Goal: Information Seeking & Learning: Learn about a topic

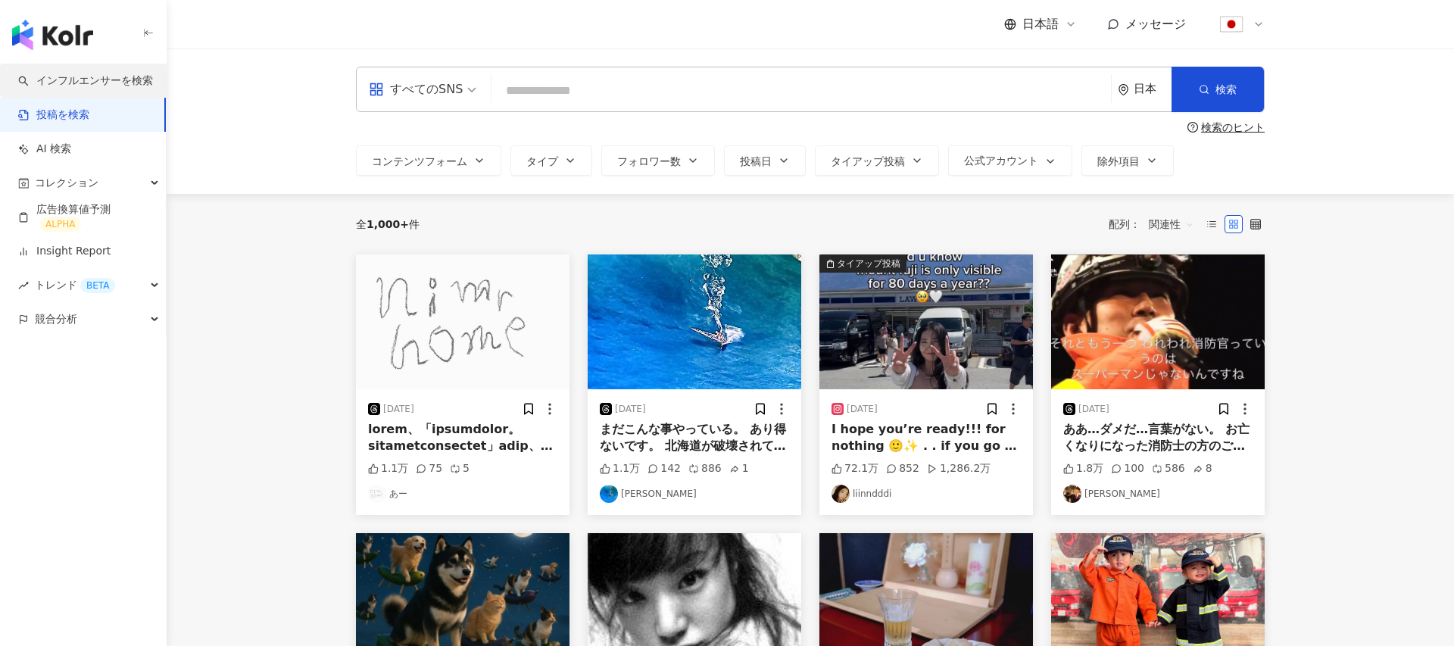
click at [67, 75] on link "インフルエンサーを検索" at bounding box center [85, 80] width 135 height 15
click at [67, 118] on link "投稿を検索" at bounding box center [53, 115] width 71 height 15
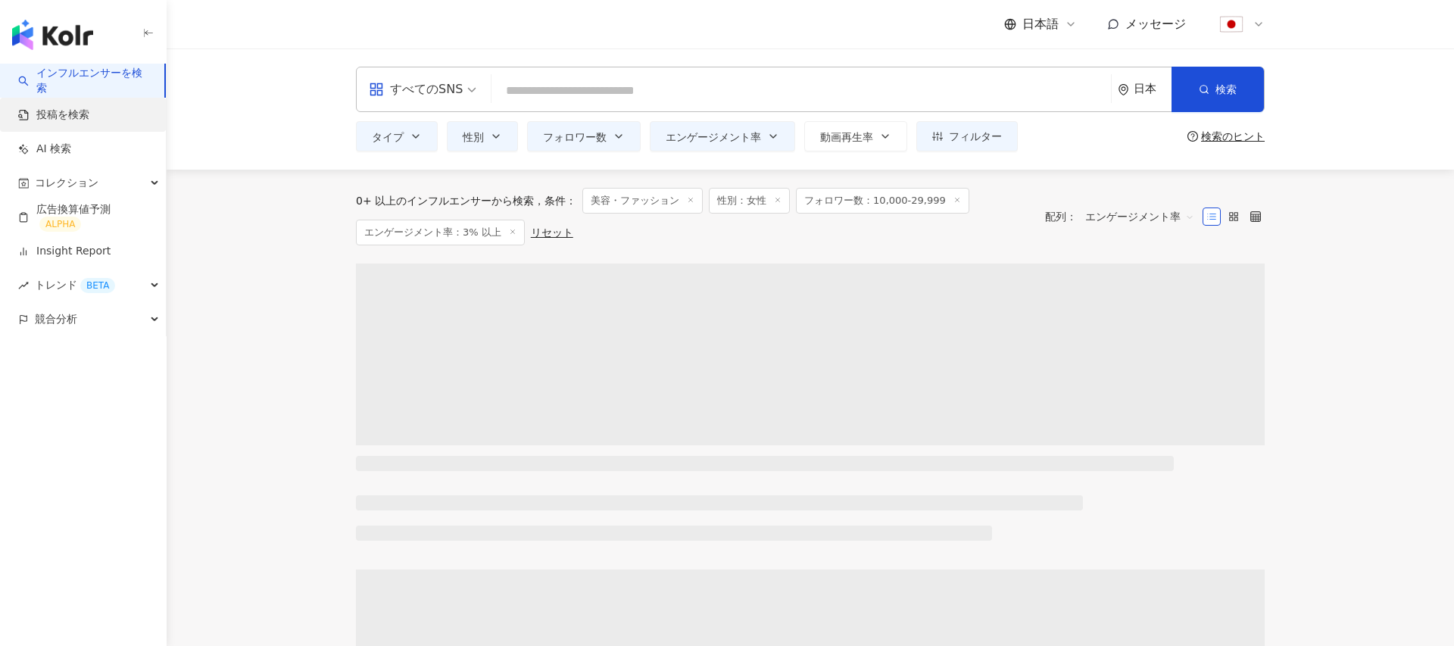
click at [71, 108] on link "投稿を検索" at bounding box center [53, 115] width 71 height 15
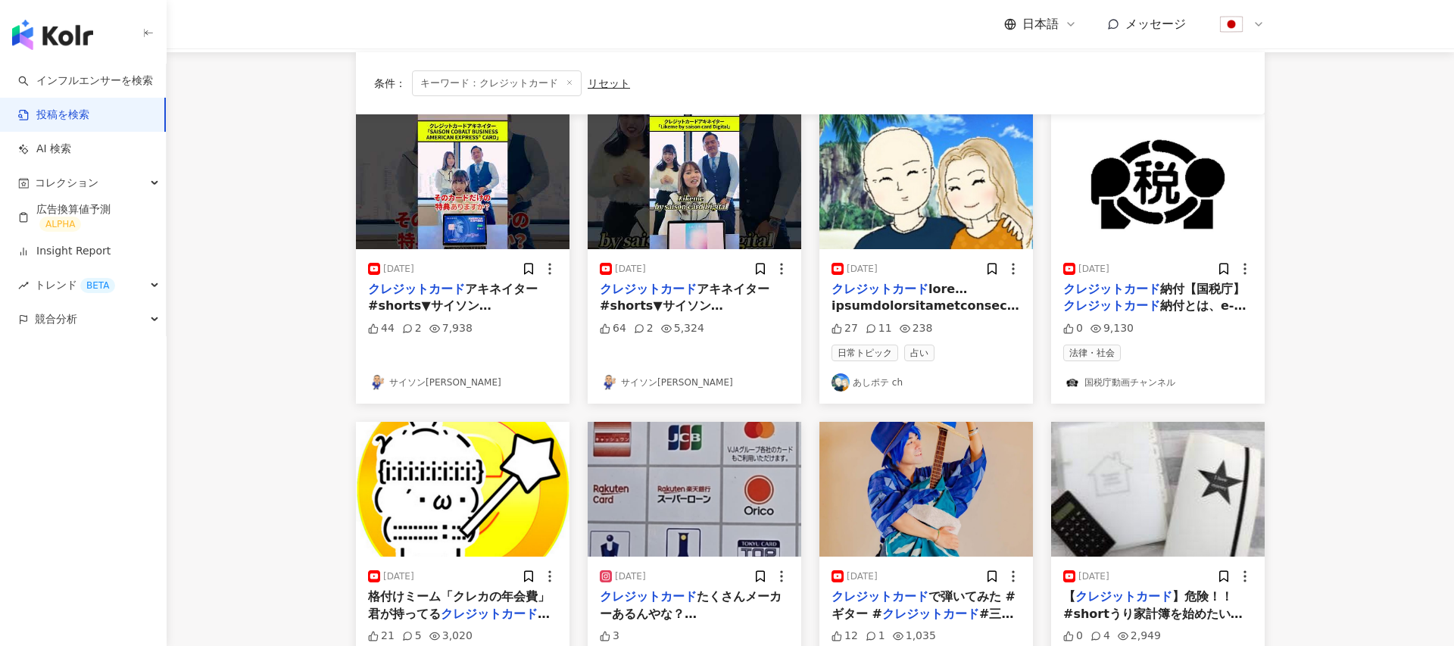
scroll to position [148, 0]
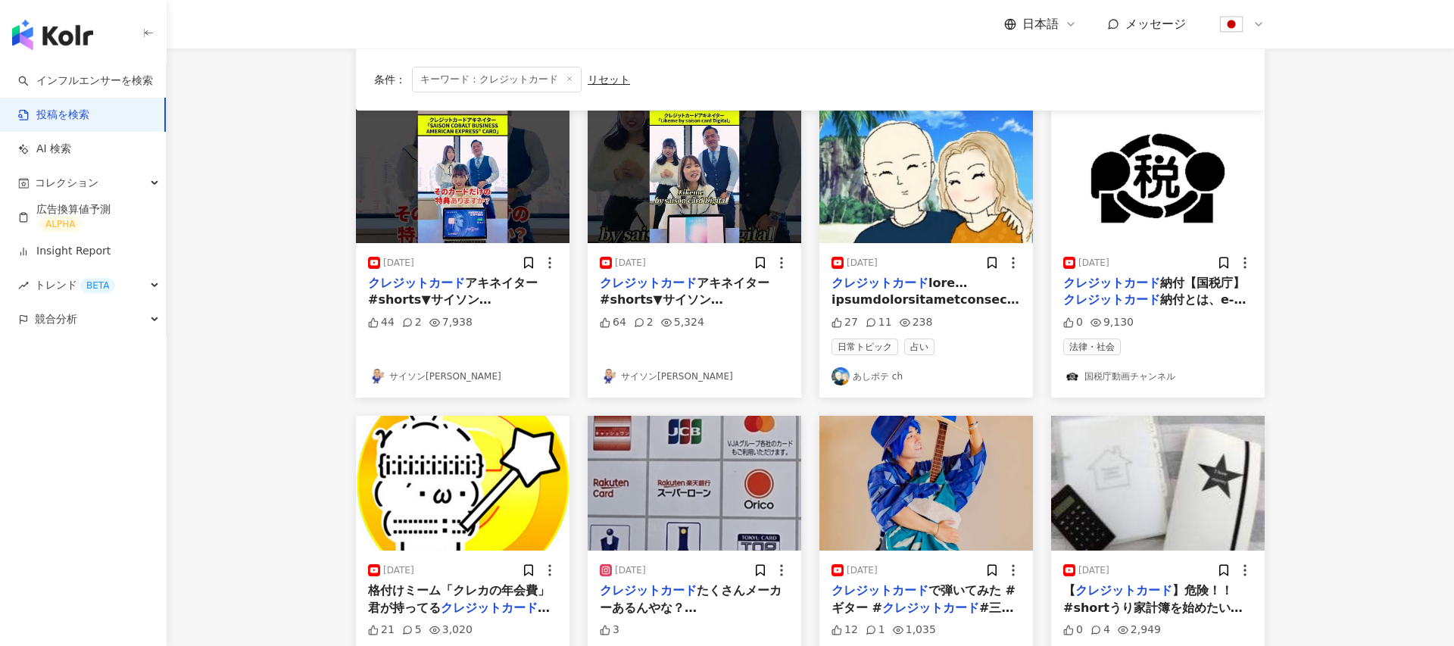
type input "********"
click at [932, 271] on div "2025/06/10 クレジットカード 27 11 238 日常トピック 占い あしポテ ch" at bounding box center [926, 320] width 214 height 154
click at [920, 285] on mark "クレジットカード" at bounding box center [879, 283] width 97 height 14
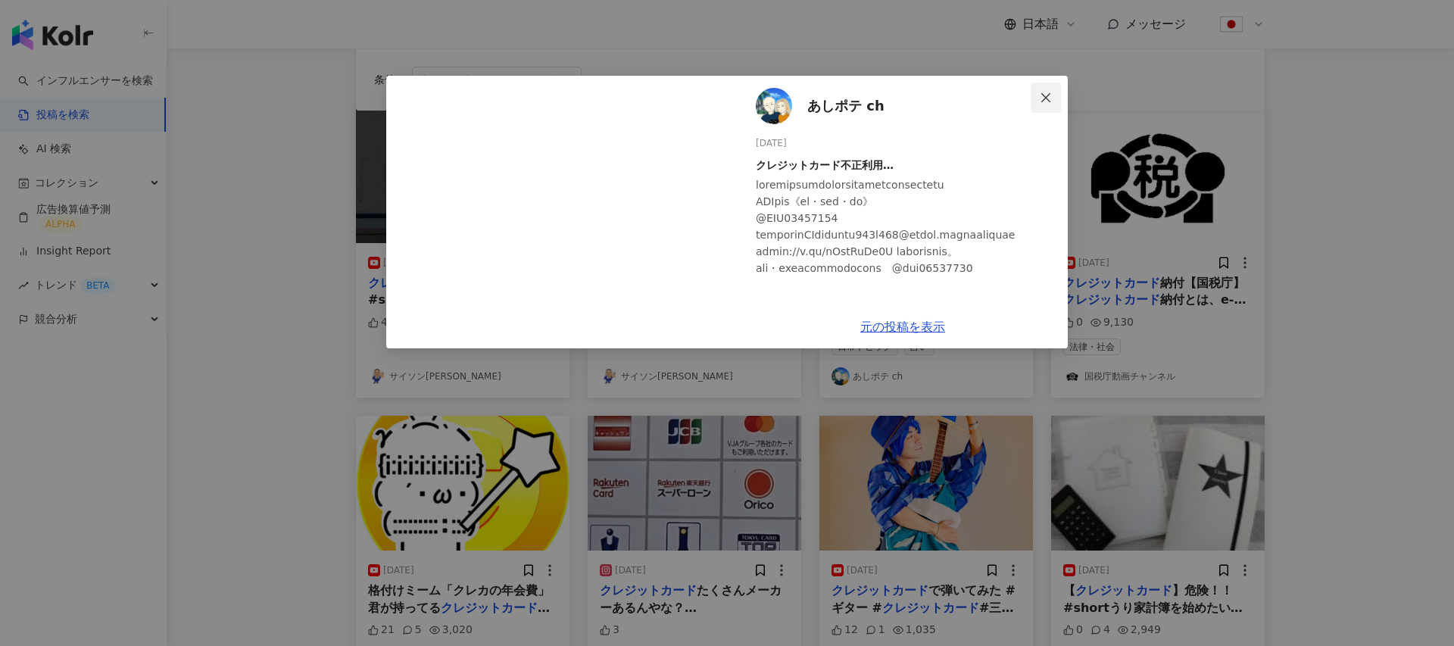
click at [1054, 90] on button "Close" at bounding box center [1046, 98] width 30 height 30
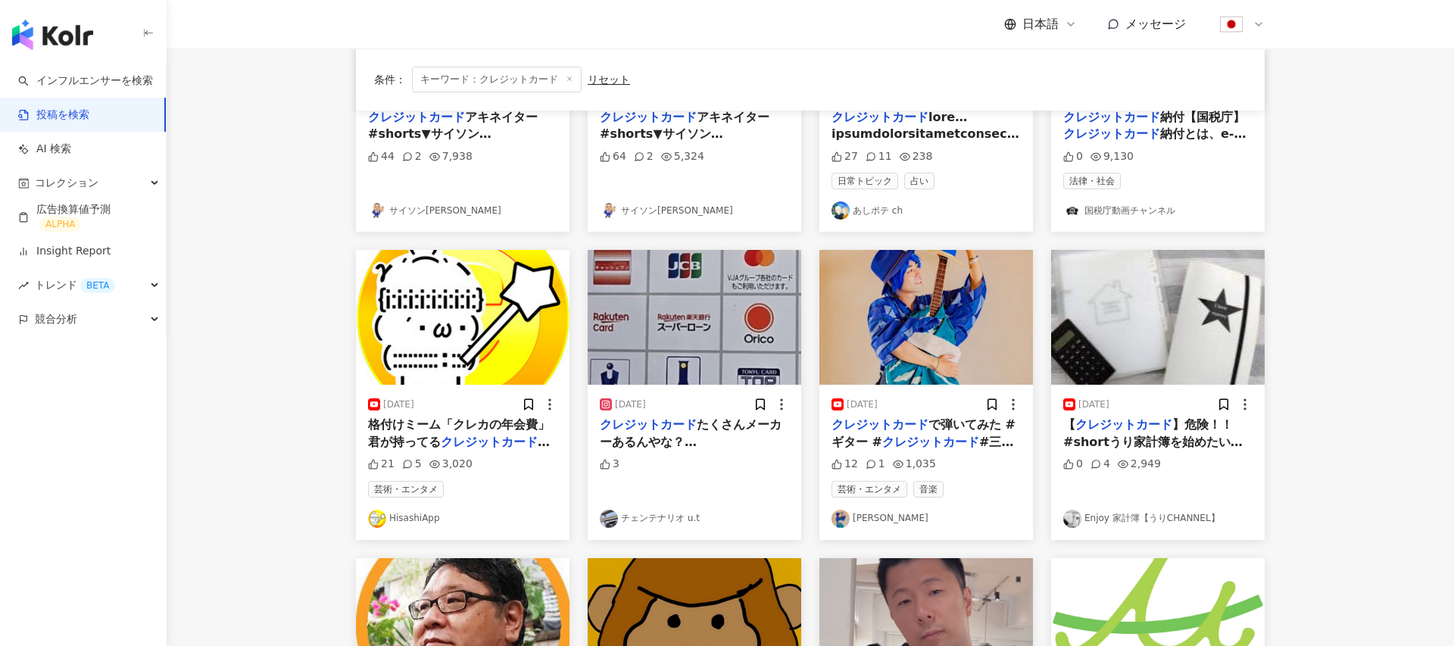
scroll to position [339, 0]
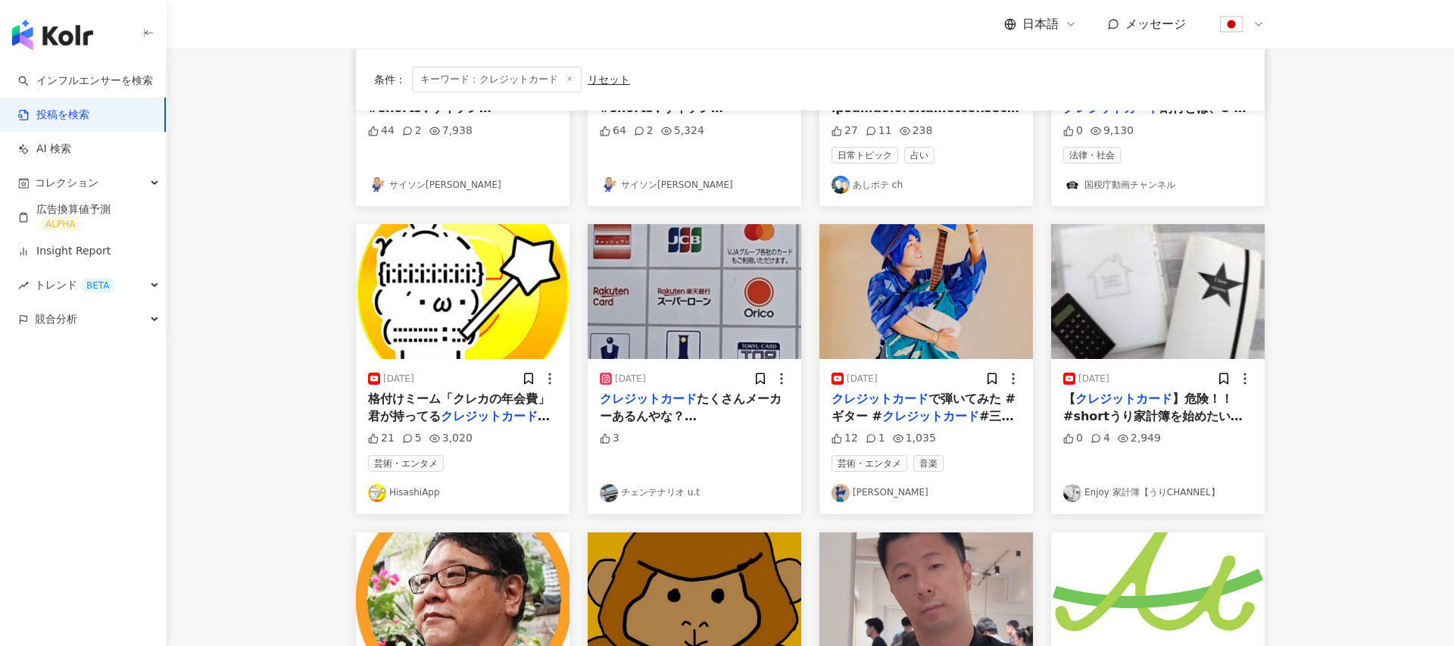
click at [697, 401] on span "たくさんメーカーあるんやな？こうゆうの好き！#" at bounding box center [691, 416] width 182 height 48
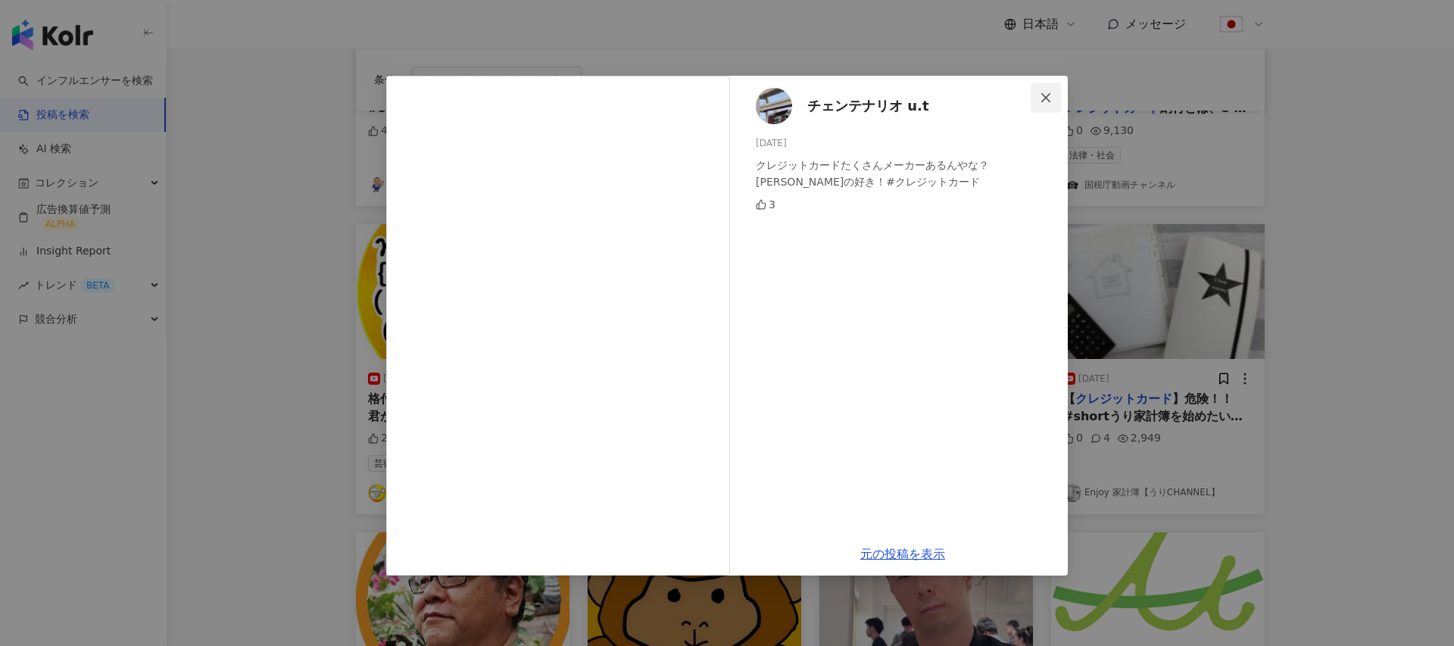
click at [1051, 93] on icon "close" at bounding box center [1046, 98] width 12 height 12
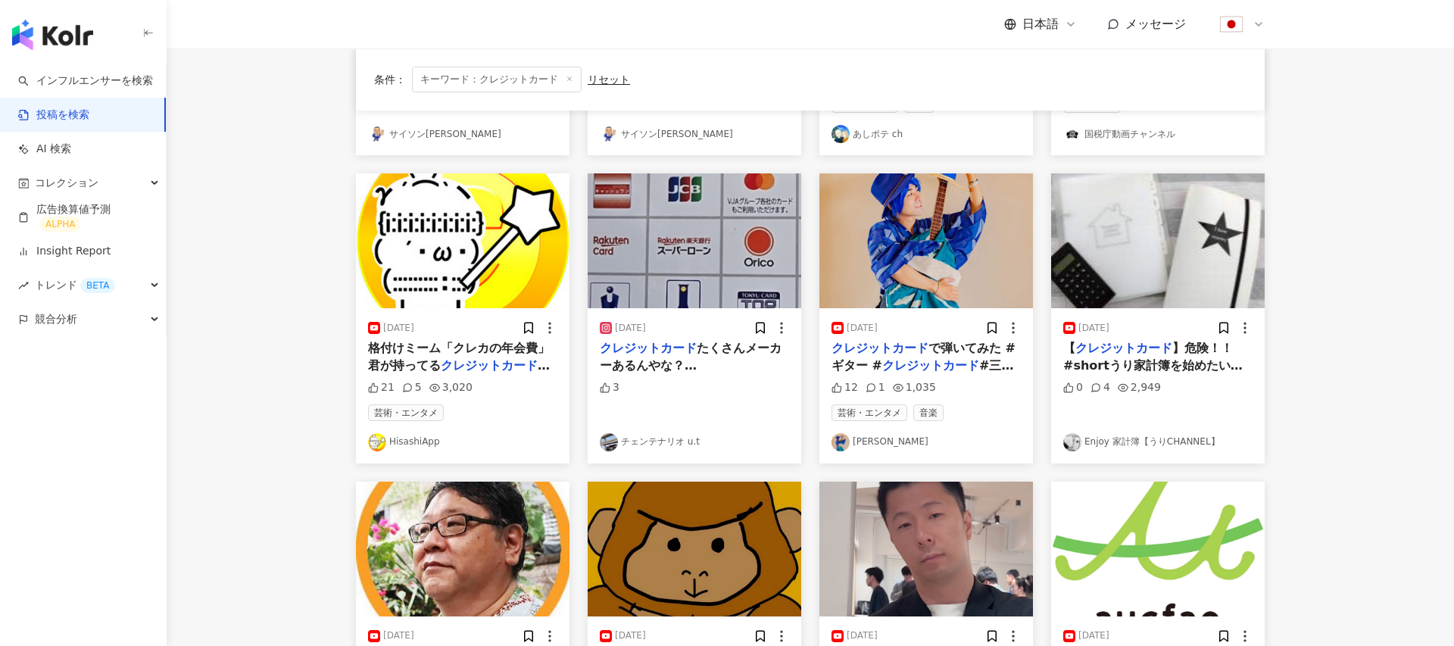
scroll to position [410, 0]
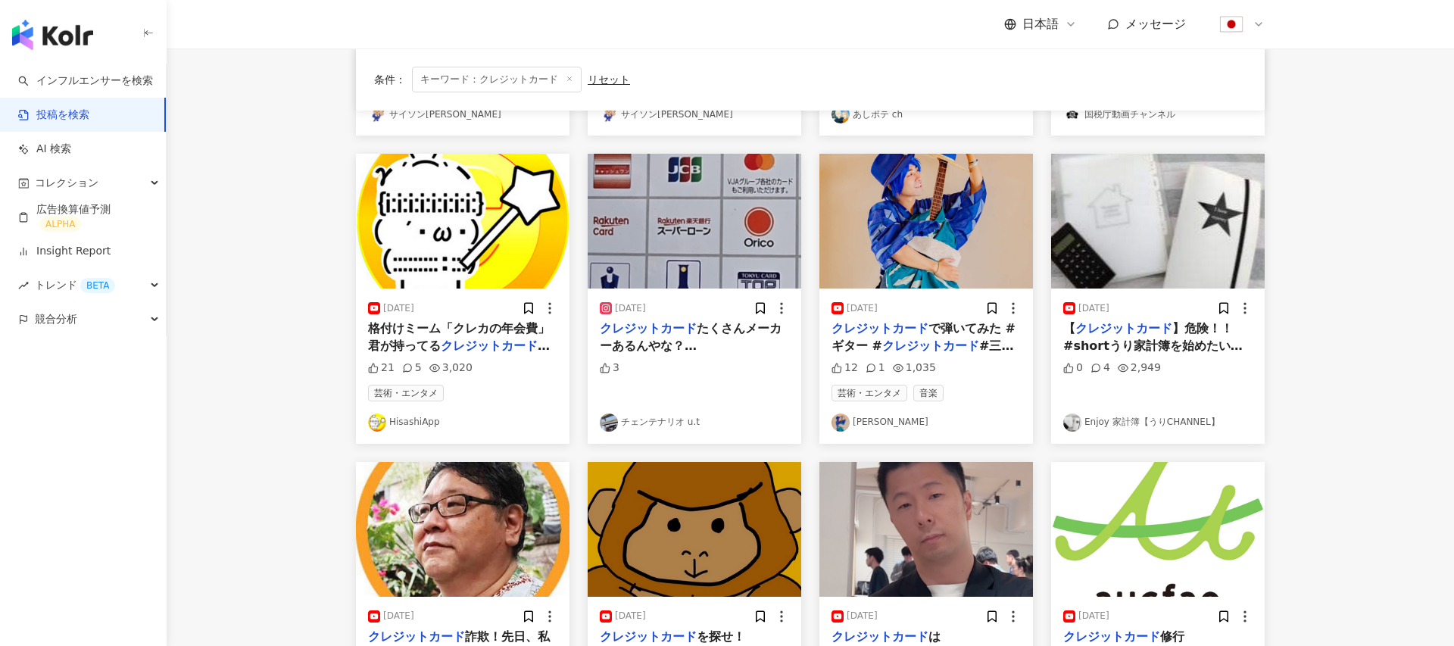
click at [1155, 246] on img at bounding box center [1158, 221] width 214 height 135
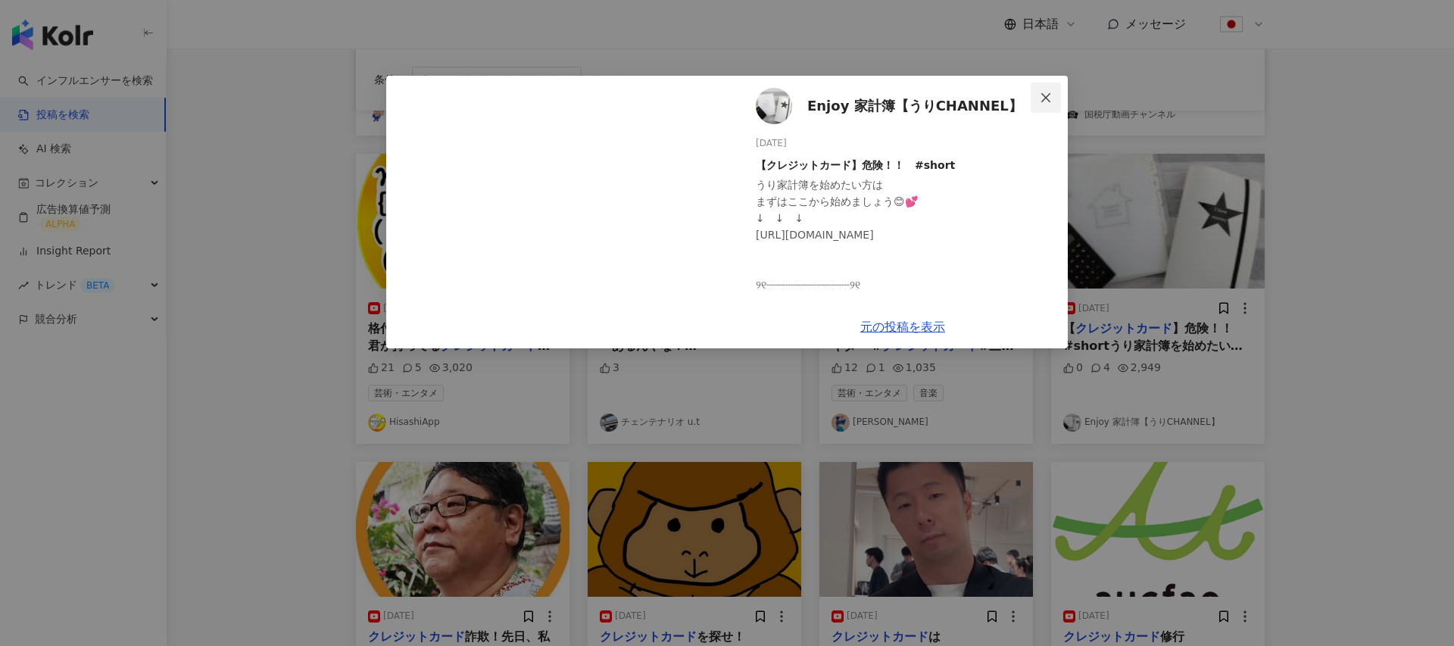
click at [1041, 92] on icon "close" at bounding box center [1046, 98] width 12 height 12
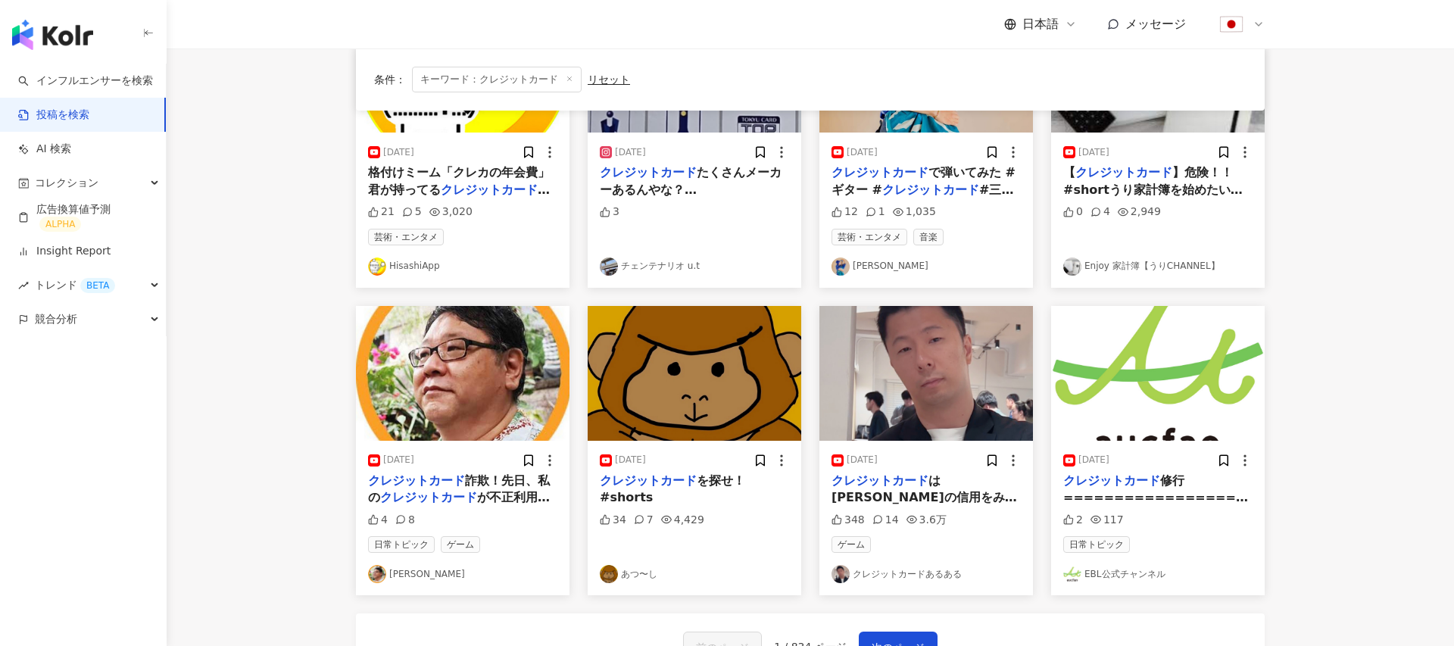
scroll to position [582, 0]
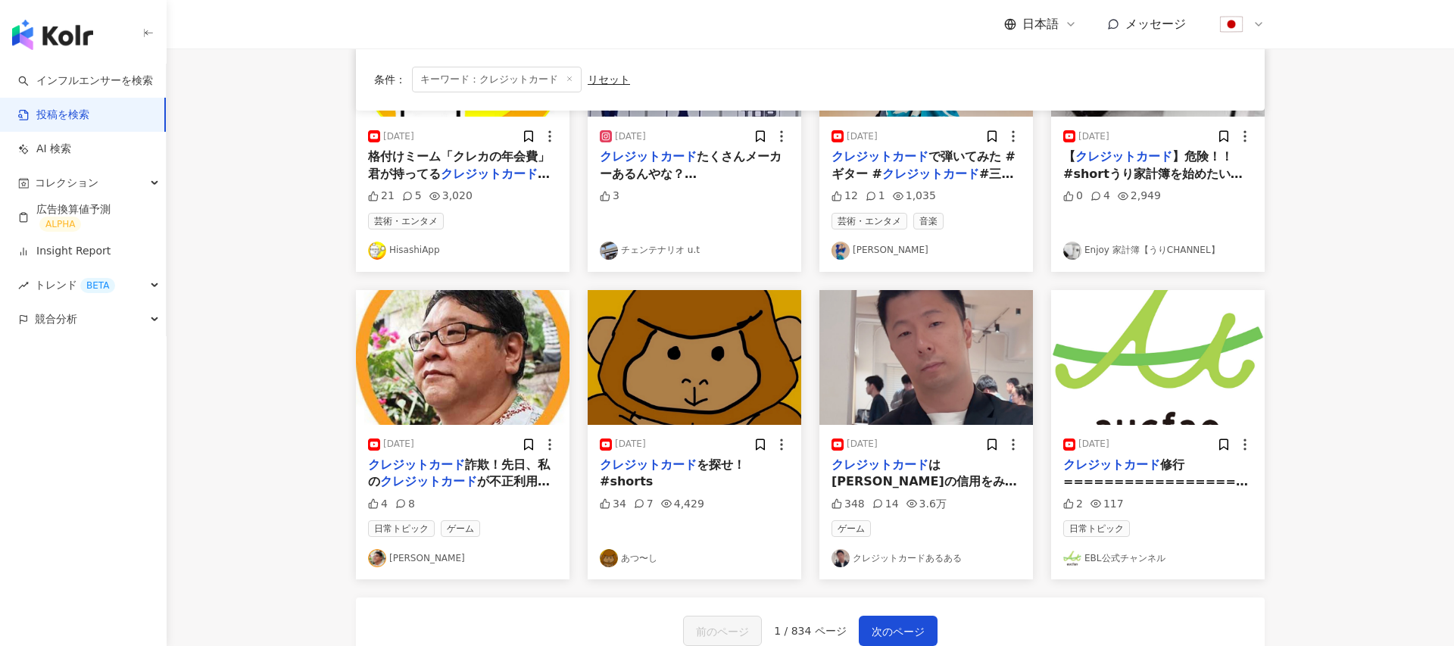
click at [916, 345] on img at bounding box center [926, 357] width 214 height 135
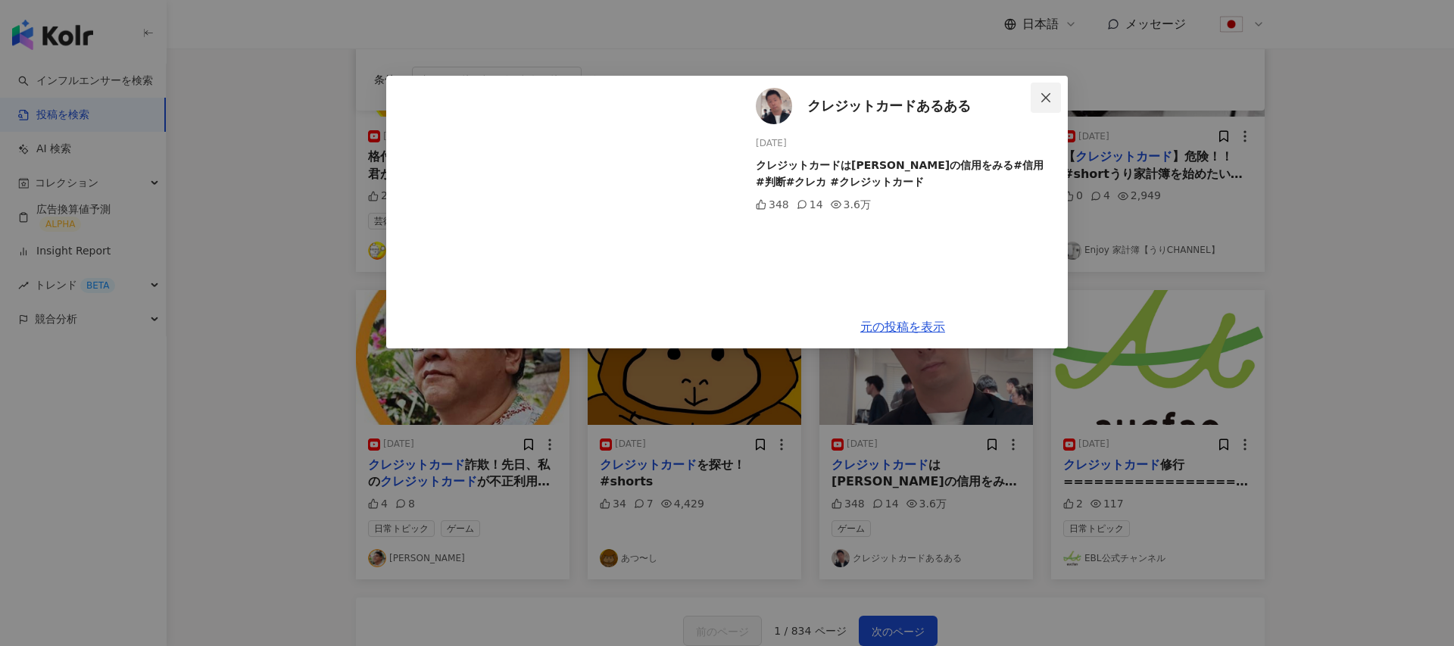
click at [1050, 97] on icon "close" at bounding box center [1046, 98] width 12 height 12
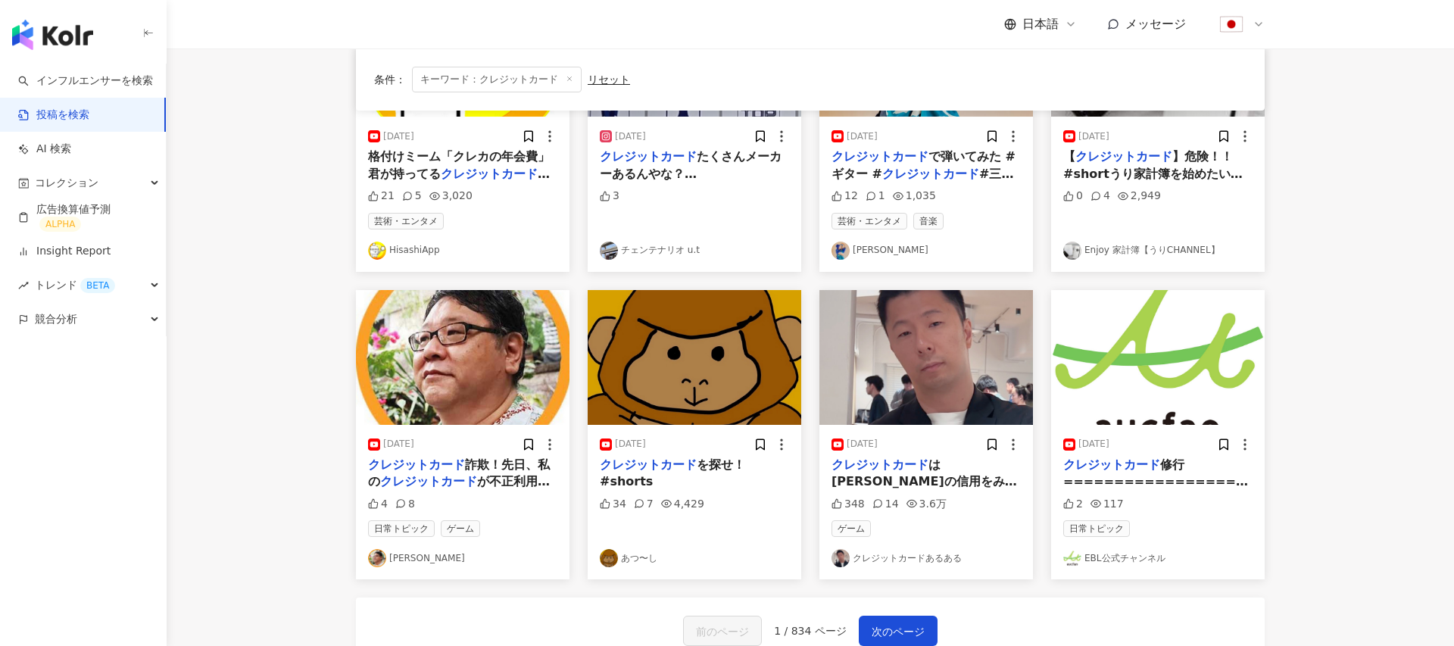
click at [932, 558] on link "クレジットカードあるある" at bounding box center [925, 558] width 189 height 18
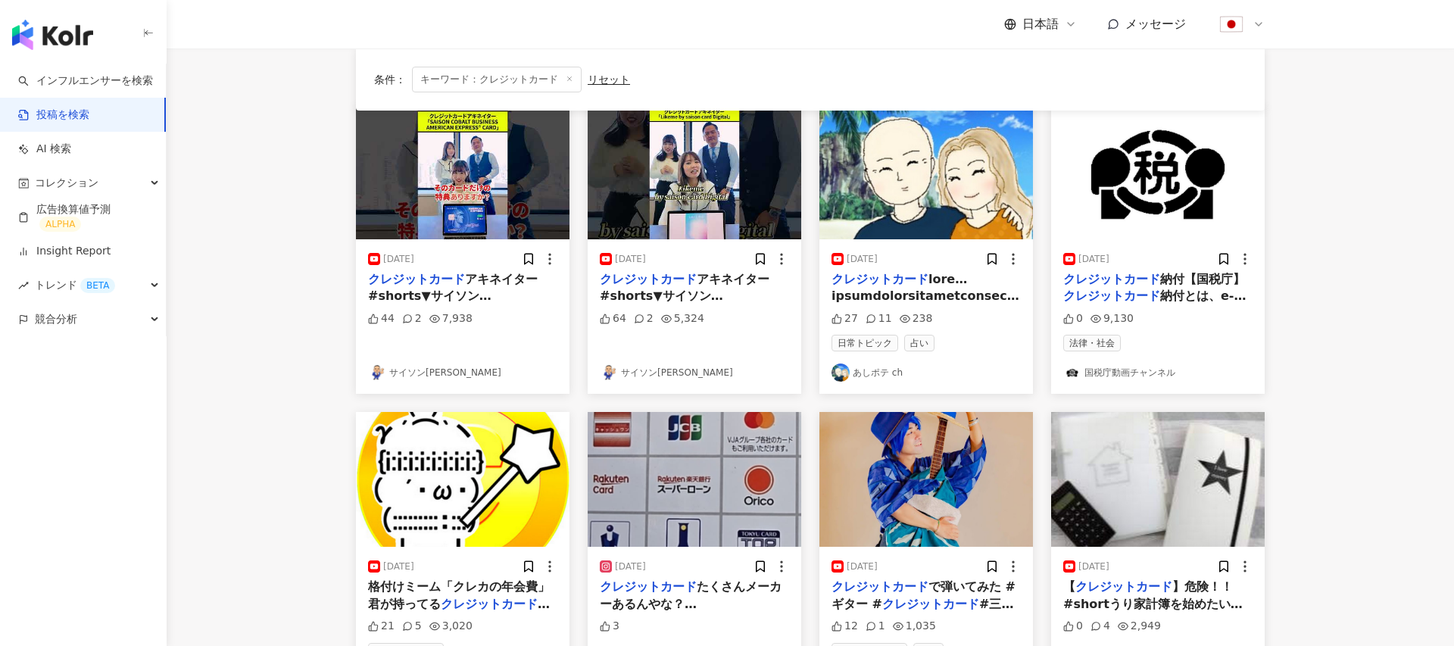
scroll to position [0, 0]
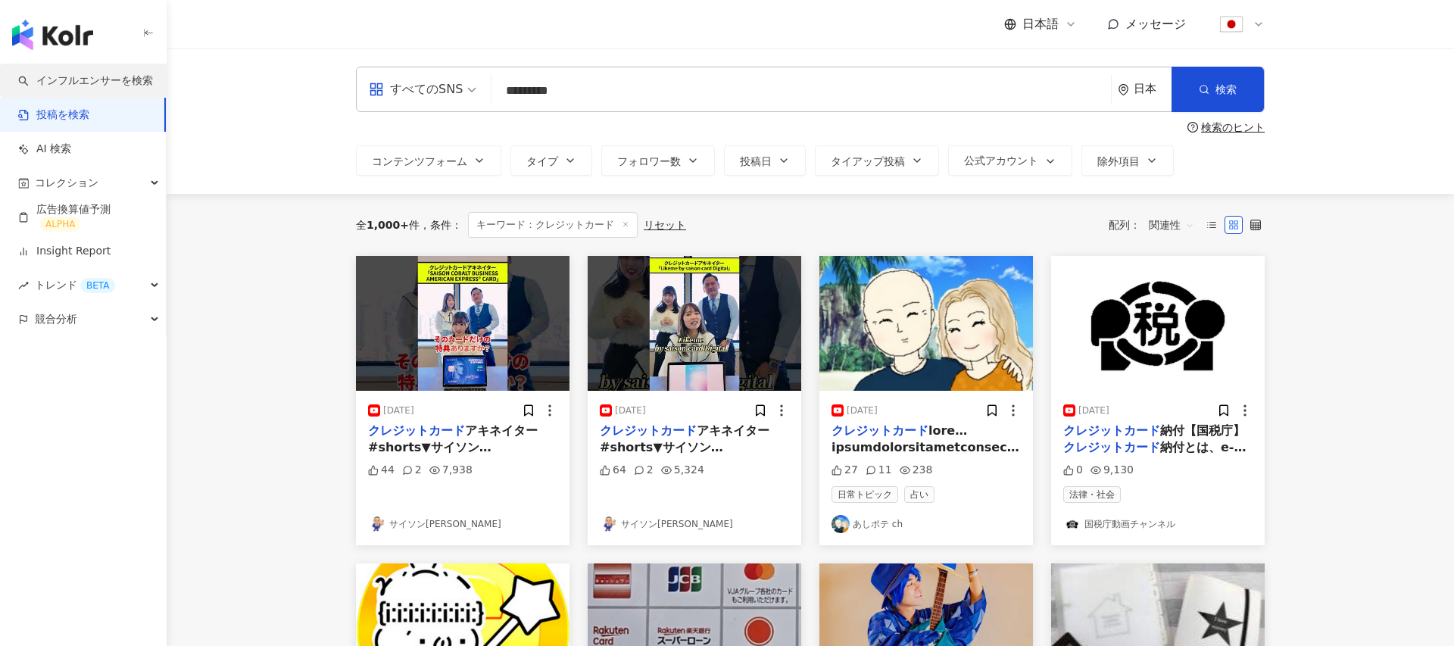
click at [70, 83] on link "インフルエンサーを検索" at bounding box center [85, 80] width 135 height 15
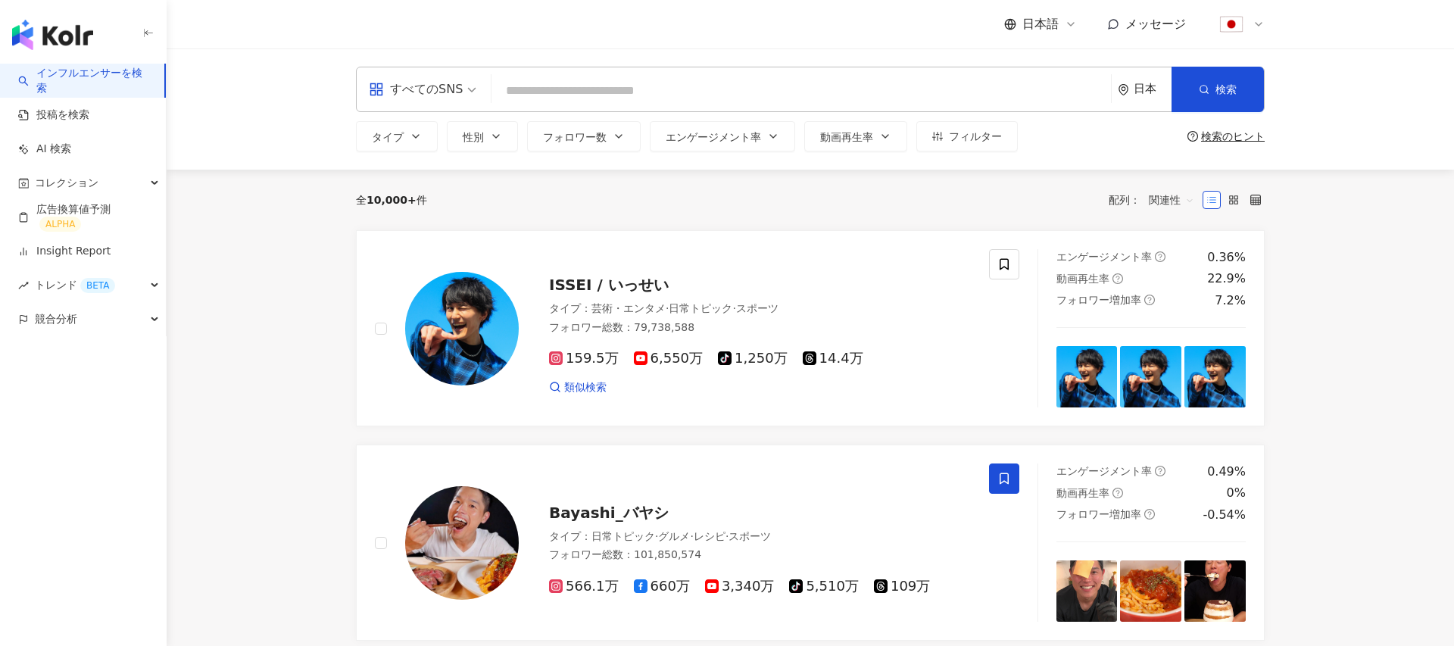
click at [420, 99] on div "すべてのSNS" at bounding box center [416, 89] width 94 height 24
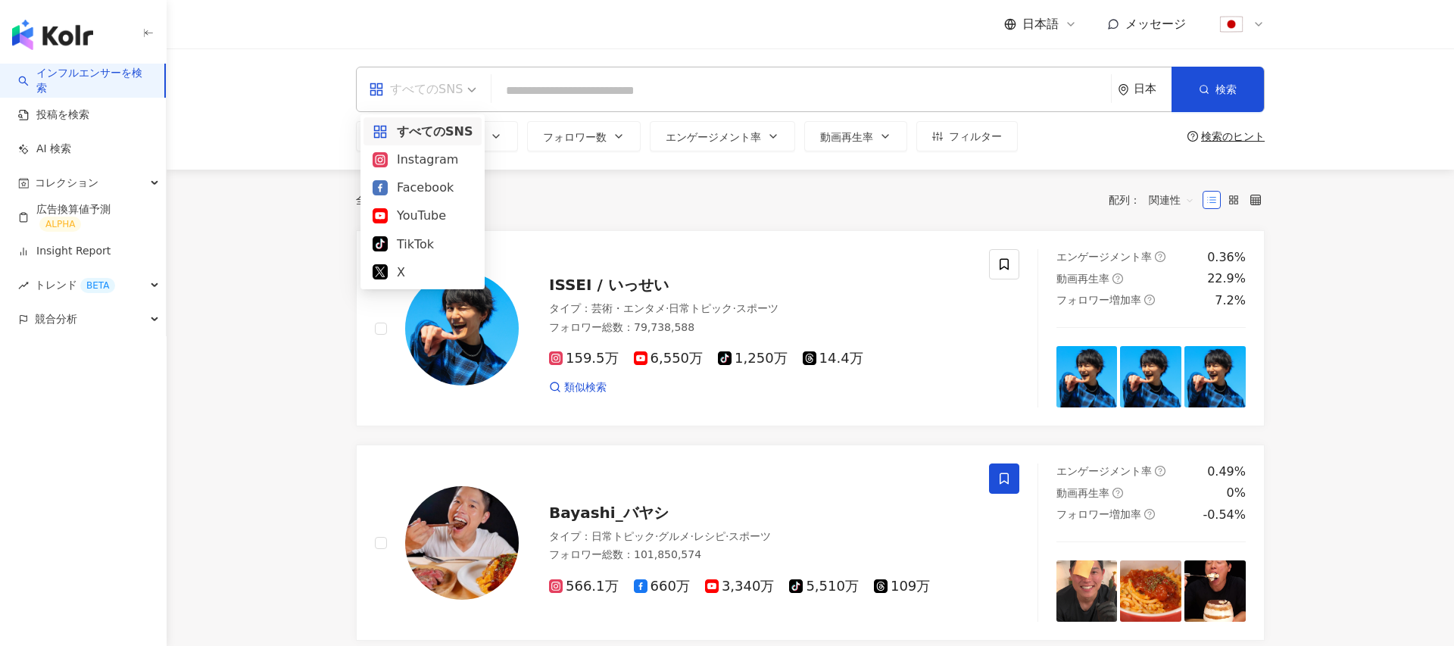
click at [1150, 85] on div "日本" at bounding box center [1153, 89] width 38 height 13
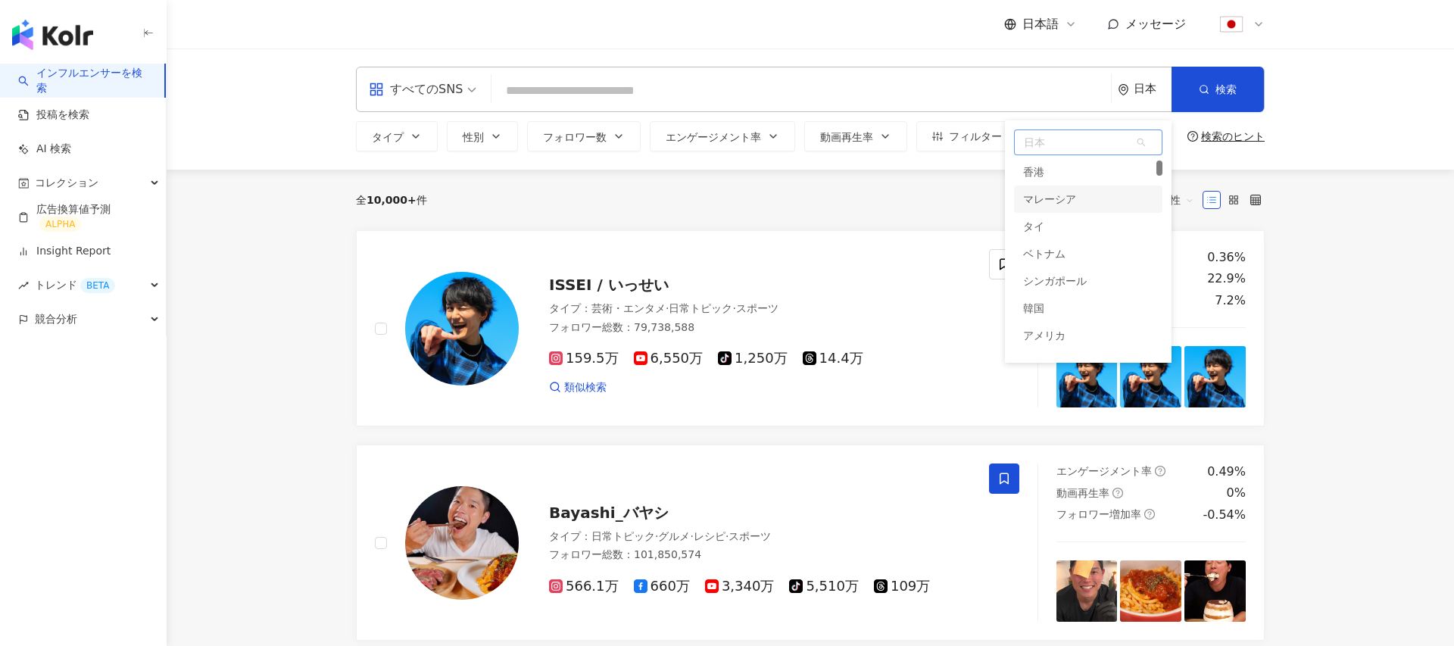
scroll to position [118, 0]
click at [950, 224] on div "全 10,000+ 件 配列： 関連性" at bounding box center [810, 200] width 909 height 61
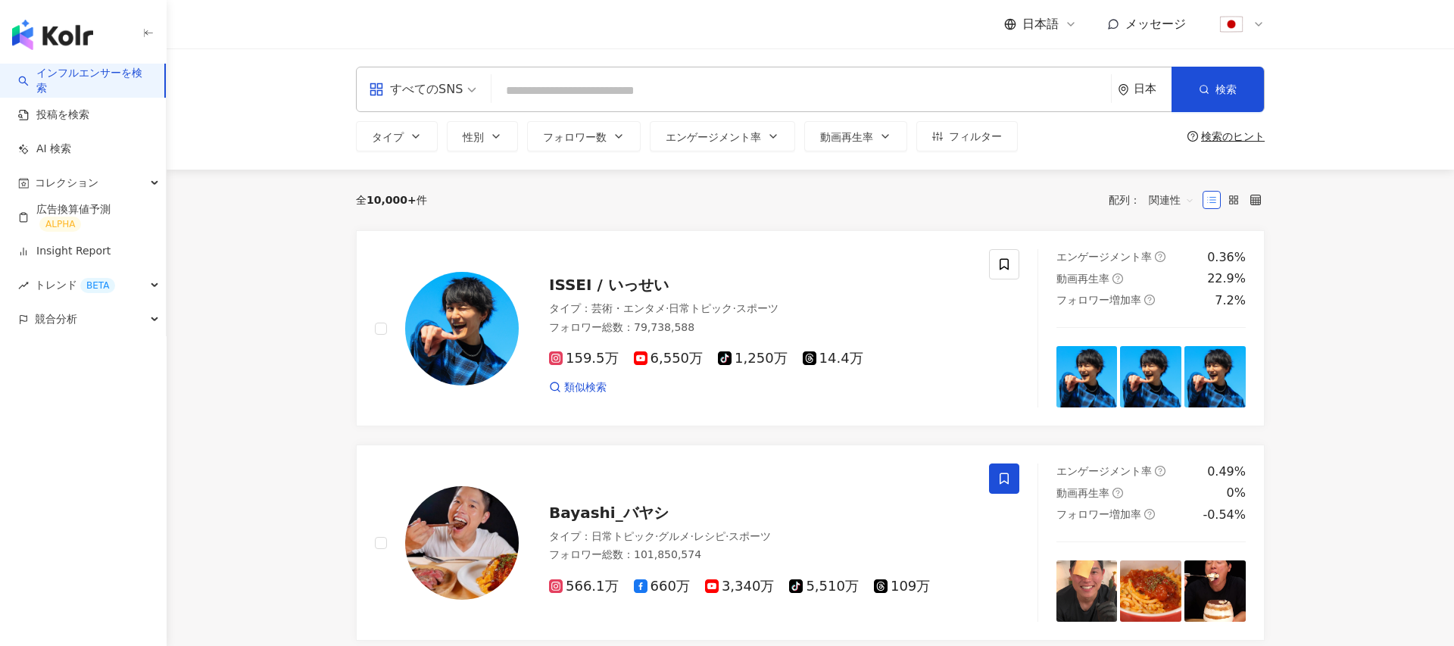
click at [635, 80] on input "search" at bounding box center [801, 90] width 607 height 29
click at [395, 150] on button "タイプ" at bounding box center [397, 136] width 82 height 30
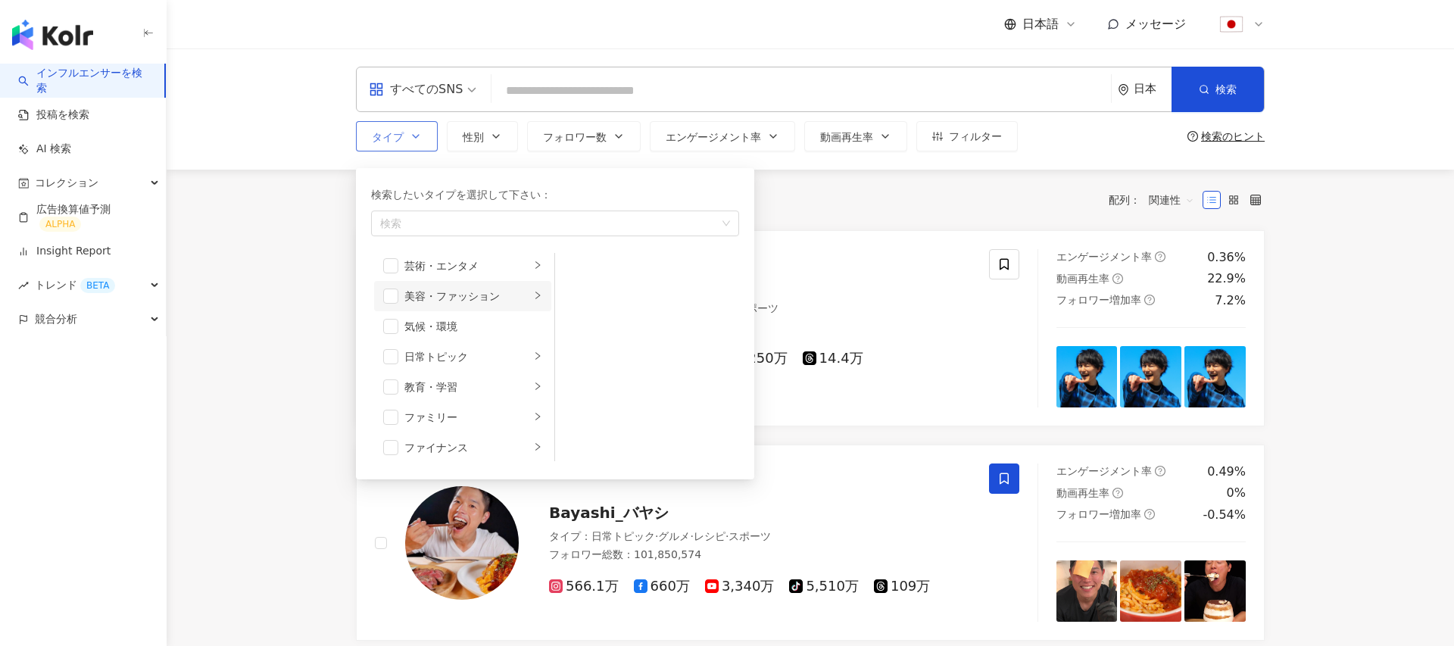
scroll to position [0, 0]
click at [535, 388] on icon "right" at bounding box center [537, 391] width 9 height 9
click at [391, 392] on span "button" at bounding box center [390, 392] width 15 height 15
click at [393, 358] on span "button" at bounding box center [390, 357] width 15 height 15
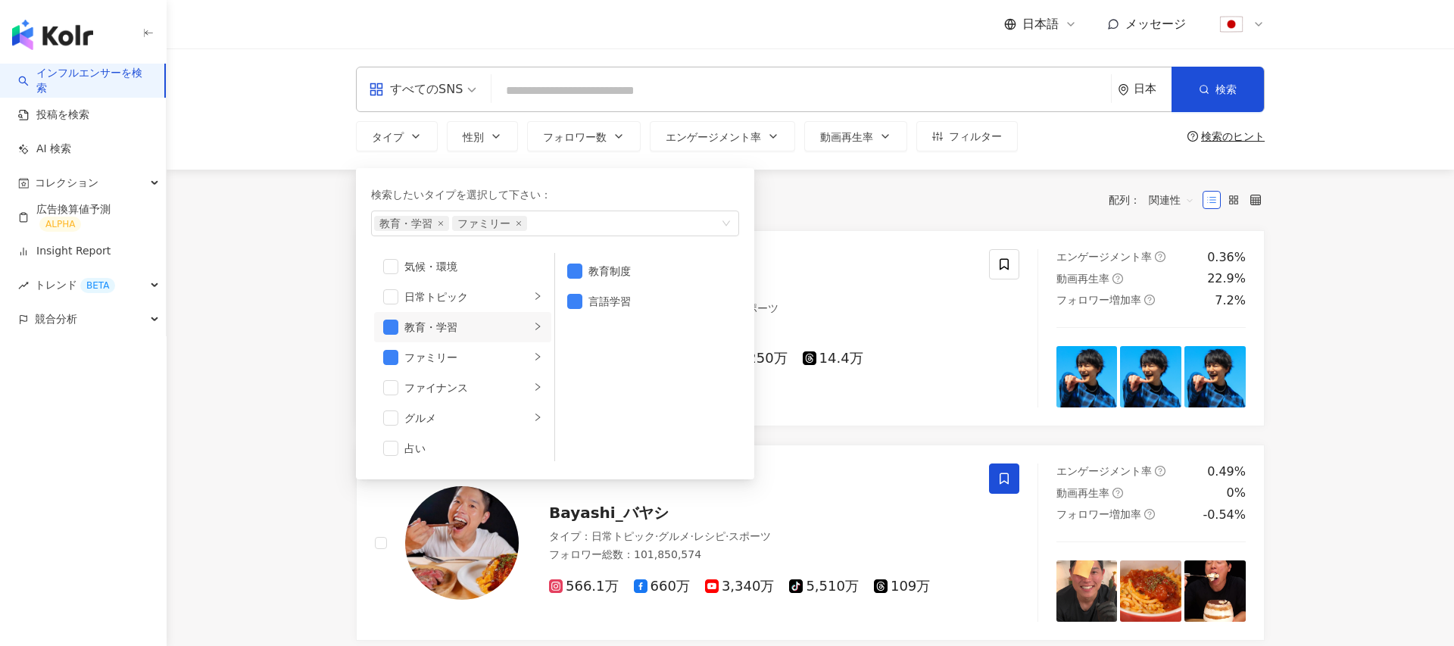
click at [811, 208] on div "全 10,000+ 件 配列： 関連性" at bounding box center [810, 200] width 909 height 24
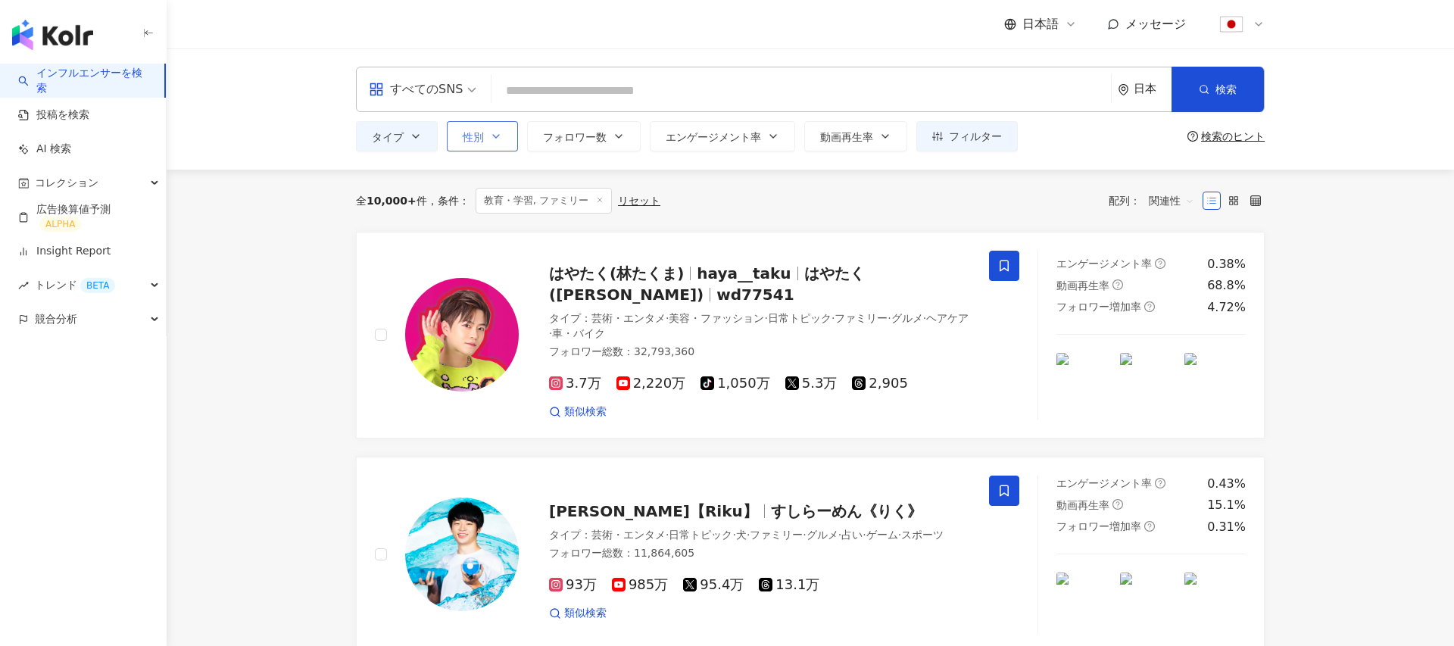
click at [479, 142] on span "性別" at bounding box center [473, 137] width 21 height 12
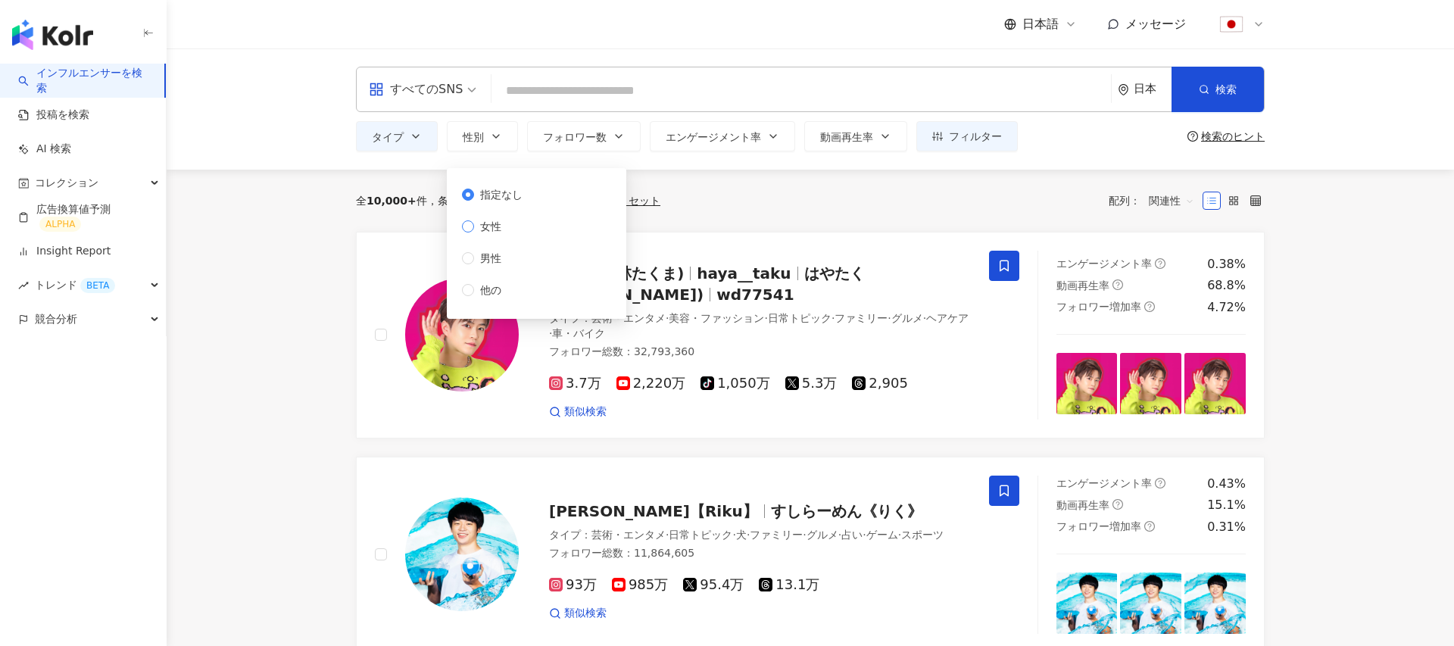
click at [489, 223] on span "女性" at bounding box center [490, 226] width 33 height 17
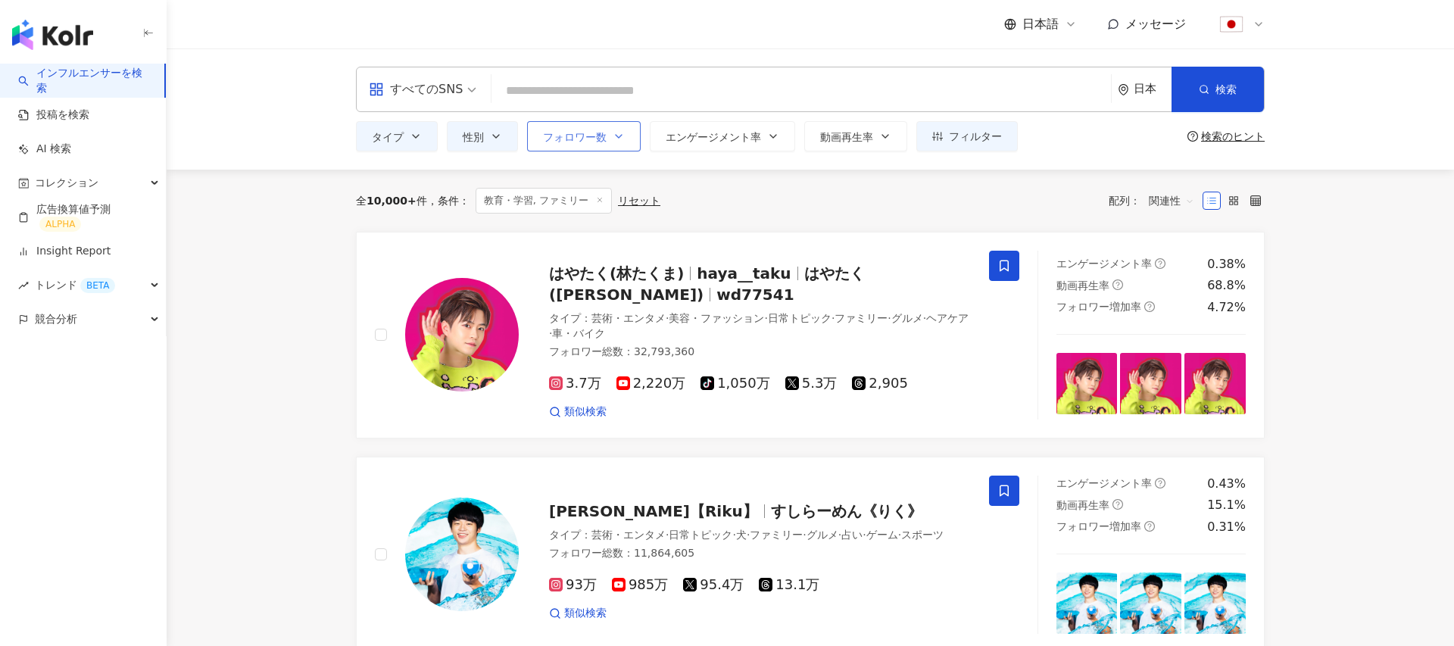
click at [579, 135] on span "フォロワー数" at bounding box center [575, 137] width 64 height 12
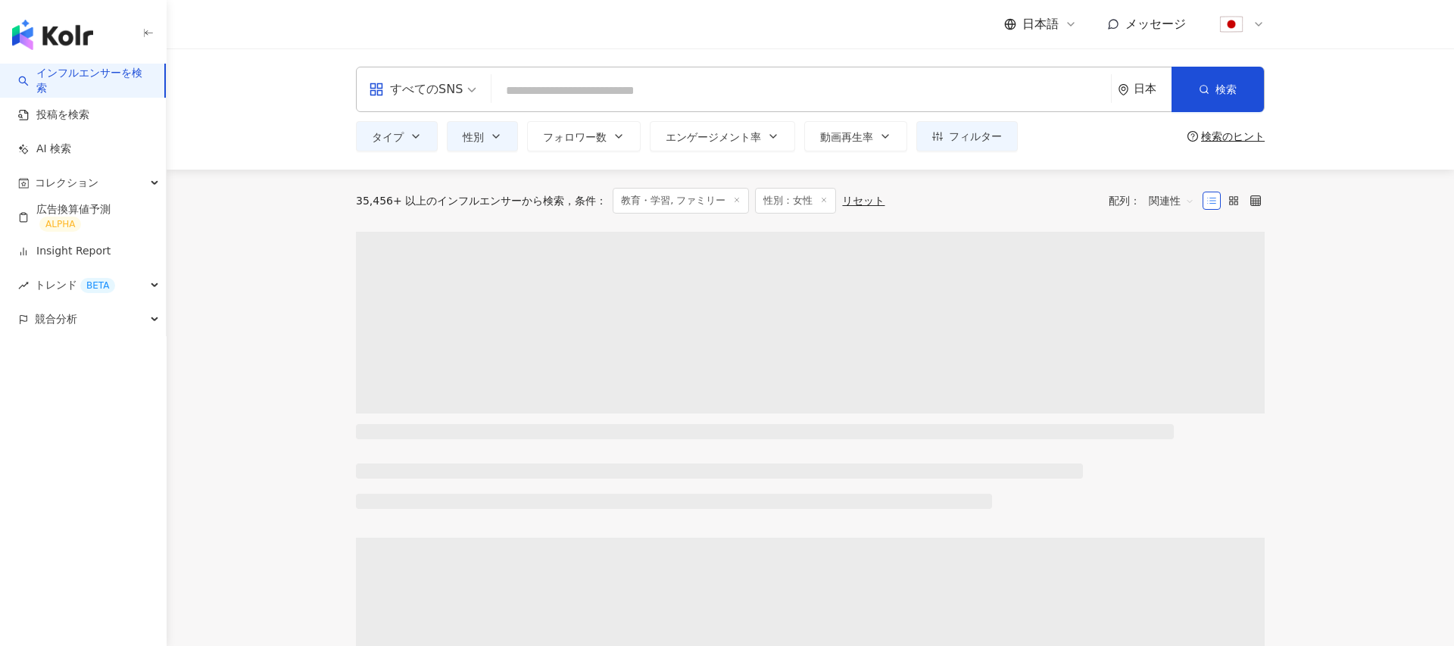
click at [1025, 195] on div "35,456+ 以上のインフルエンサーから検索 条件 ： 教育・学習, ファミリー 性別：女性 リセット 配列： 関連性" at bounding box center [810, 201] width 909 height 26
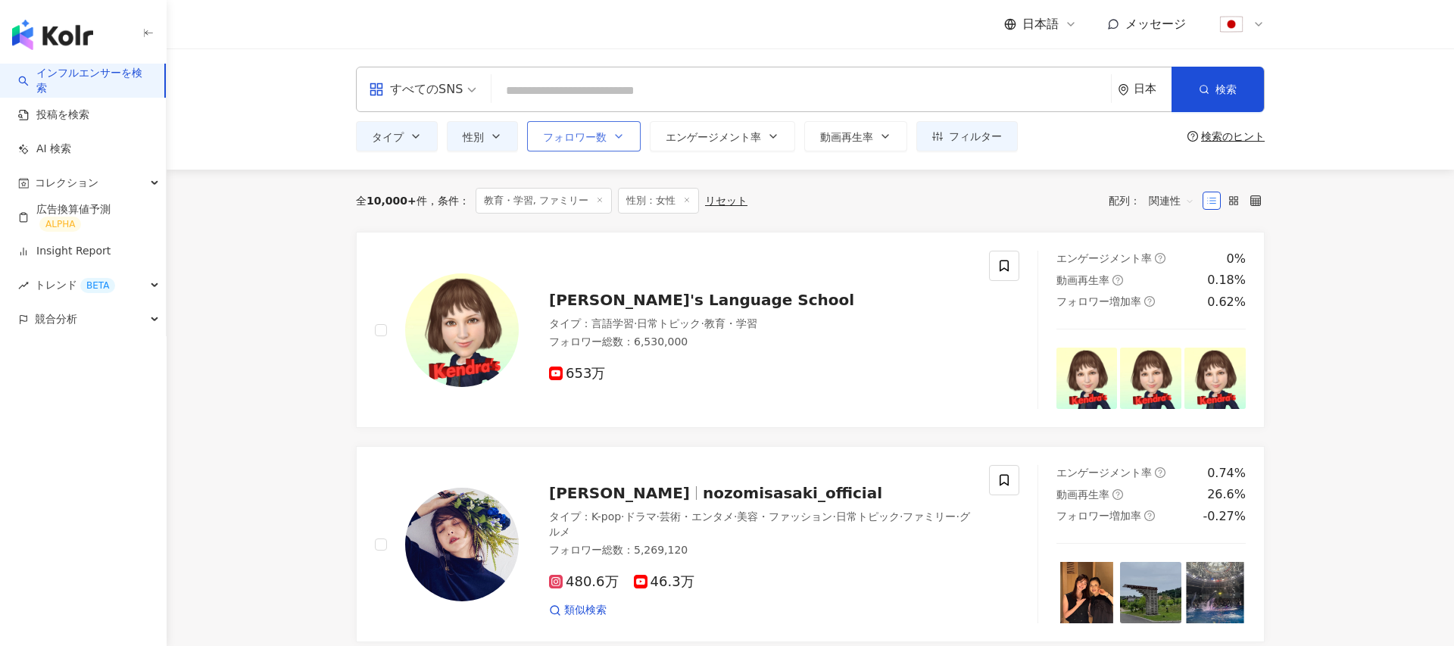
click at [588, 149] on button "フォロワー数" at bounding box center [584, 136] width 114 height 30
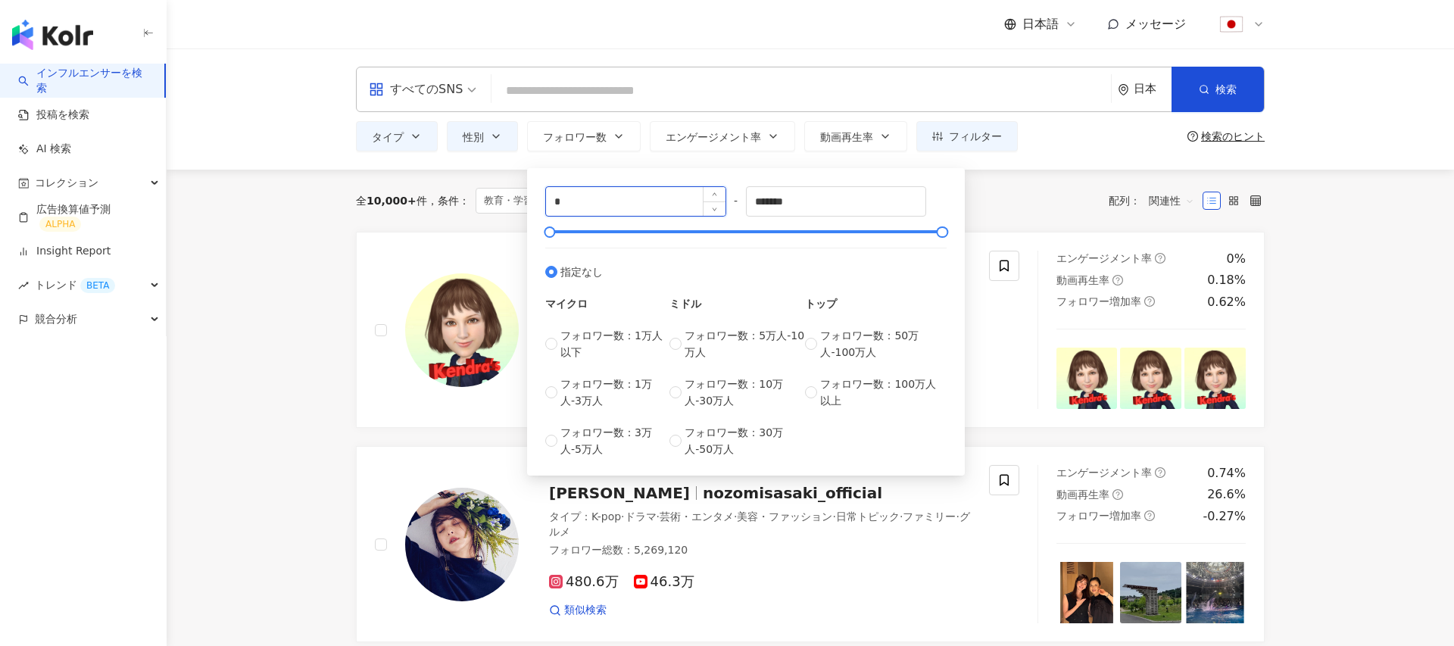
click at [588, 195] on input "*" at bounding box center [635, 201] width 179 height 29
type input "******"
click at [834, 197] on input "*******" at bounding box center [836, 201] width 179 height 29
click at [834, 196] on input "*******" at bounding box center [836, 201] width 179 height 29
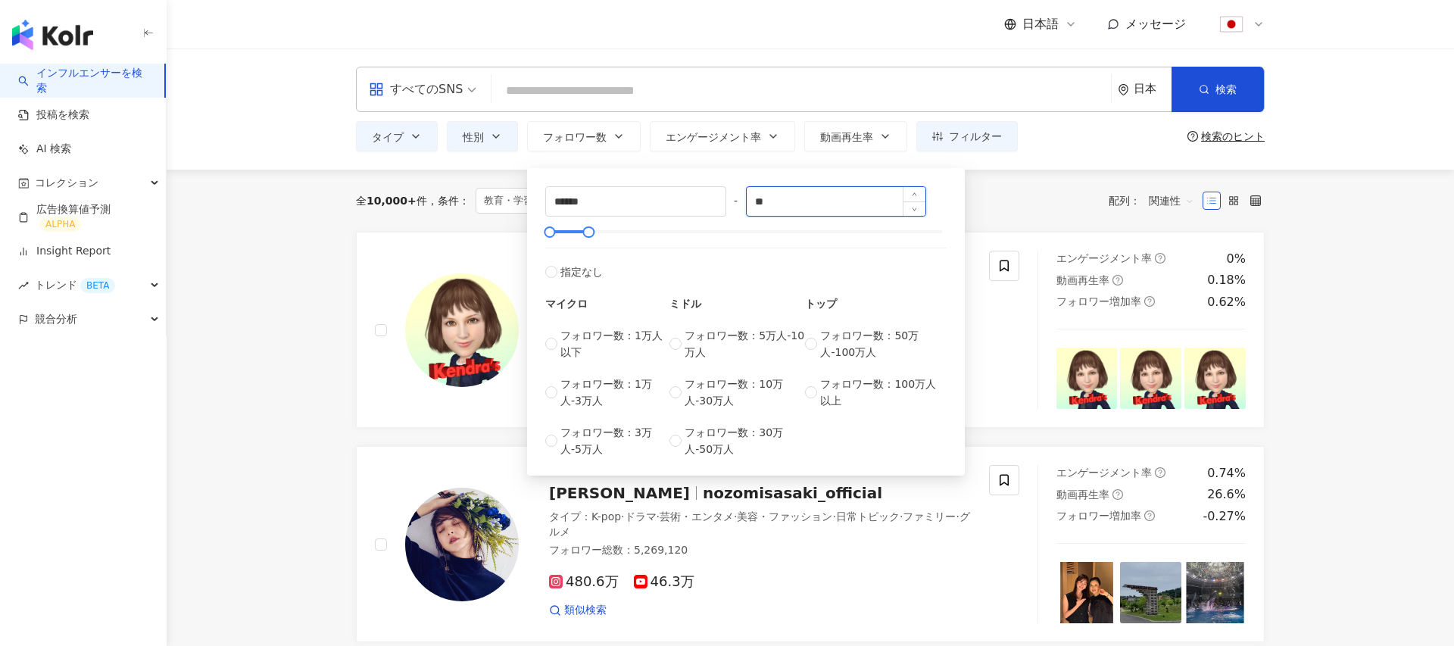
type input "*"
click at [1036, 203] on div "全 10,000+ 件 条件 ： 教育・学習, ファミリー 性別：女性 リセット 配列： 関連性" at bounding box center [810, 201] width 909 height 26
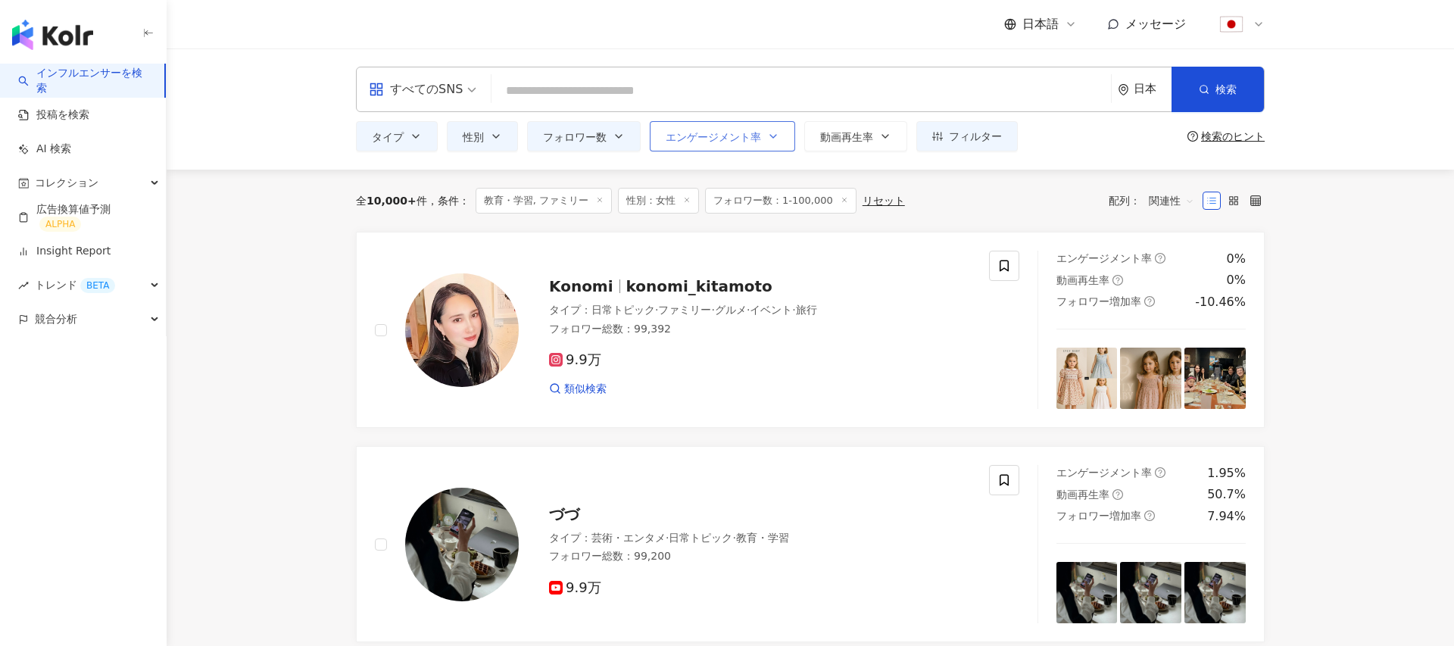
click at [694, 134] on span "エンゲージメント率" at bounding box center [713, 137] width 95 height 12
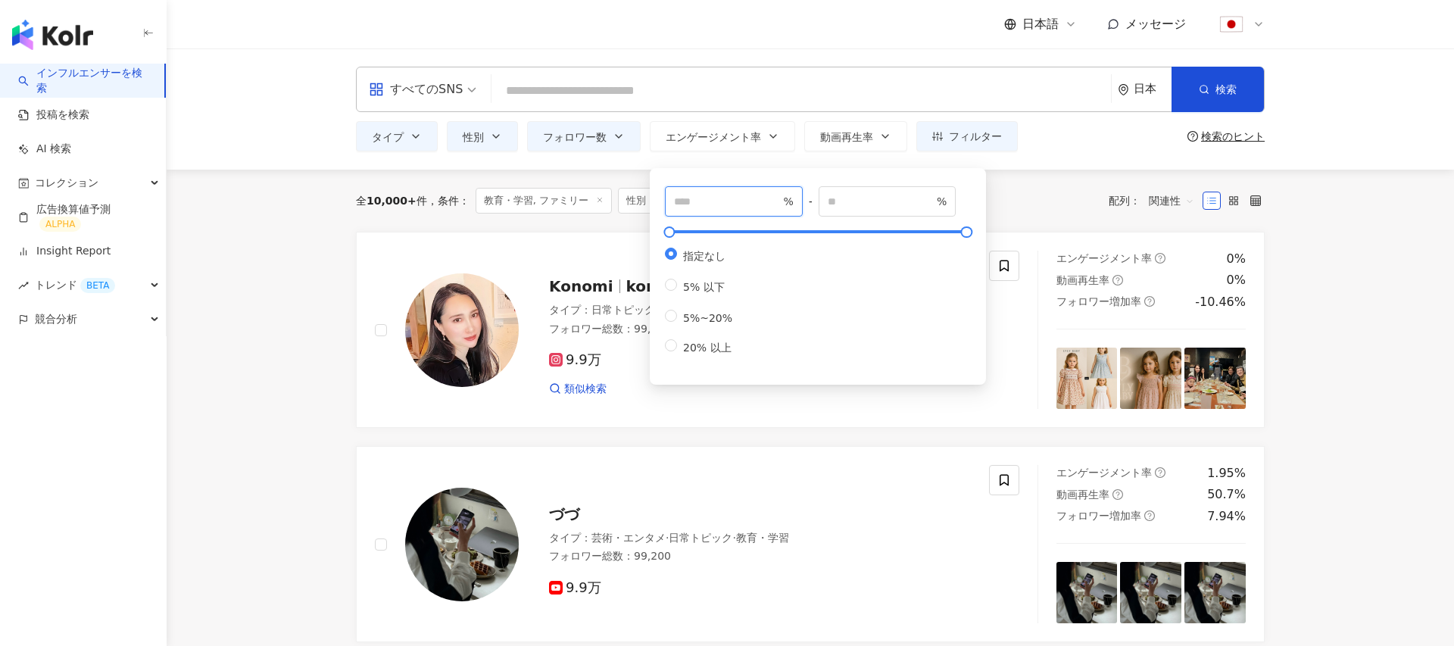
click at [708, 203] on input "number" at bounding box center [727, 201] width 106 height 17
type input "***"
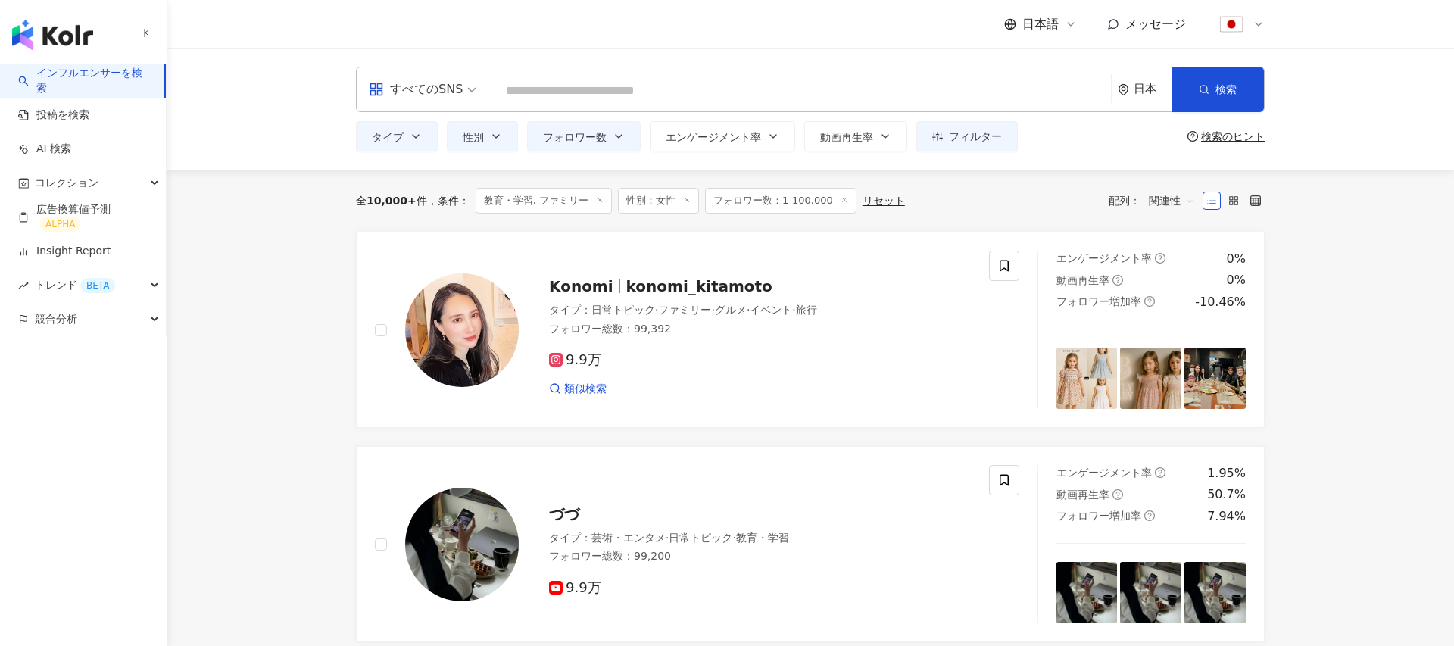
click at [1014, 198] on div "全 10,000+ 件 条件 ： 教育・学習, ファミリー 性別：女性 フォロワー数：1-100,000 リセット 配列： 関連性" at bounding box center [810, 201] width 909 height 26
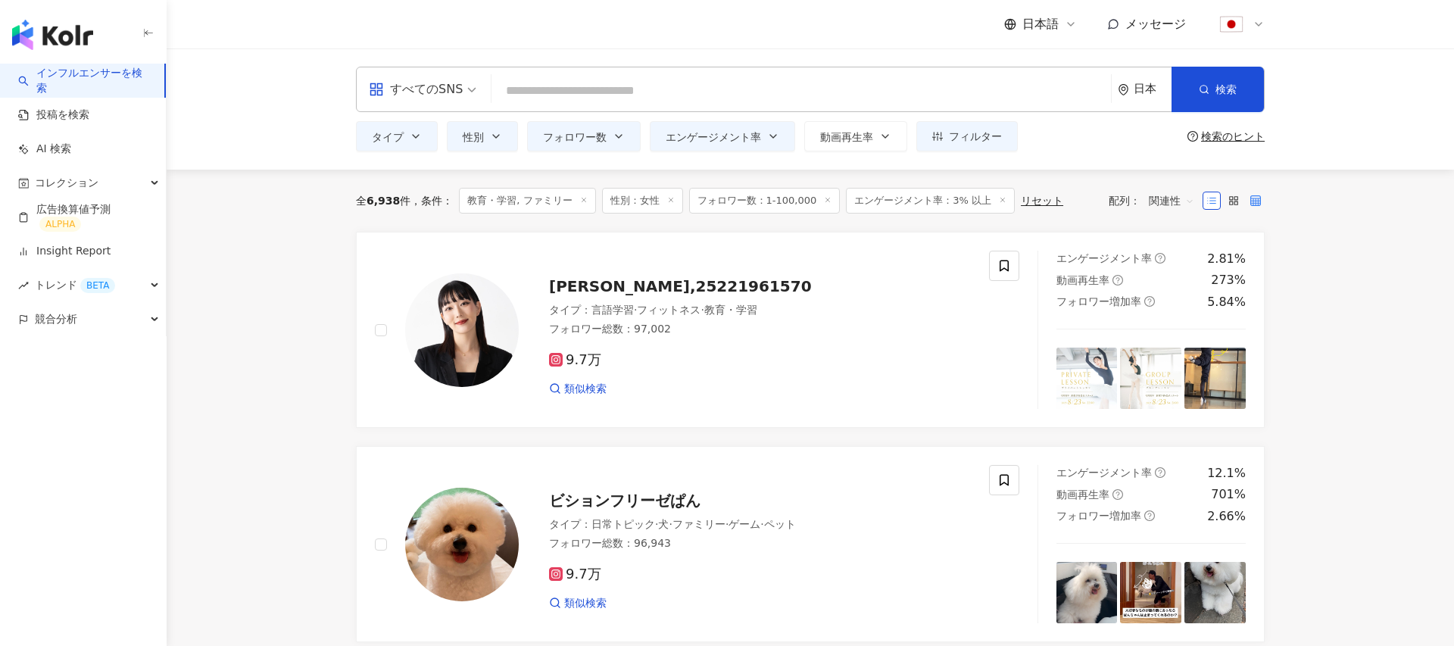
click at [1235, 202] on icon at bounding box center [1233, 200] width 11 height 11
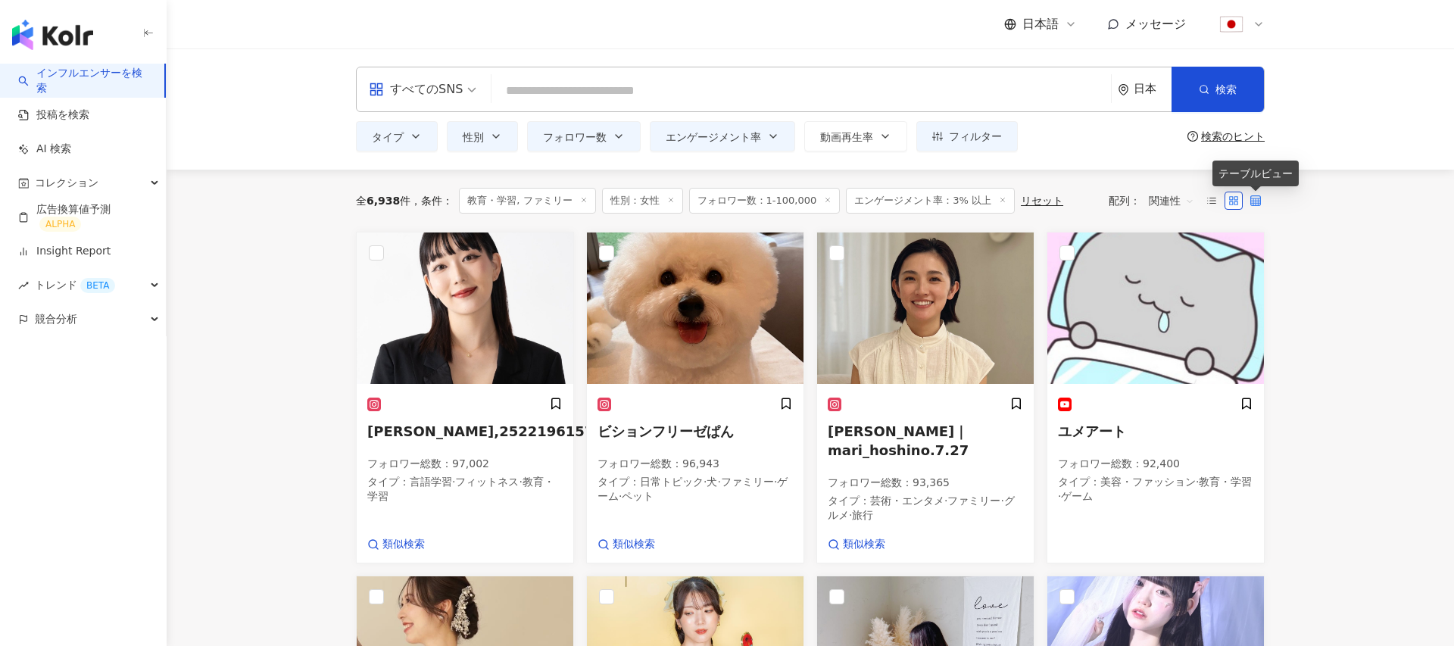
click at [1255, 202] on icon at bounding box center [1255, 200] width 11 height 11
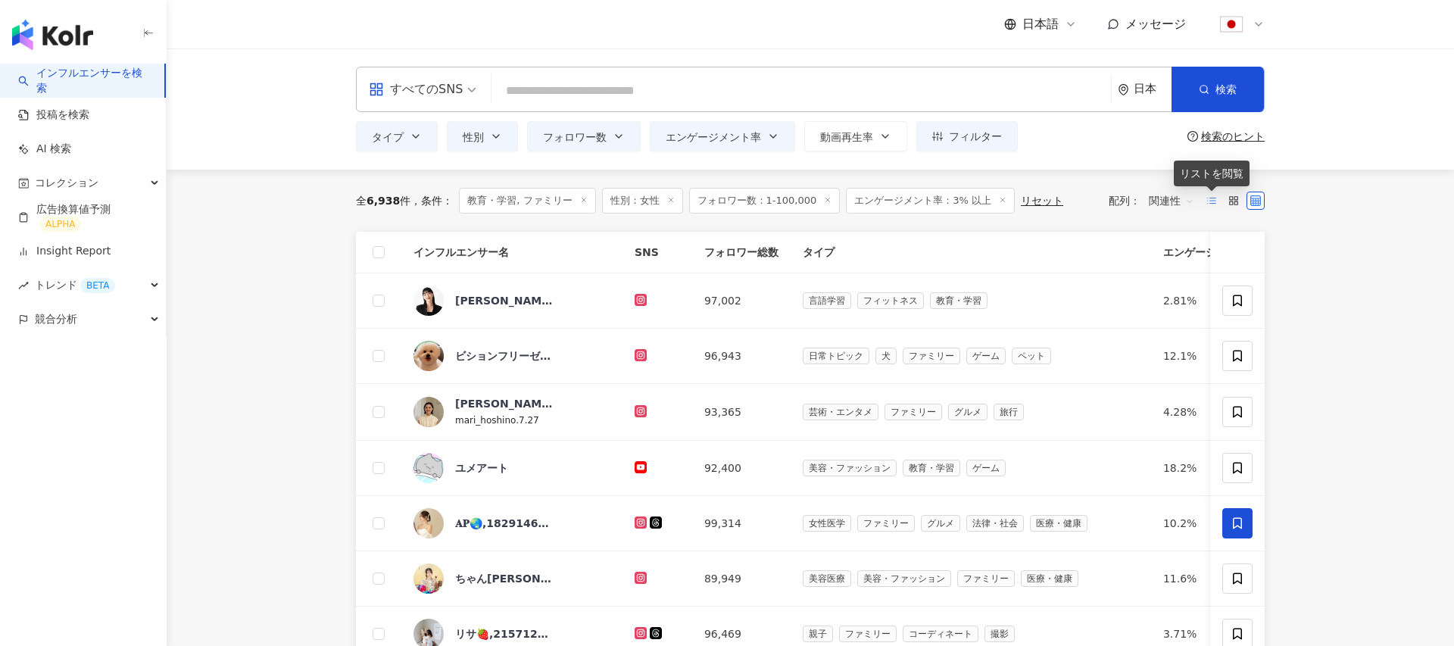
click at [1214, 198] on icon at bounding box center [1211, 200] width 11 height 11
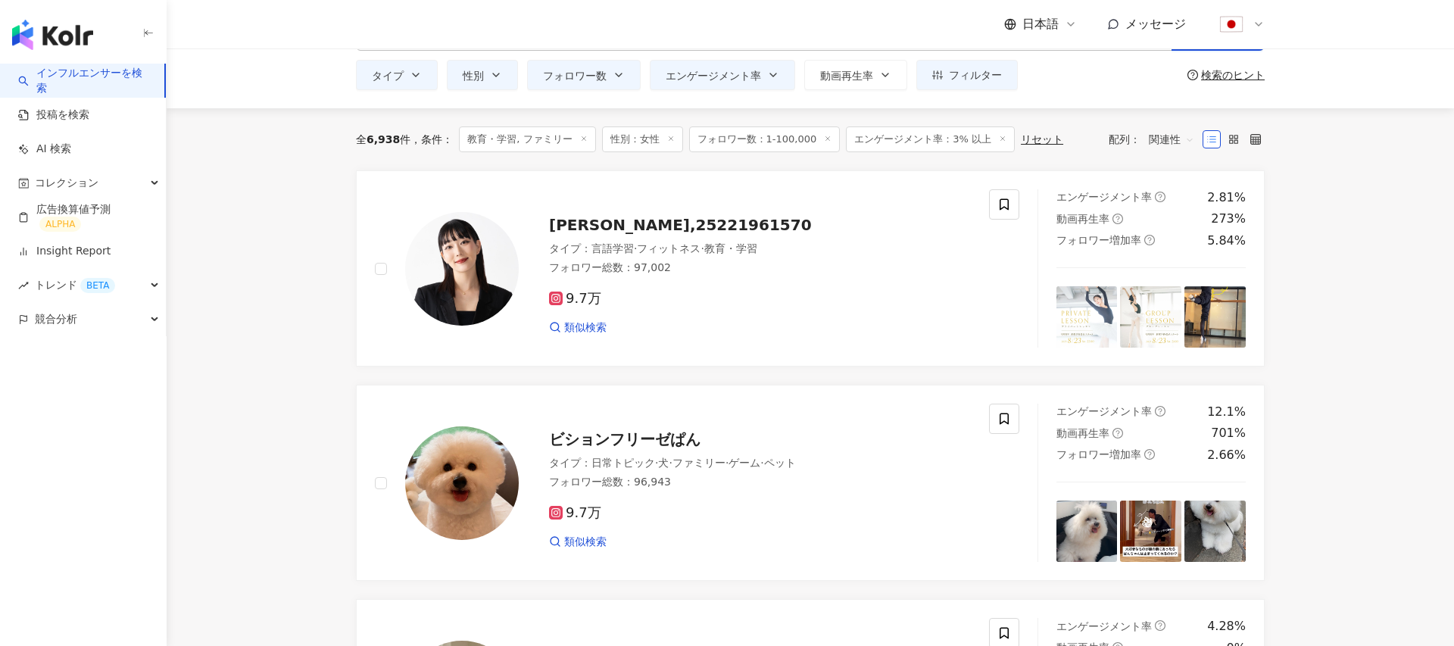
scroll to position [66, 0]
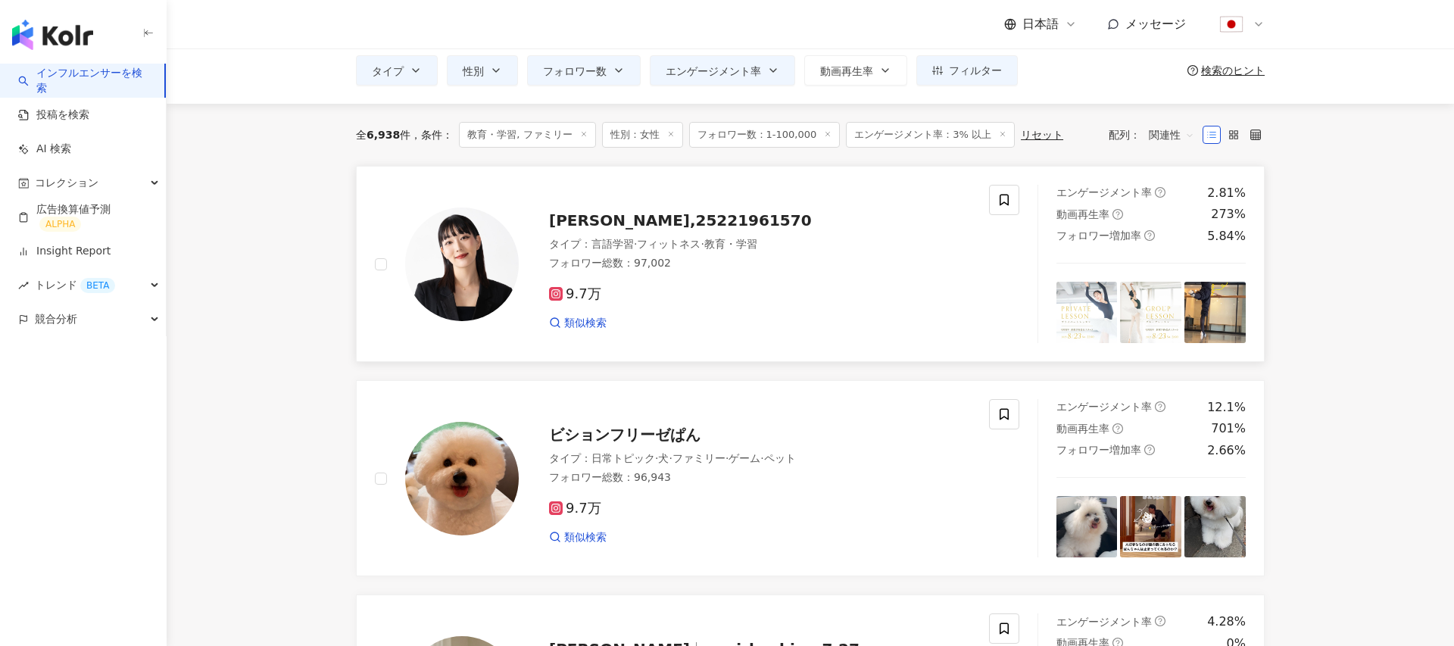
click at [619, 220] on span "石井久美子,25221961570" at bounding box center [680, 220] width 263 height 18
click at [67, 250] on link "Insight Report" at bounding box center [64, 251] width 92 height 15
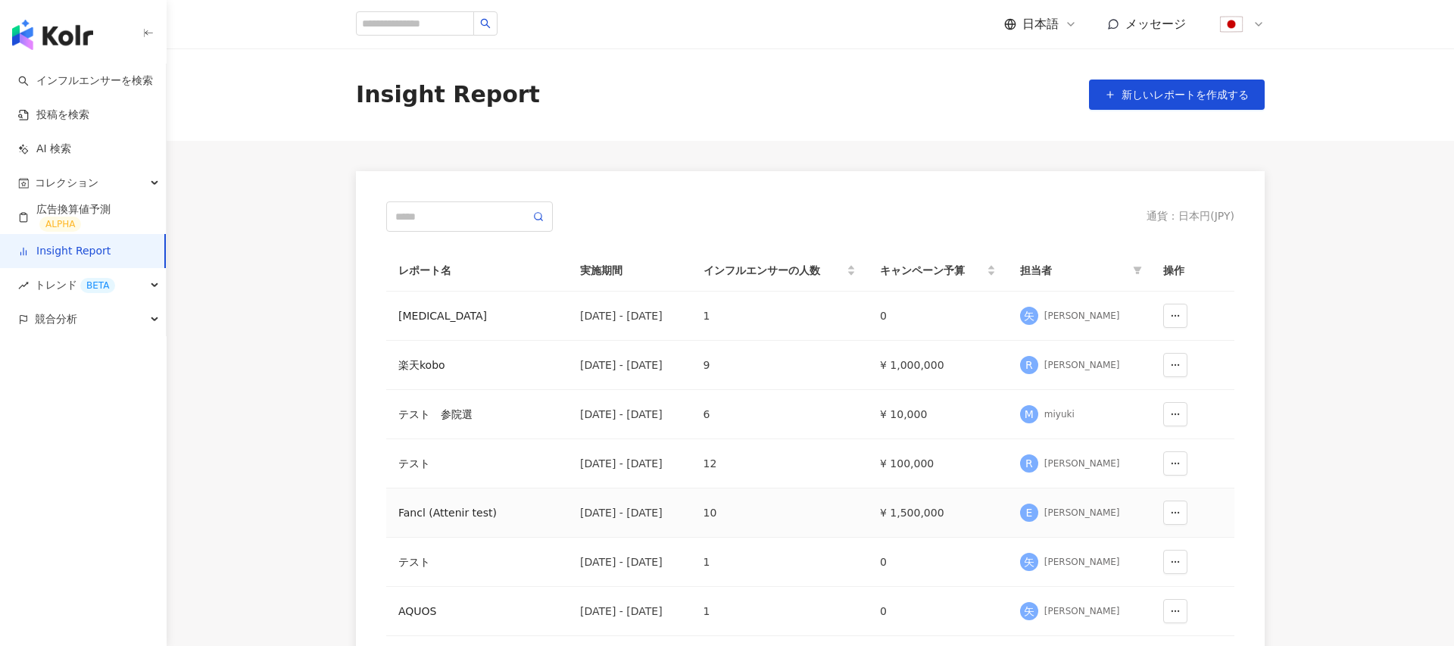
scroll to position [93, 0]
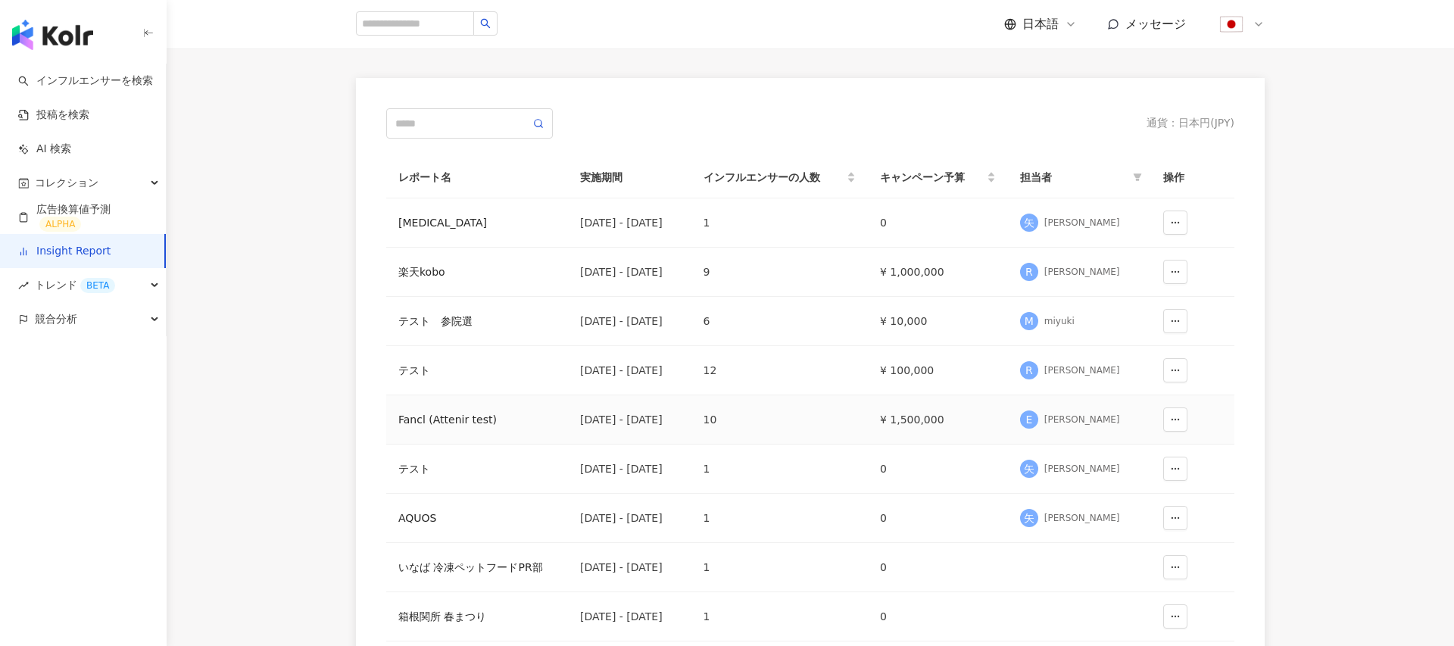
click at [423, 423] on div "Fancl (Attenir test)" at bounding box center [477, 419] width 158 height 17
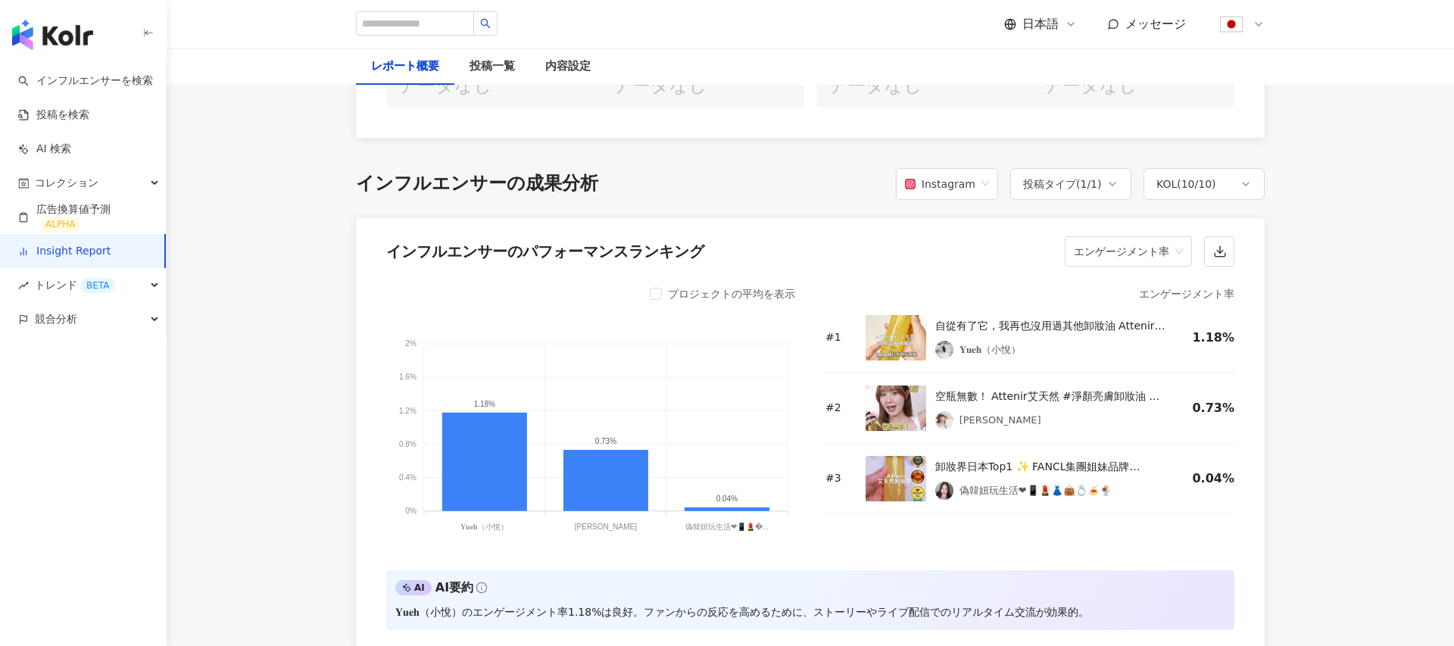
scroll to position [1101, 0]
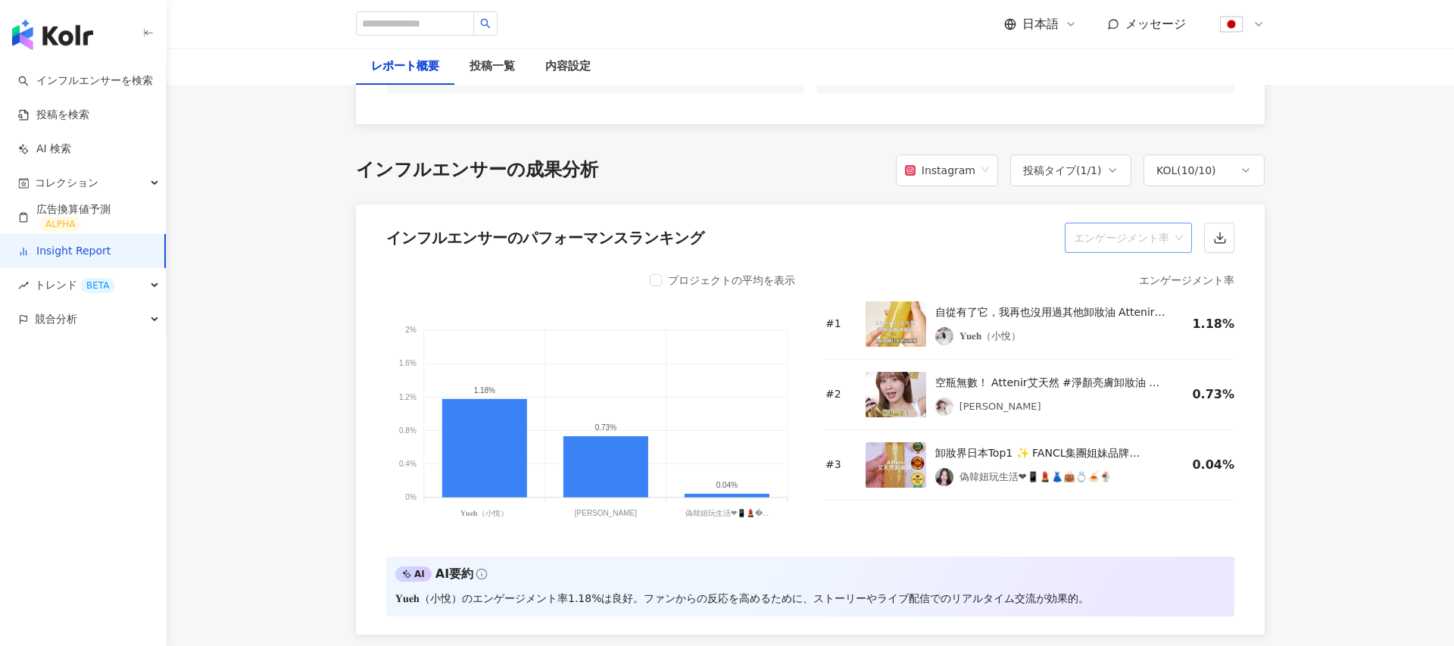
click at [1122, 244] on span "エンゲージメント率" at bounding box center [1128, 237] width 109 height 29
click at [1104, 284] on div "いいね数" at bounding box center [1128, 282] width 103 height 17
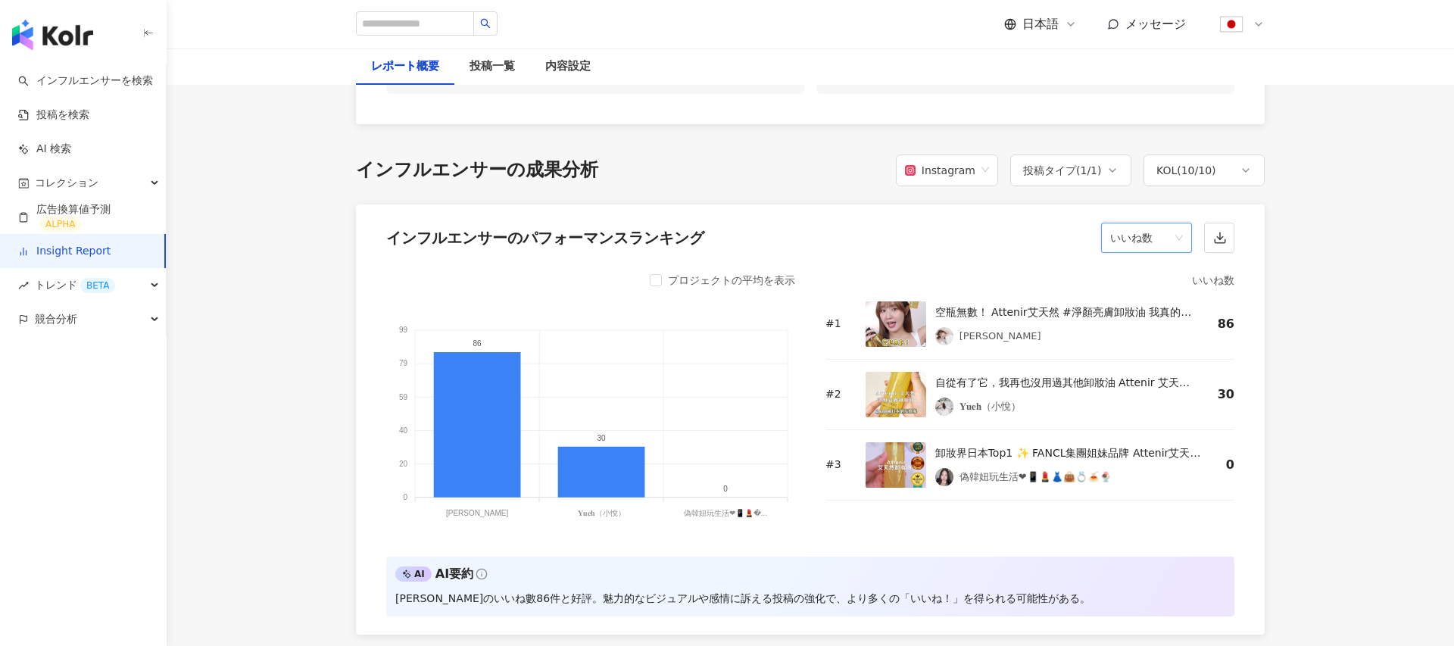
click at [1134, 248] on span "いいね数" at bounding box center [1146, 237] width 73 height 29
click at [1130, 312] on div "コメント数" at bounding box center [1160, 308] width 95 height 17
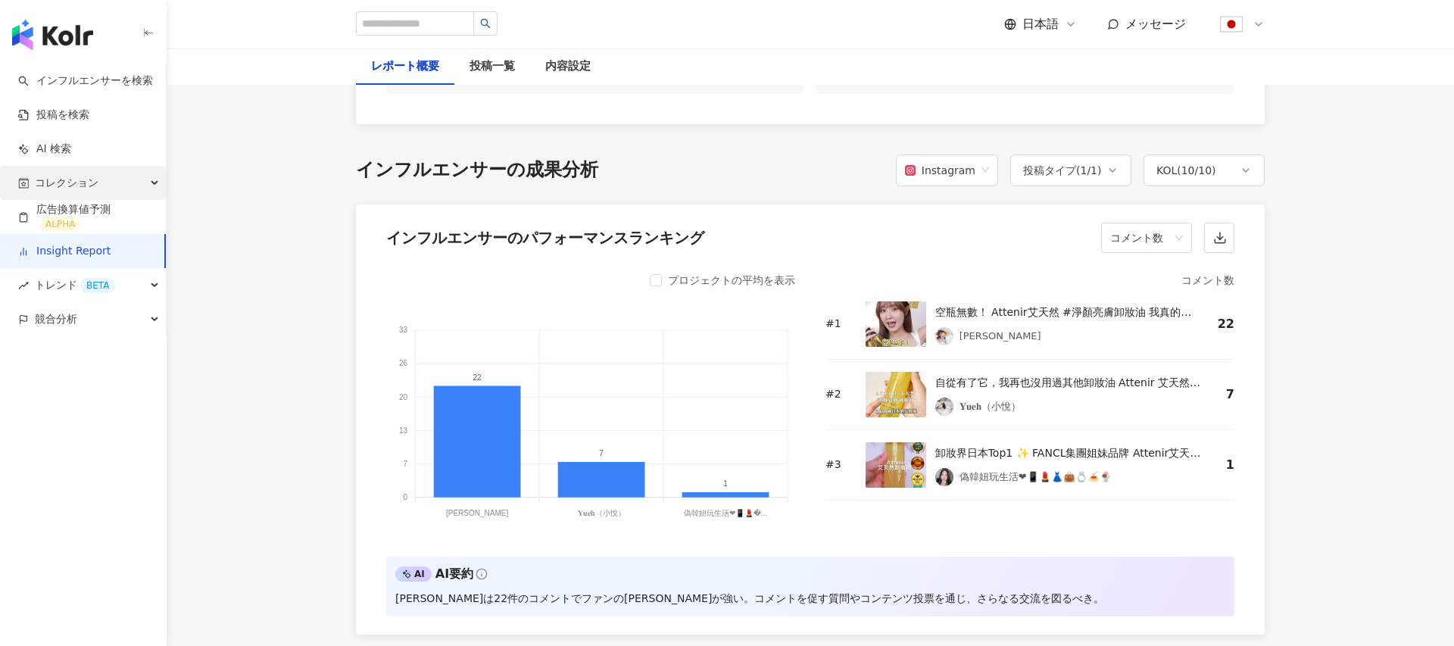
click at [93, 177] on span "コレクション" at bounding box center [67, 183] width 64 height 34
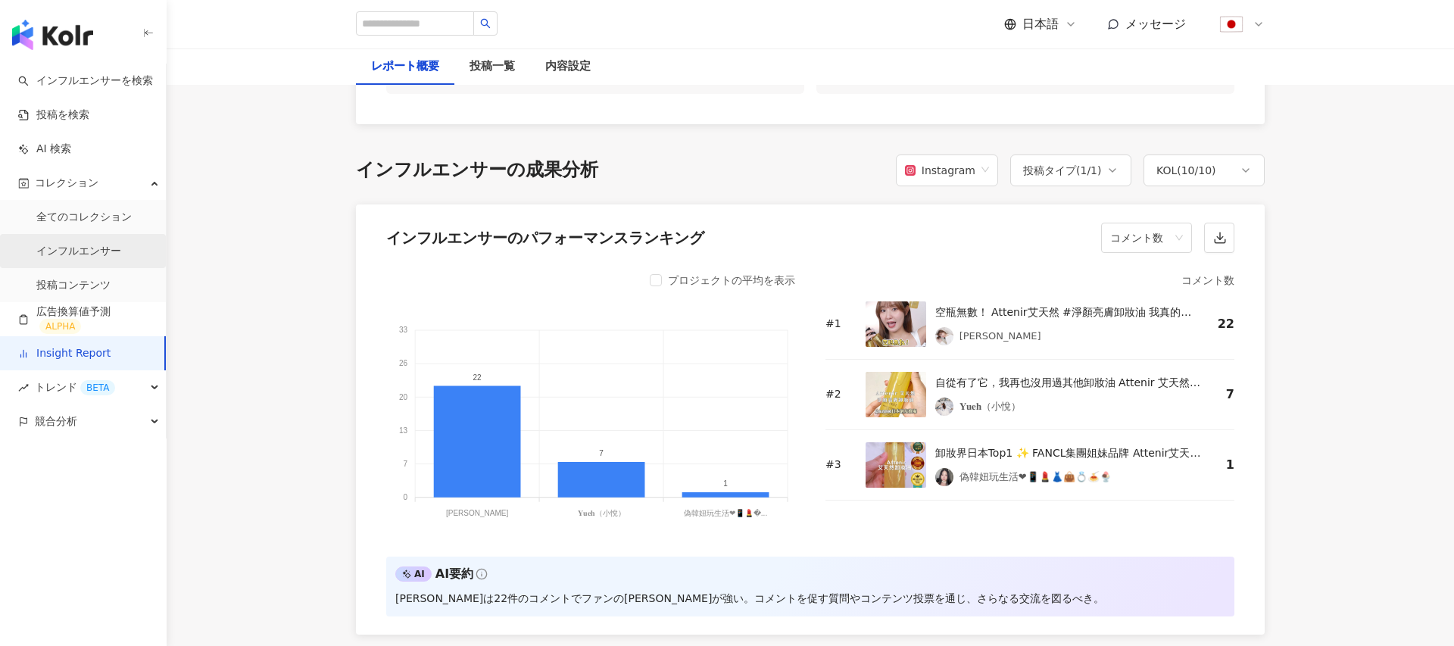
click at [85, 244] on link "インフルエンサー" at bounding box center [78, 251] width 85 height 15
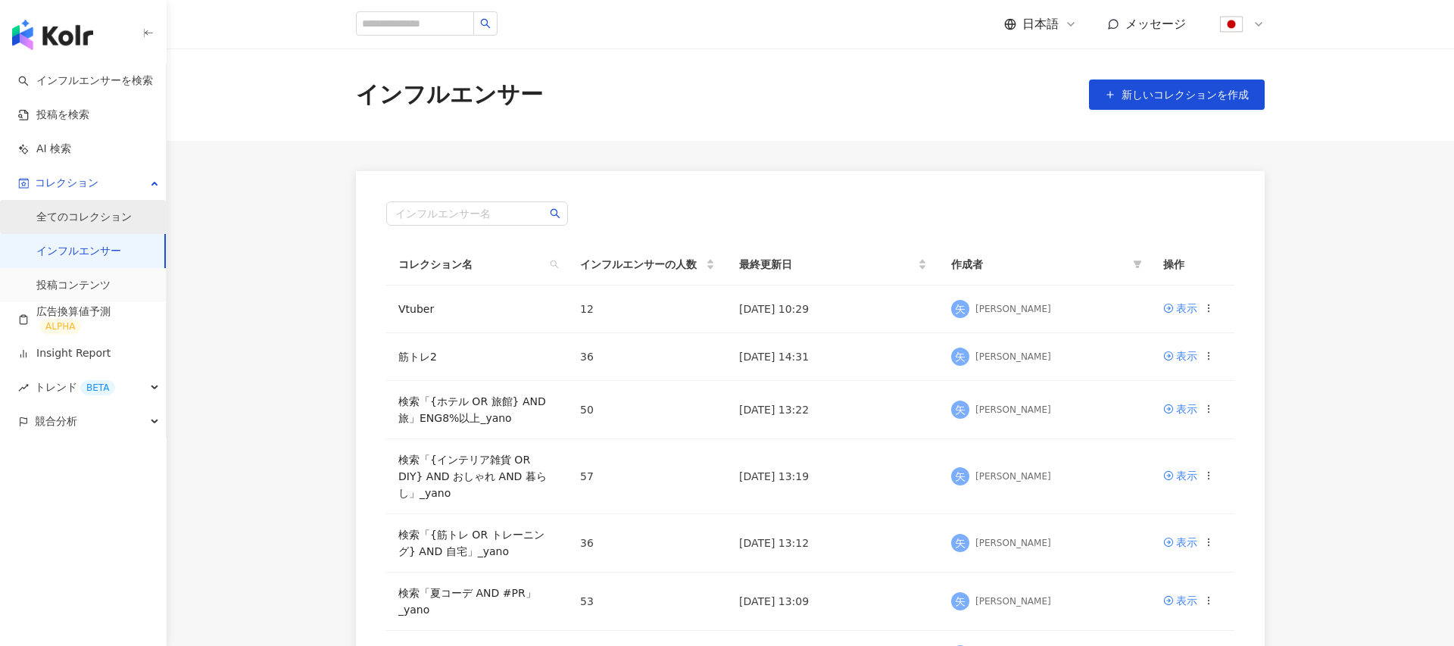
click at [73, 223] on link "全てのコレクション" at bounding box center [83, 217] width 95 height 15
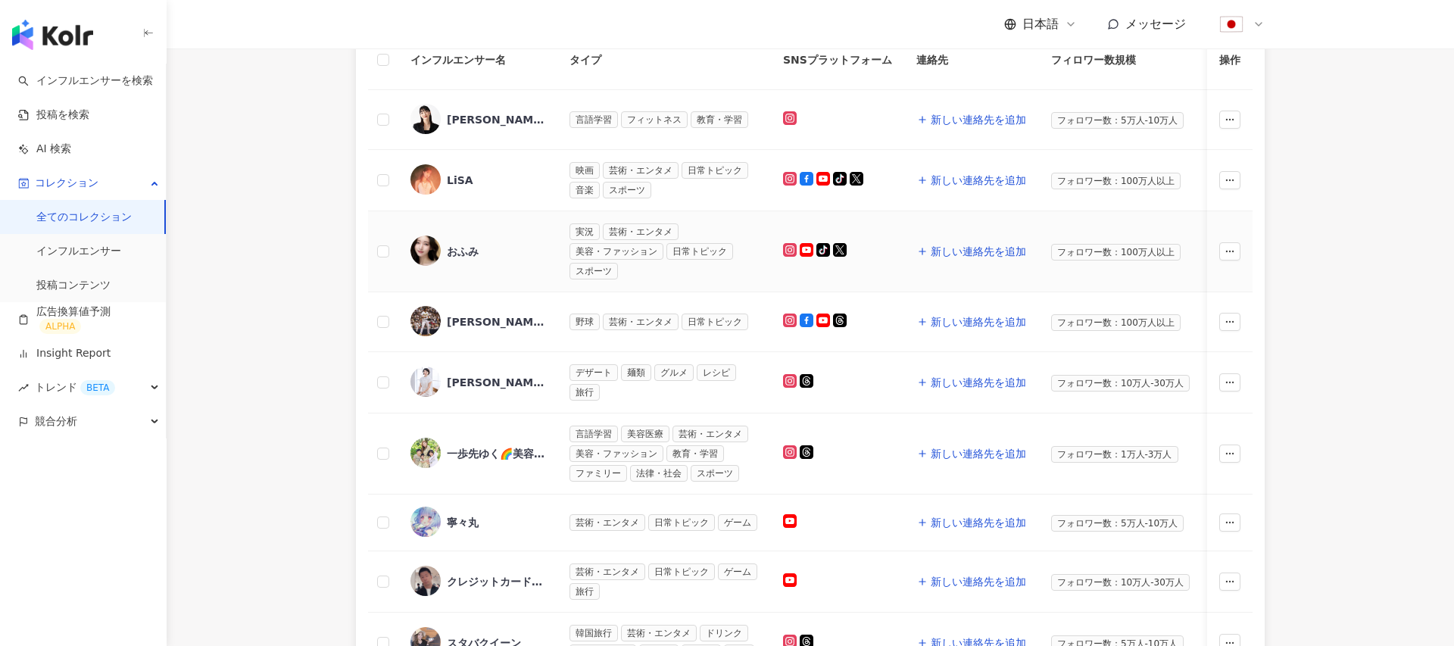
scroll to position [254, 0]
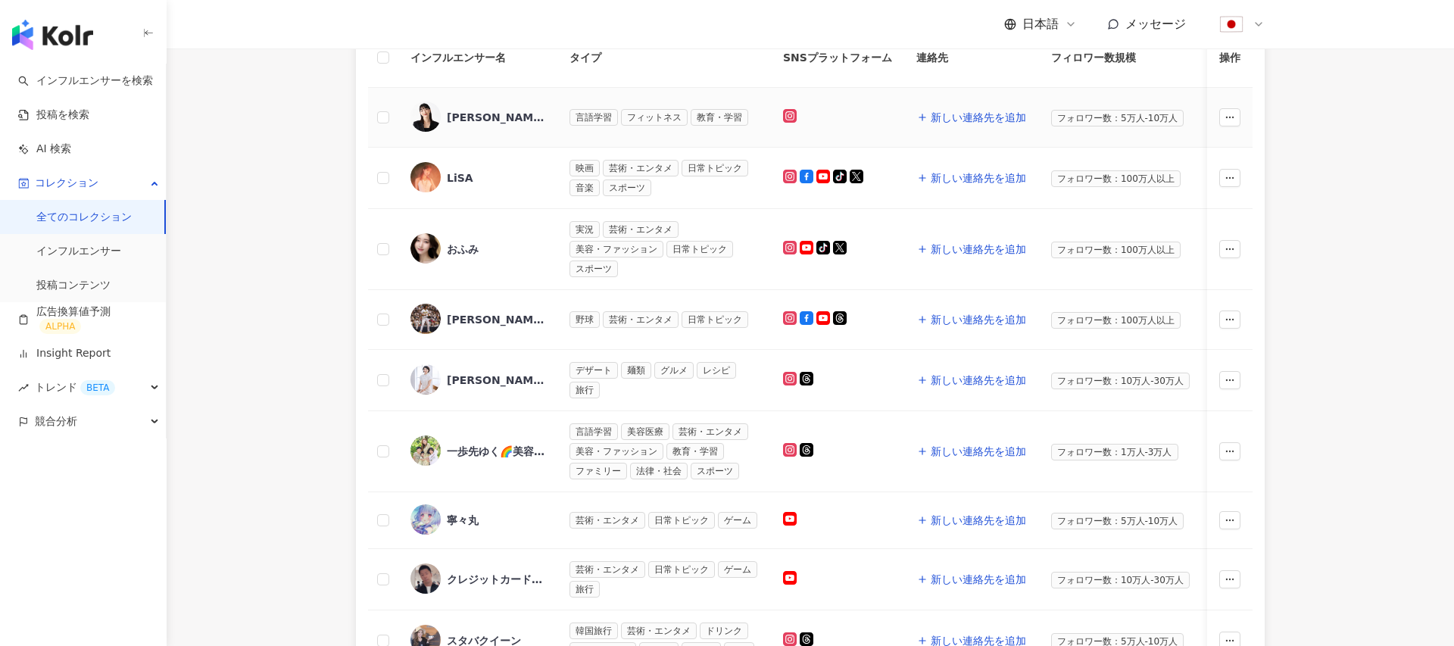
click at [475, 116] on div "石井久美子,25221961570" at bounding box center [496, 117] width 98 height 15
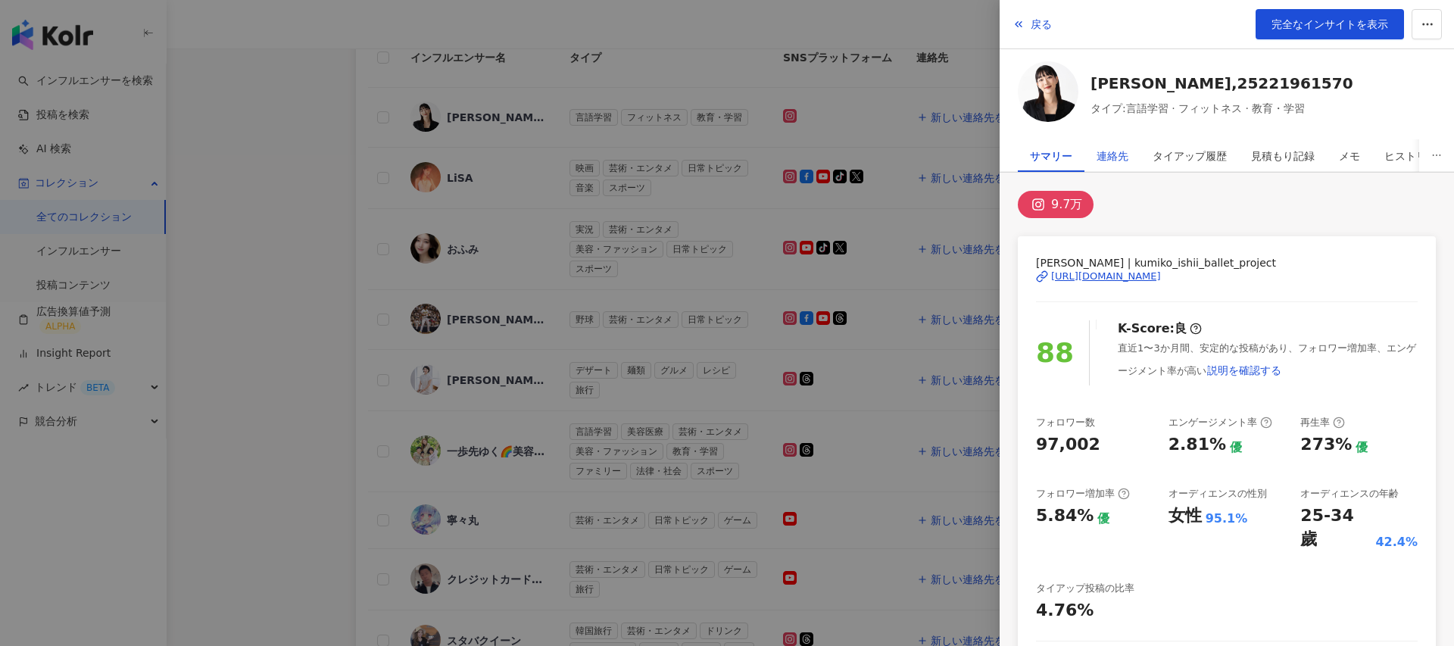
click at [1106, 156] on div "連絡先" at bounding box center [1113, 156] width 32 height 30
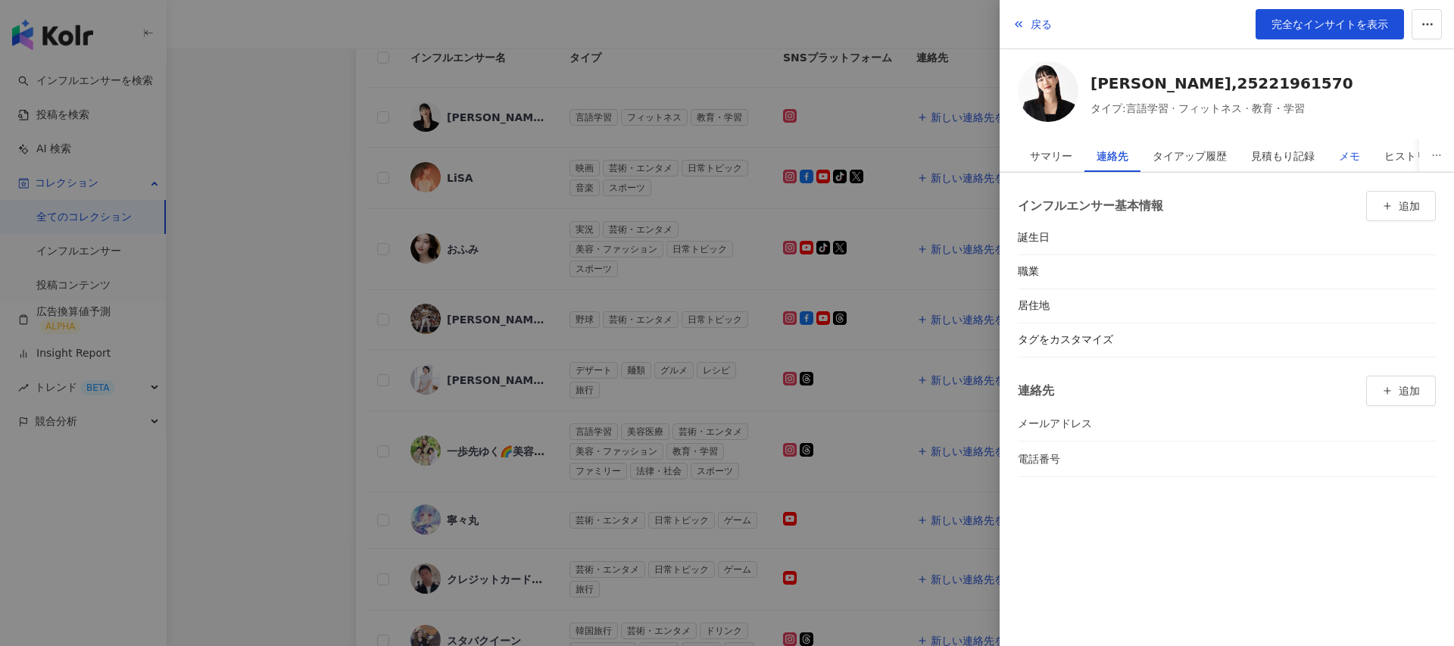
click at [1353, 155] on div "メモ" at bounding box center [1349, 156] width 21 height 30
click at [1117, 161] on div "連絡先" at bounding box center [1113, 156] width 32 height 30
click at [875, 117] on div at bounding box center [727, 323] width 1454 height 646
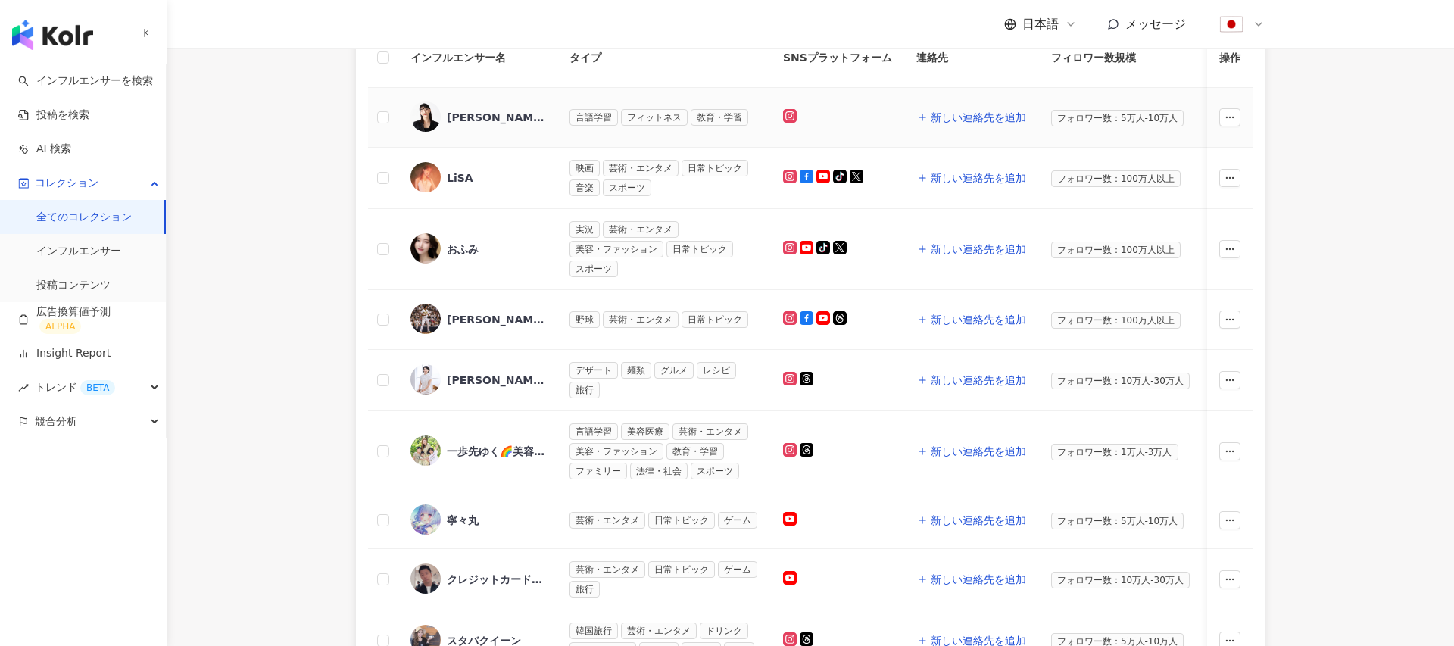
click at [470, 117] on div "石井久美子,25221961570" at bounding box center [496, 117] width 98 height 15
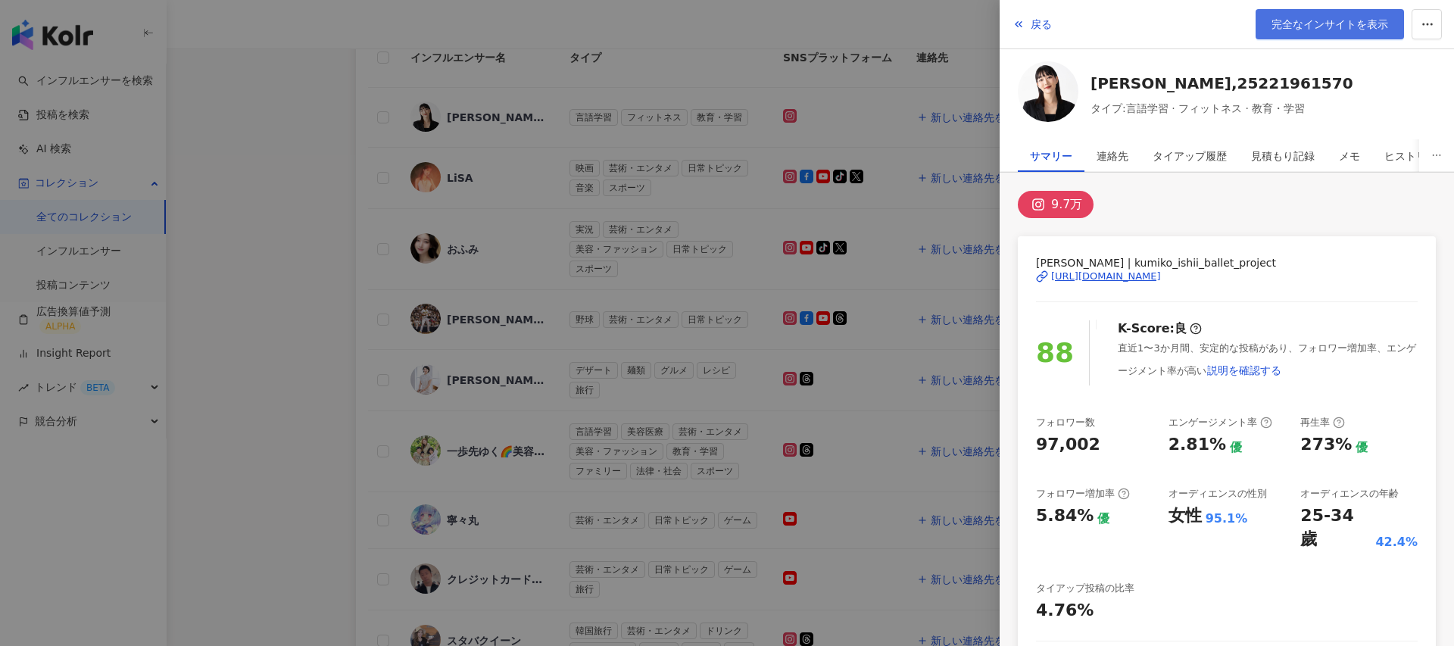
click at [1346, 14] on link "完全なインサイトを表示" at bounding box center [1330, 24] width 148 height 30
click at [523, 324] on div at bounding box center [727, 323] width 1454 height 646
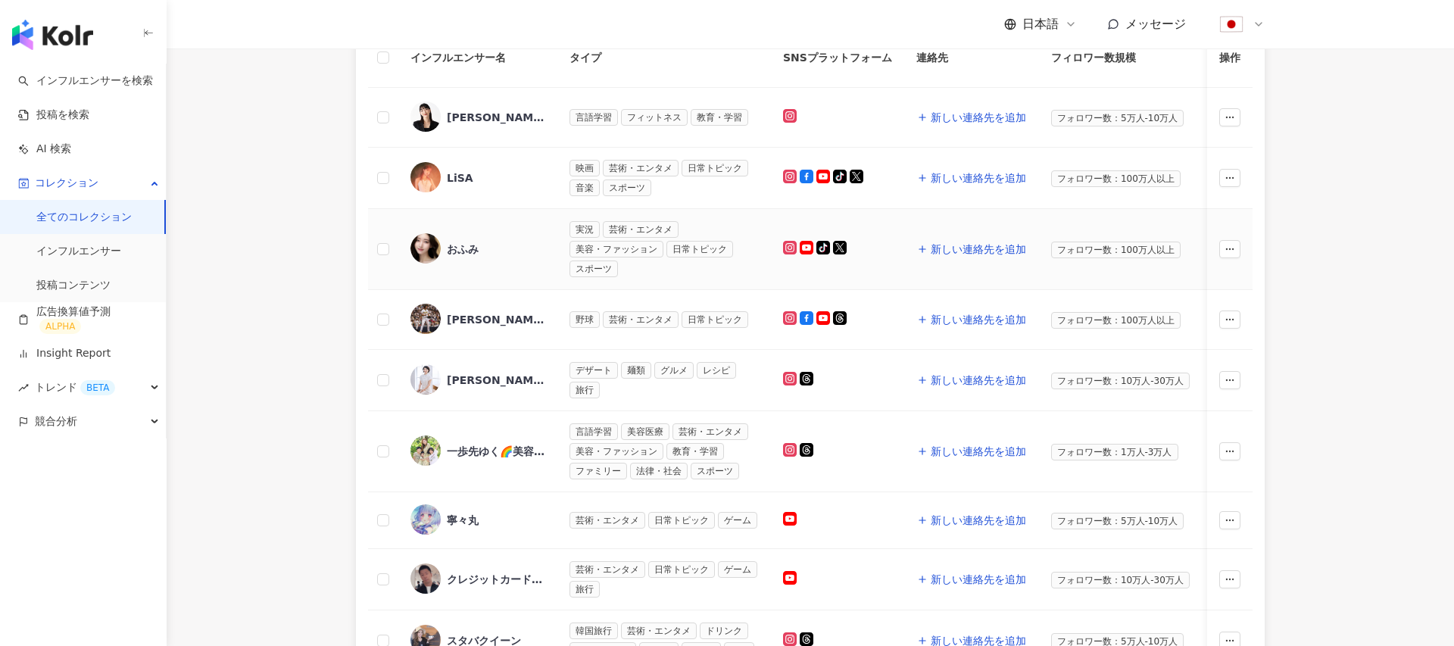
click at [450, 242] on div "おふみ" at bounding box center [463, 249] width 32 height 15
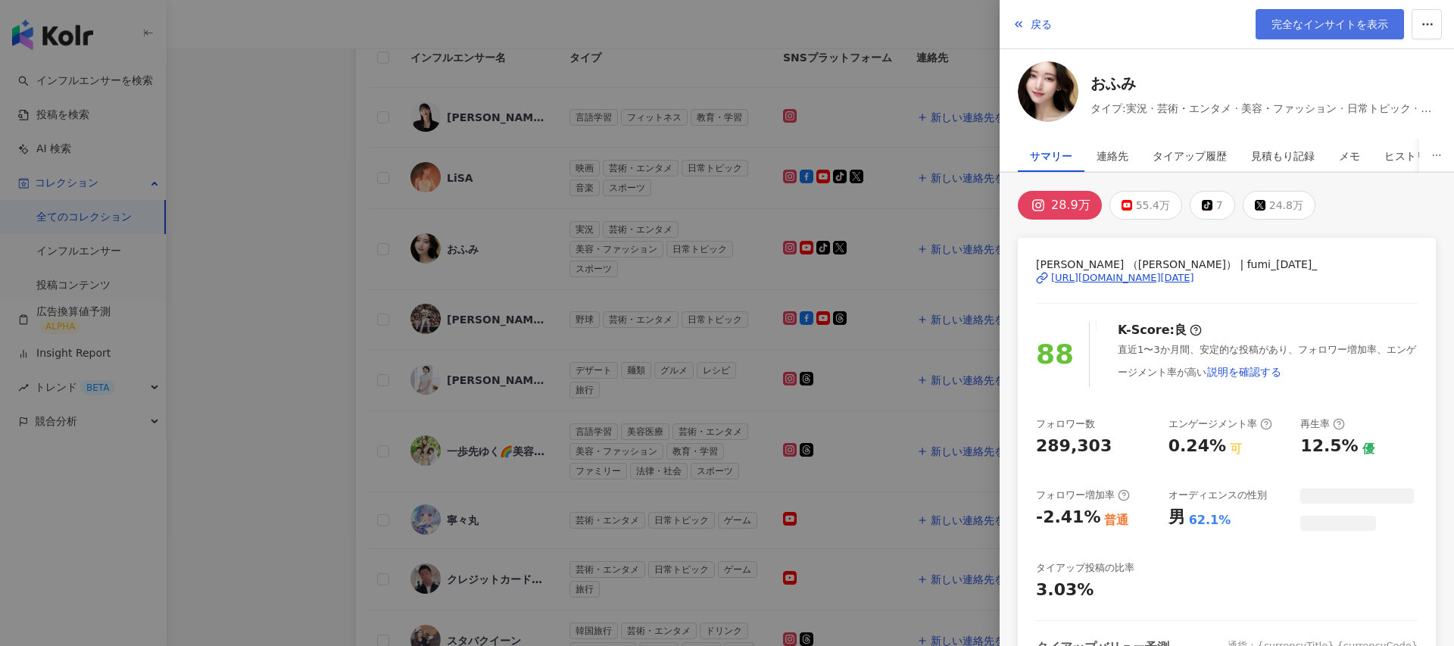
click at [1290, 19] on span "完全なインサイトを表示" at bounding box center [1329, 24] width 117 height 12
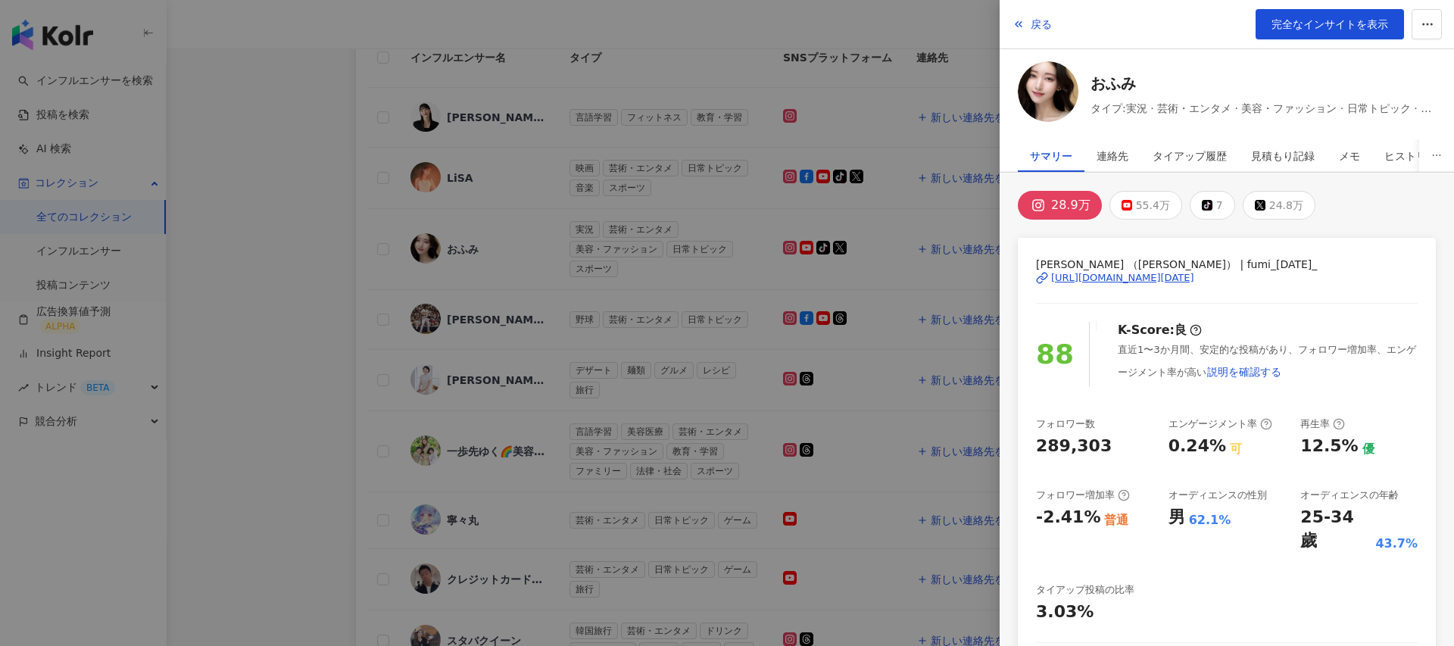
click at [153, 70] on div at bounding box center [727, 323] width 1454 height 646
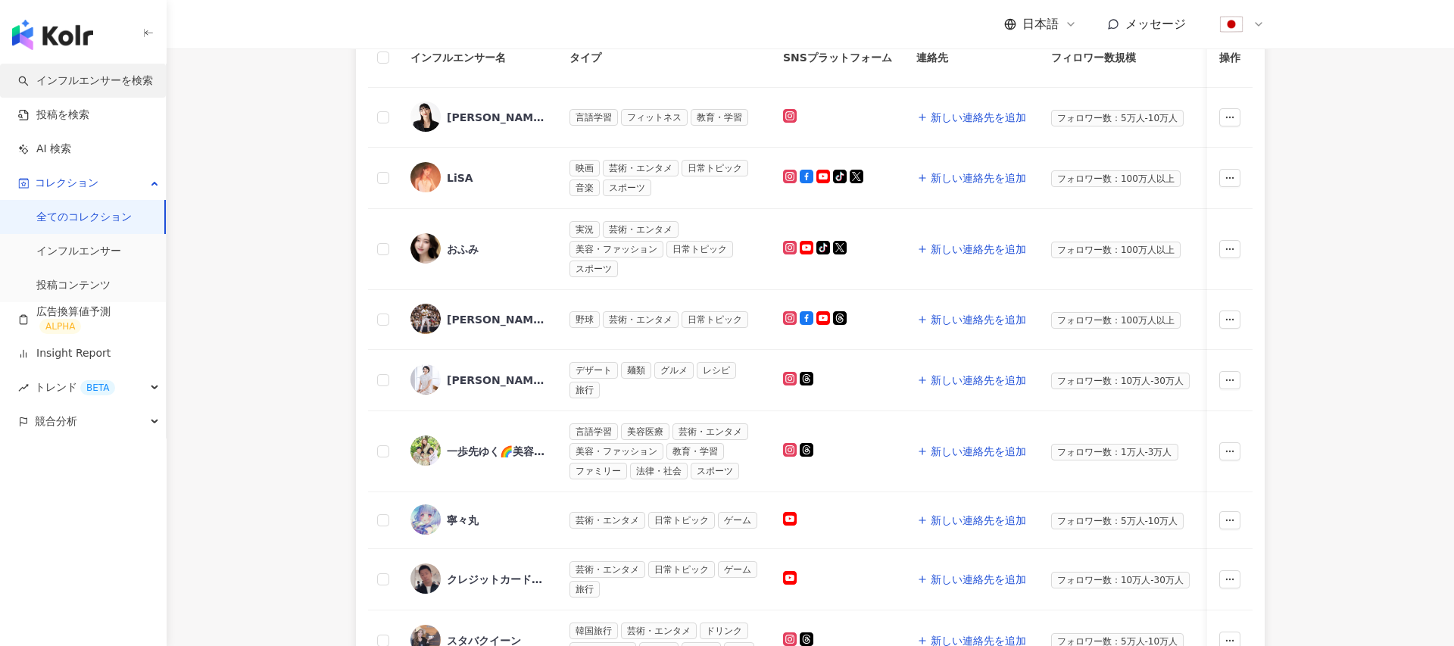
click at [80, 77] on link "インフルエンサーを検索" at bounding box center [85, 80] width 135 height 15
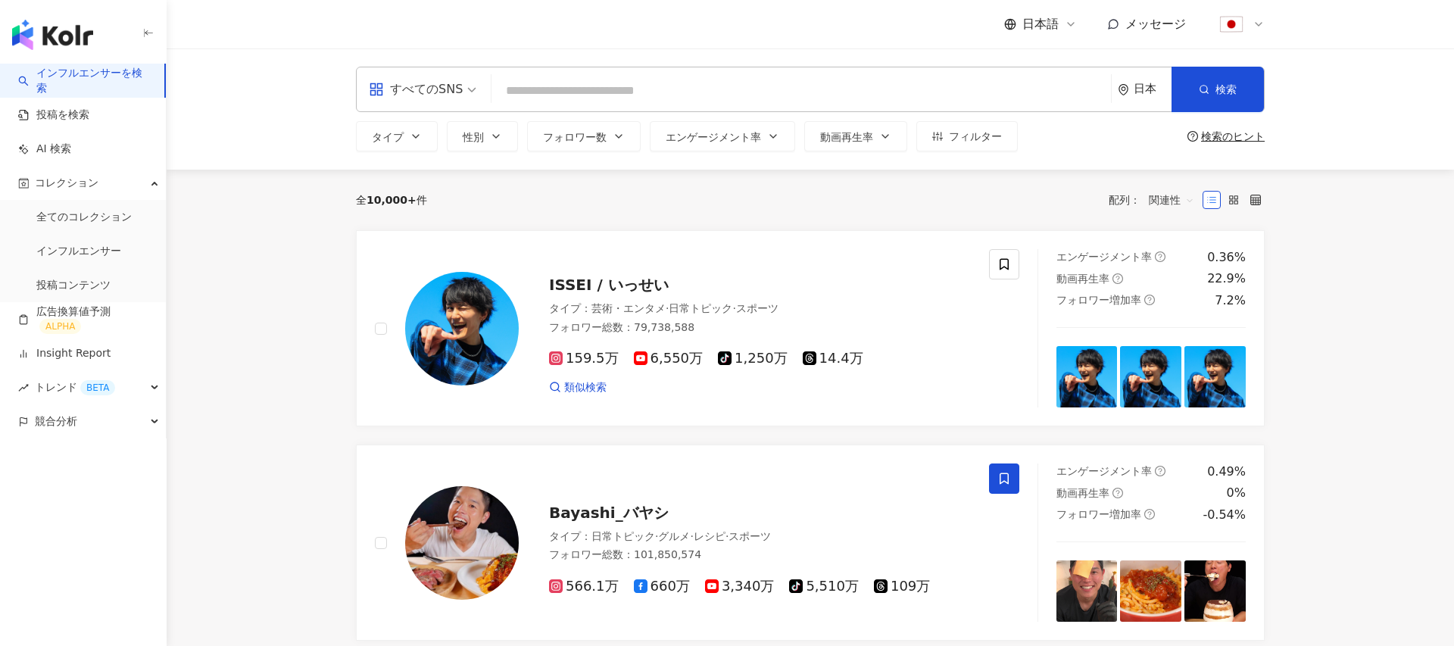
click at [76, 77] on link "インフルエンサーを検索" at bounding box center [85, 81] width 134 height 30
click at [84, 79] on link "インフルエンサーを検索" at bounding box center [85, 81] width 134 height 30
click at [83, 79] on link "インフルエンサーを検索" at bounding box center [85, 81] width 134 height 30
click at [1231, 201] on rect at bounding box center [1231, 202] width 3 height 3
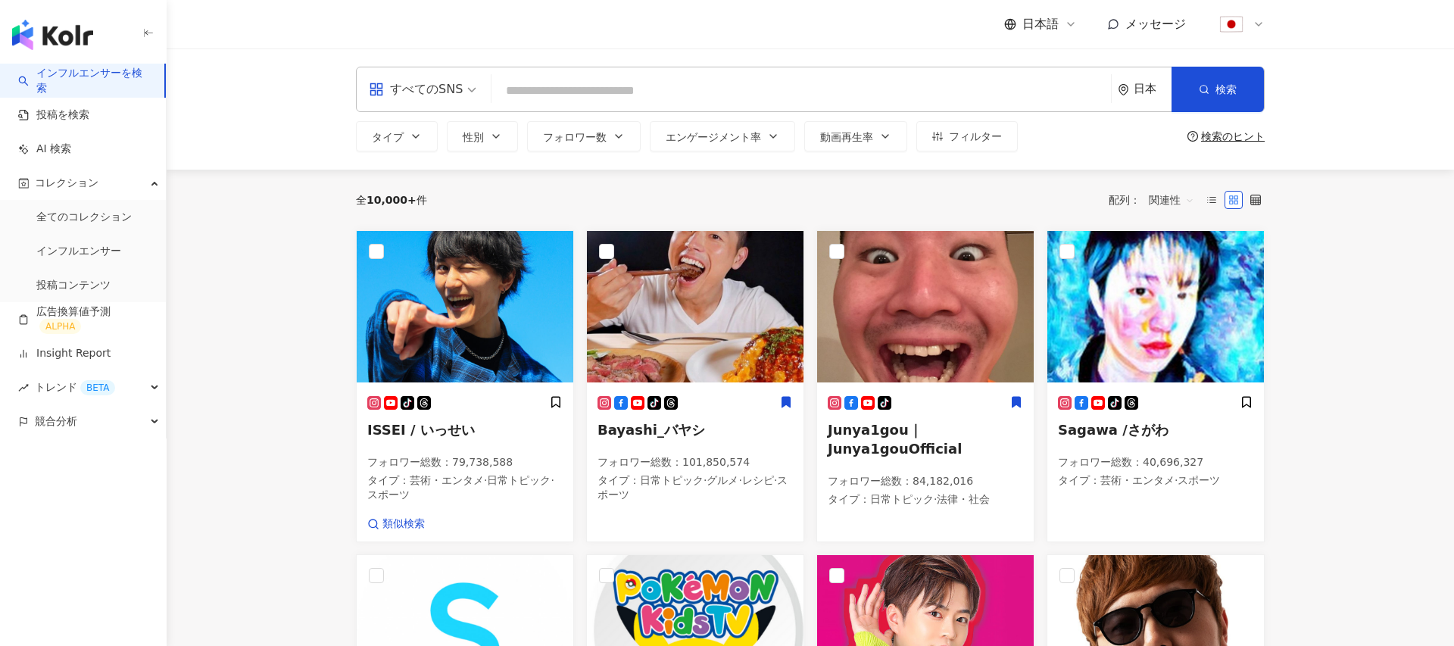
click at [1129, 84] on div "日本" at bounding box center [1145, 89] width 54 height 44
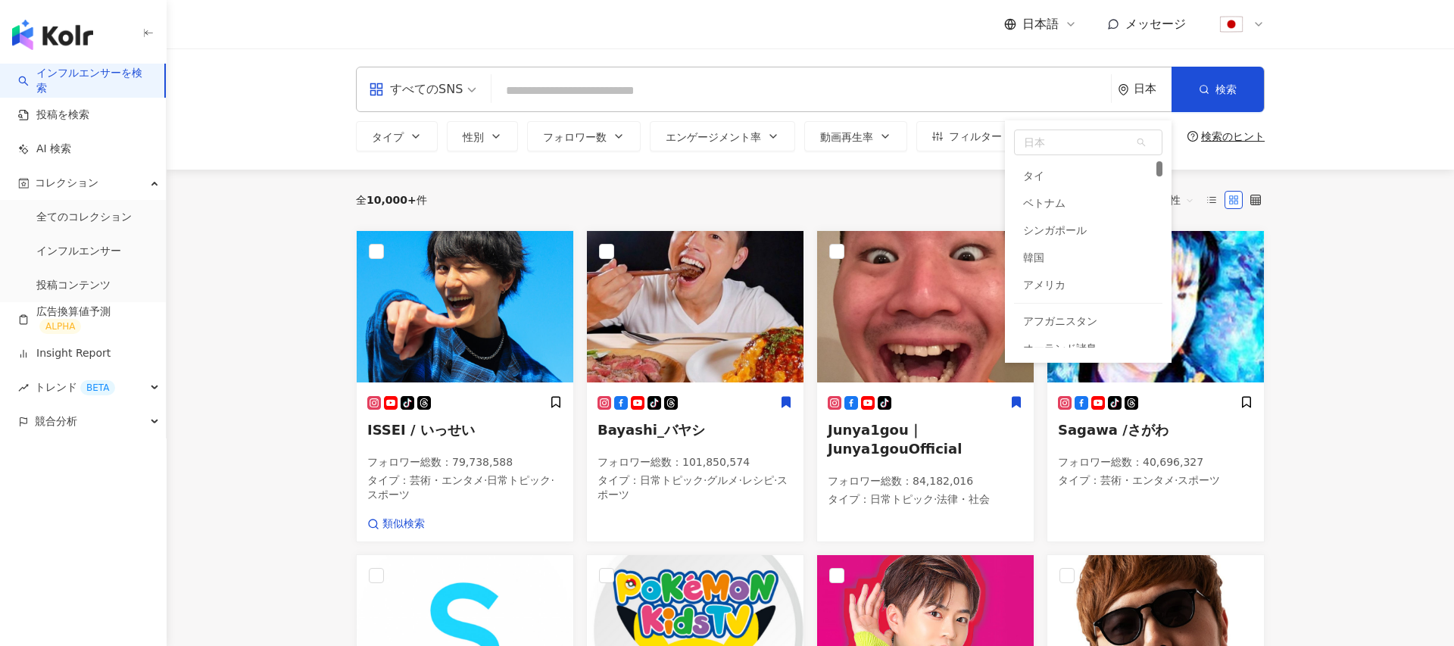
scroll to position [134, 0]
click at [677, 192] on div "全 10,000+ 件 配列： 関連性" at bounding box center [810, 200] width 909 height 24
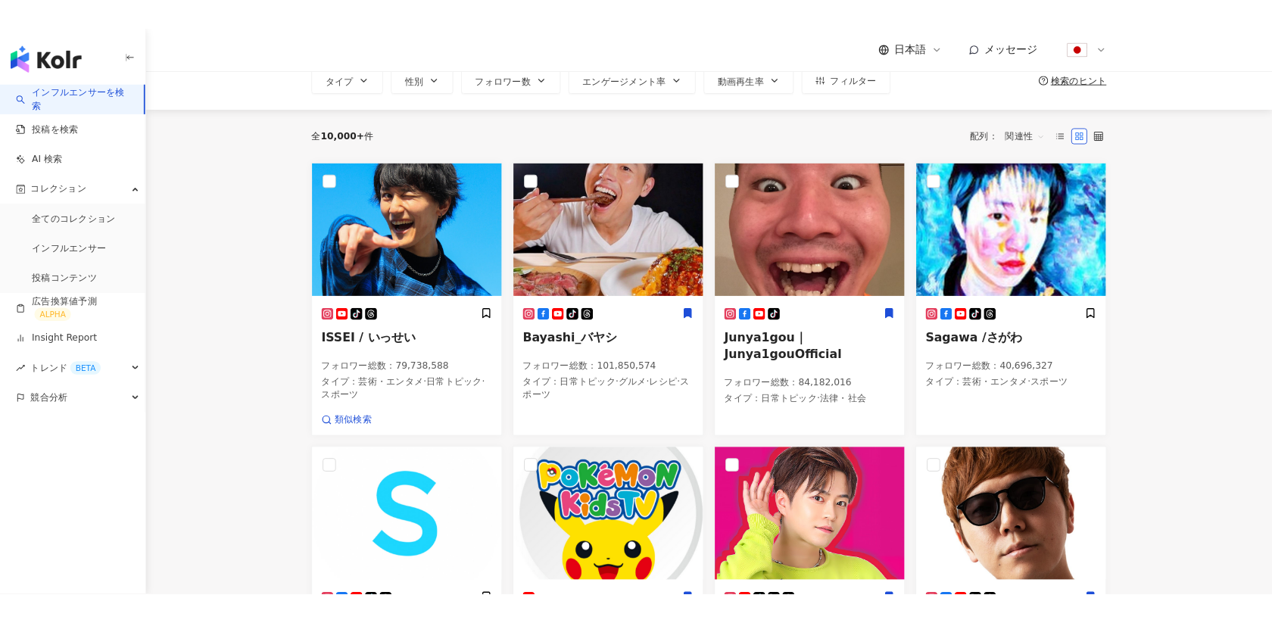
scroll to position [83, 0]
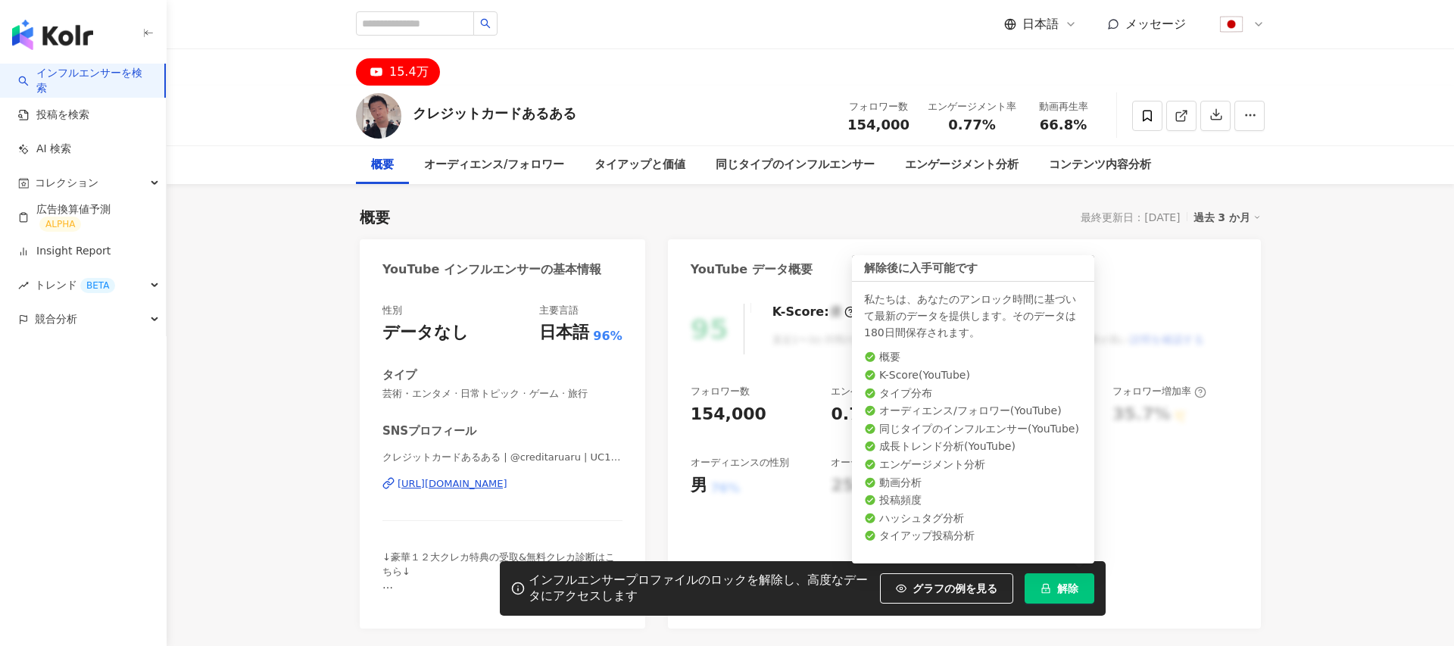
click at [1067, 587] on span "解除" at bounding box center [1067, 588] width 21 height 12
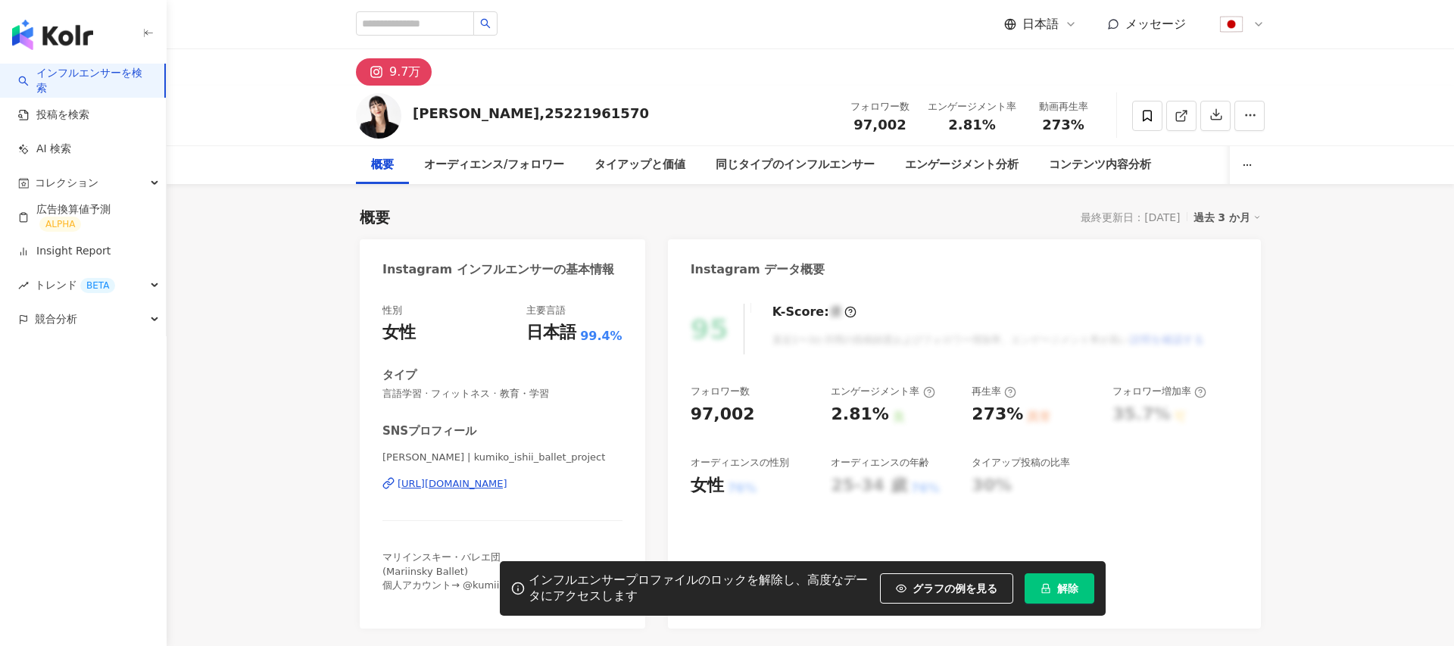
scroll to position [107, 0]
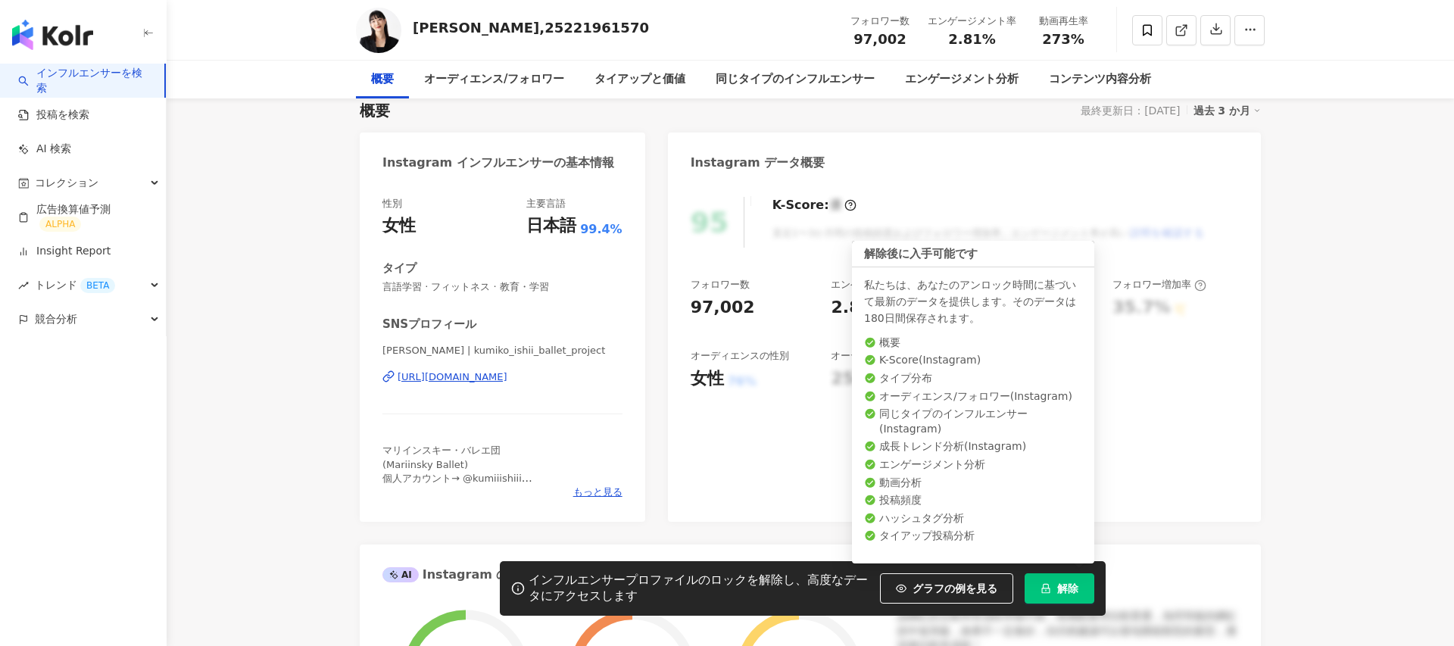
click at [1065, 582] on span "解除" at bounding box center [1067, 588] width 21 height 12
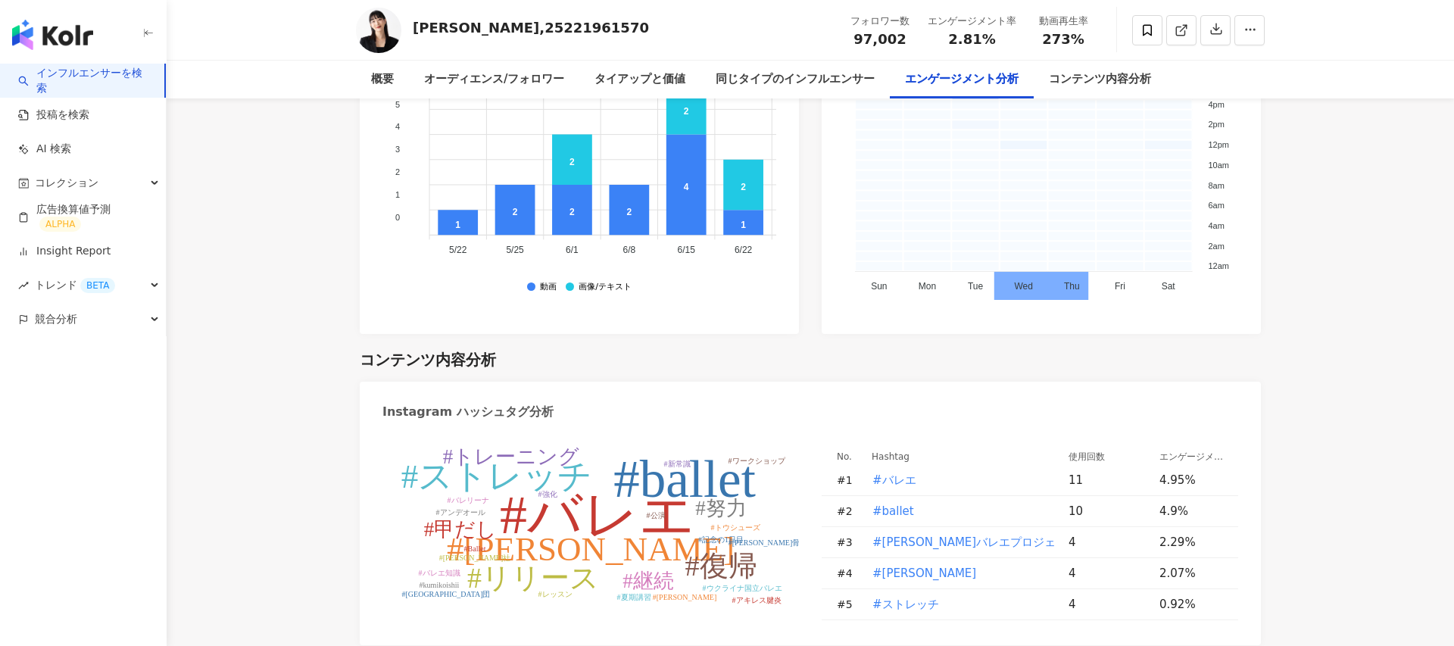
scroll to position [4264, 0]
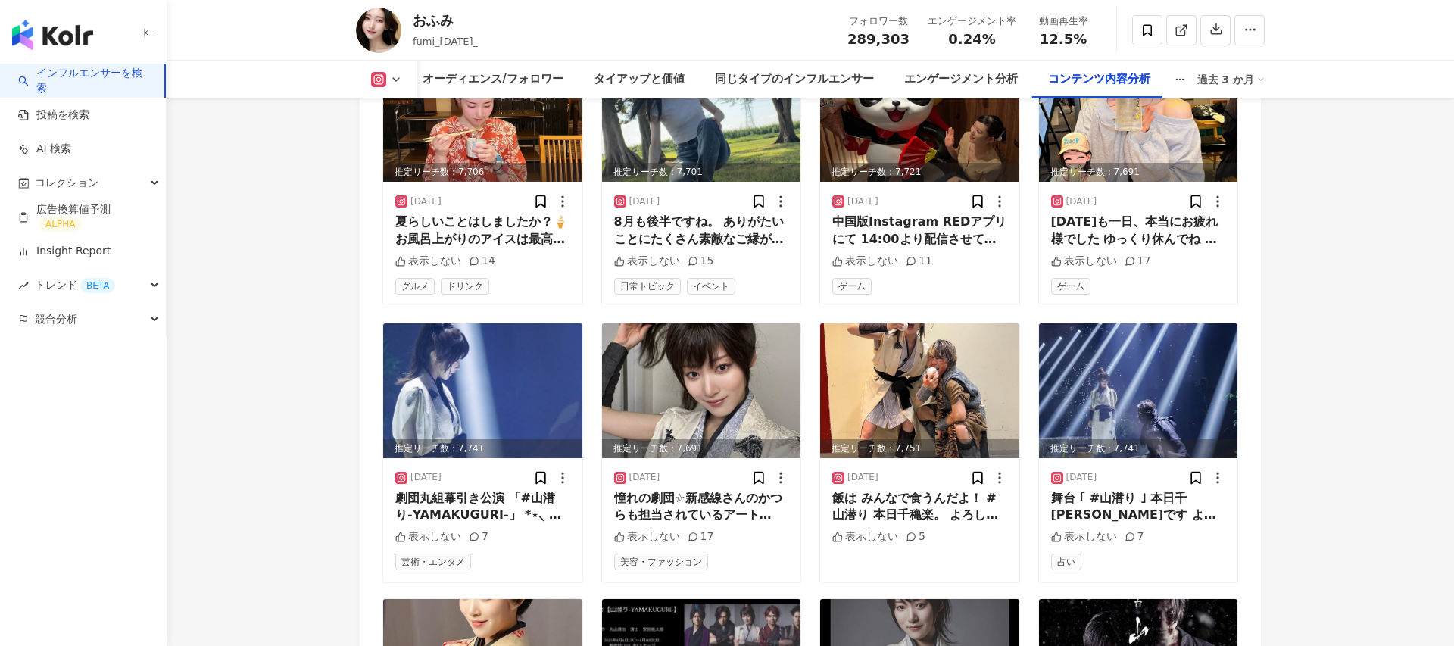
scroll to position [4900, 0]
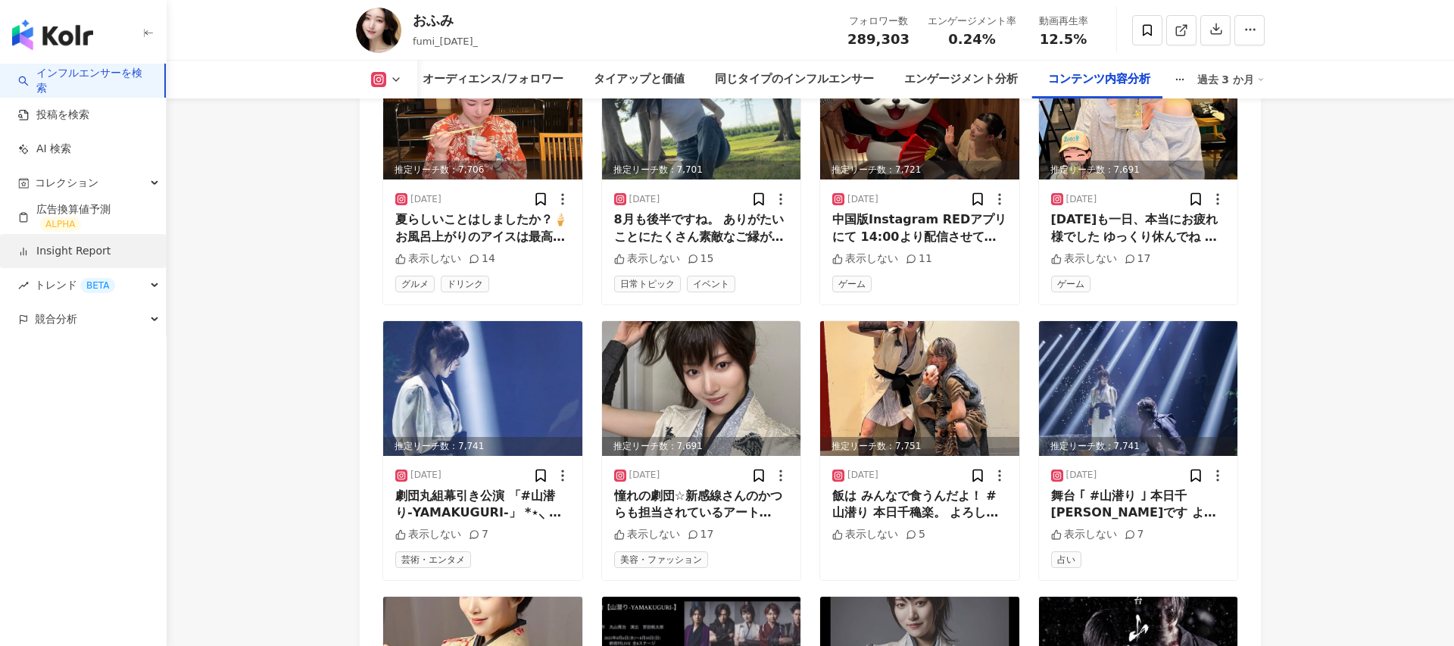
click at [86, 246] on link "Insight Report" at bounding box center [64, 251] width 92 height 15
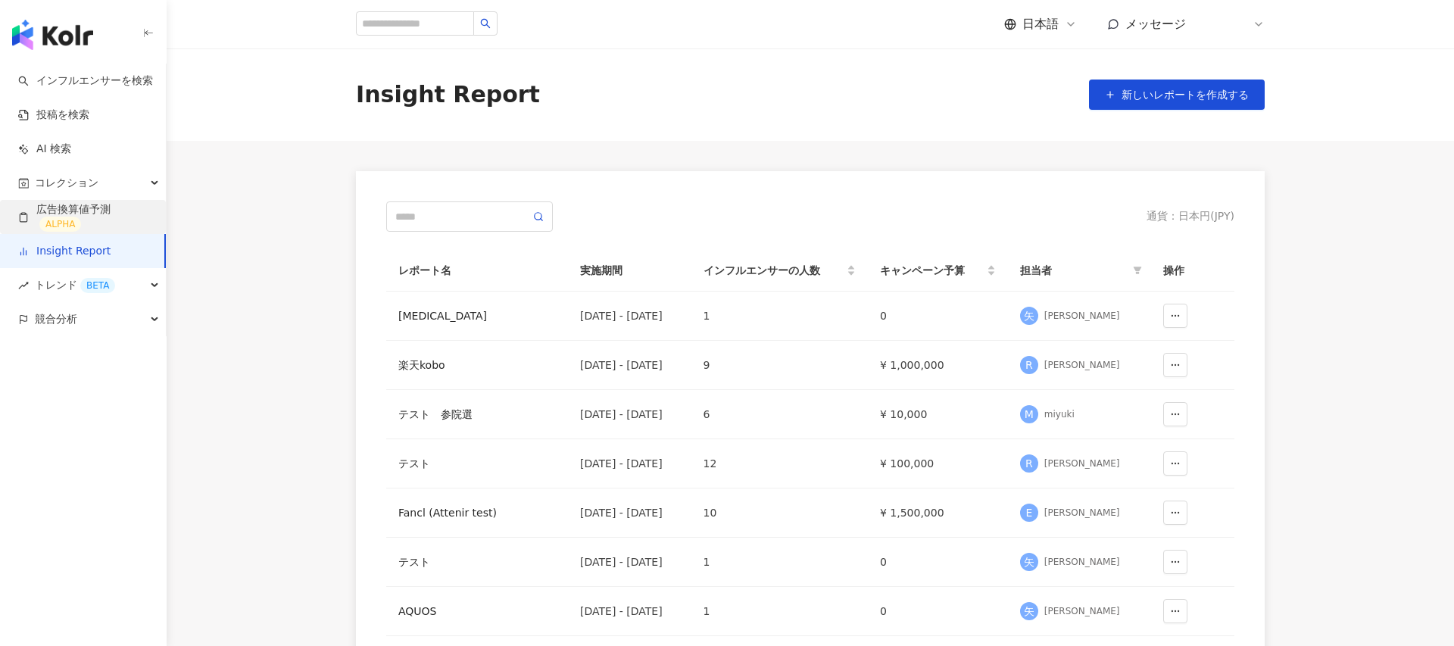
click at [84, 219] on link "広告換算値予測 ALPHA" at bounding box center [86, 217] width 136 height 30
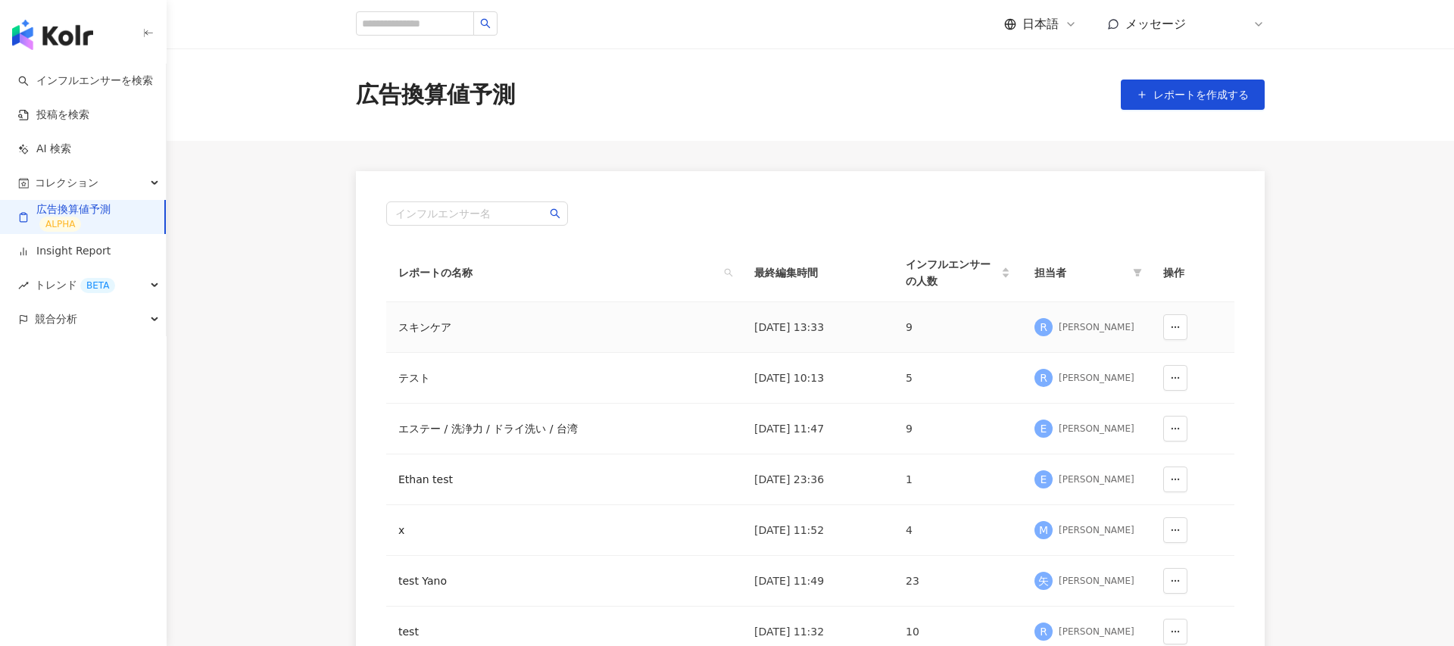
click at [423, 328] on div "スキンケア" at bounding box center [489, 327] width 182 height 17
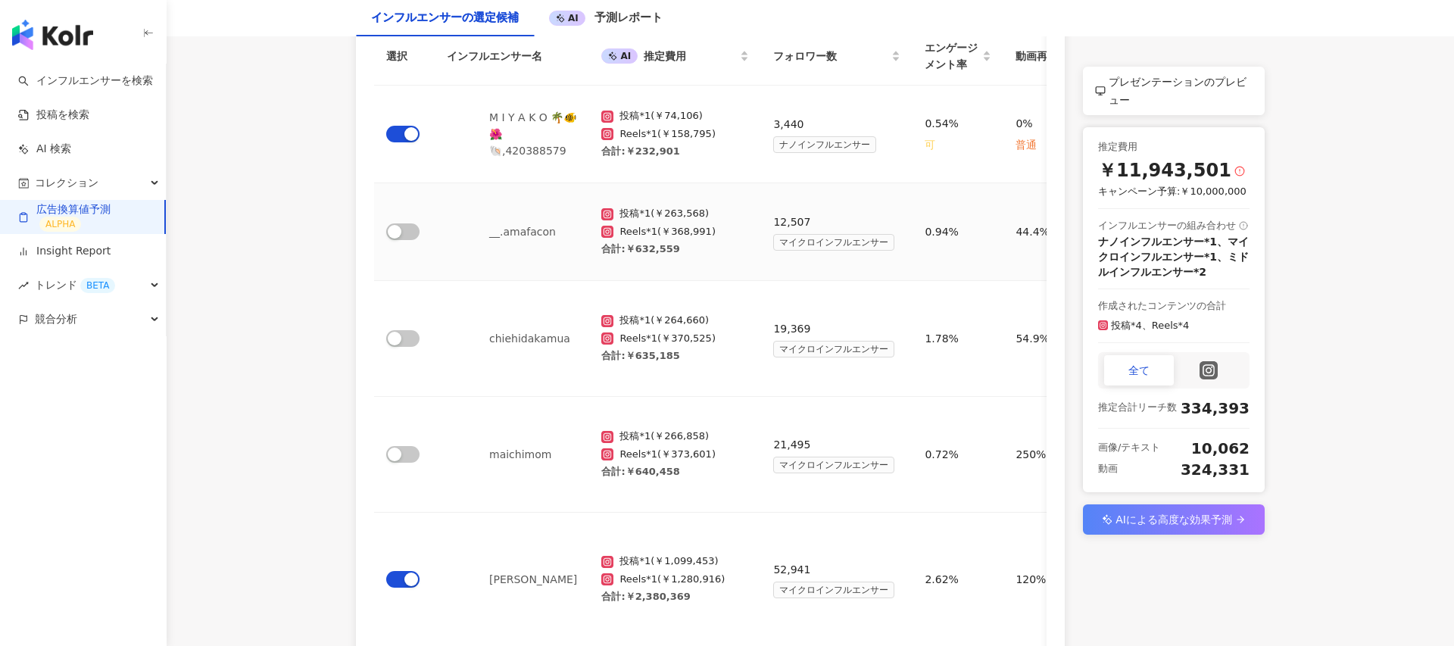
scroll to position [281, 0]
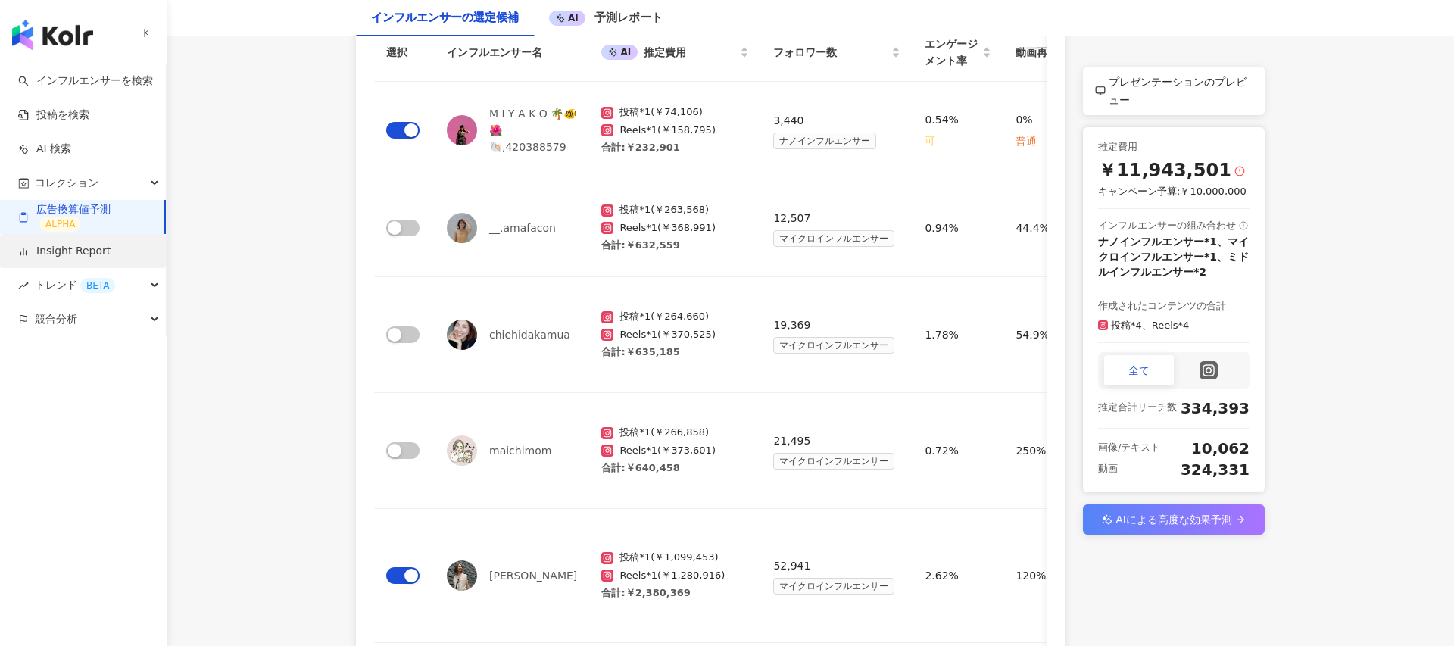
click at [92, 252] on link "Insight Report" at bounding box center [64, 251] width 92 height 15
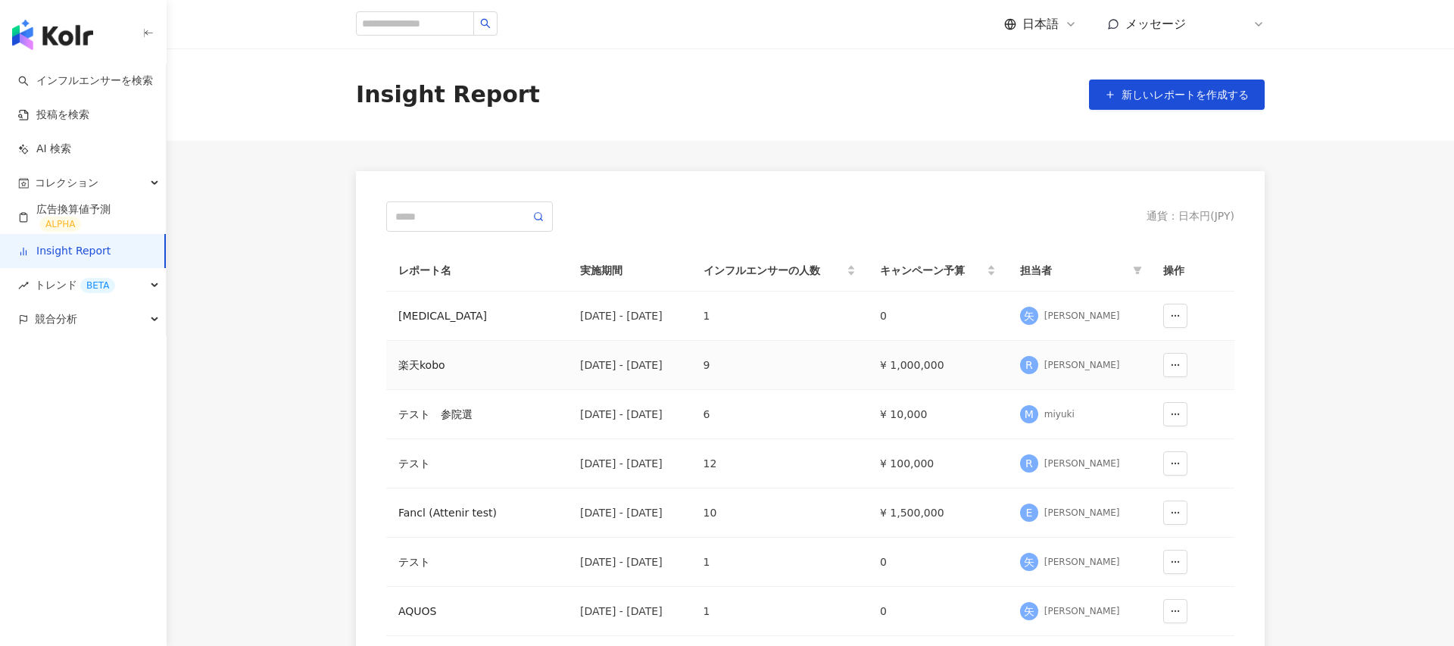
click at [428, 361] on div "楽天kobo" at bounding box center [477, 365] width 158 height 17
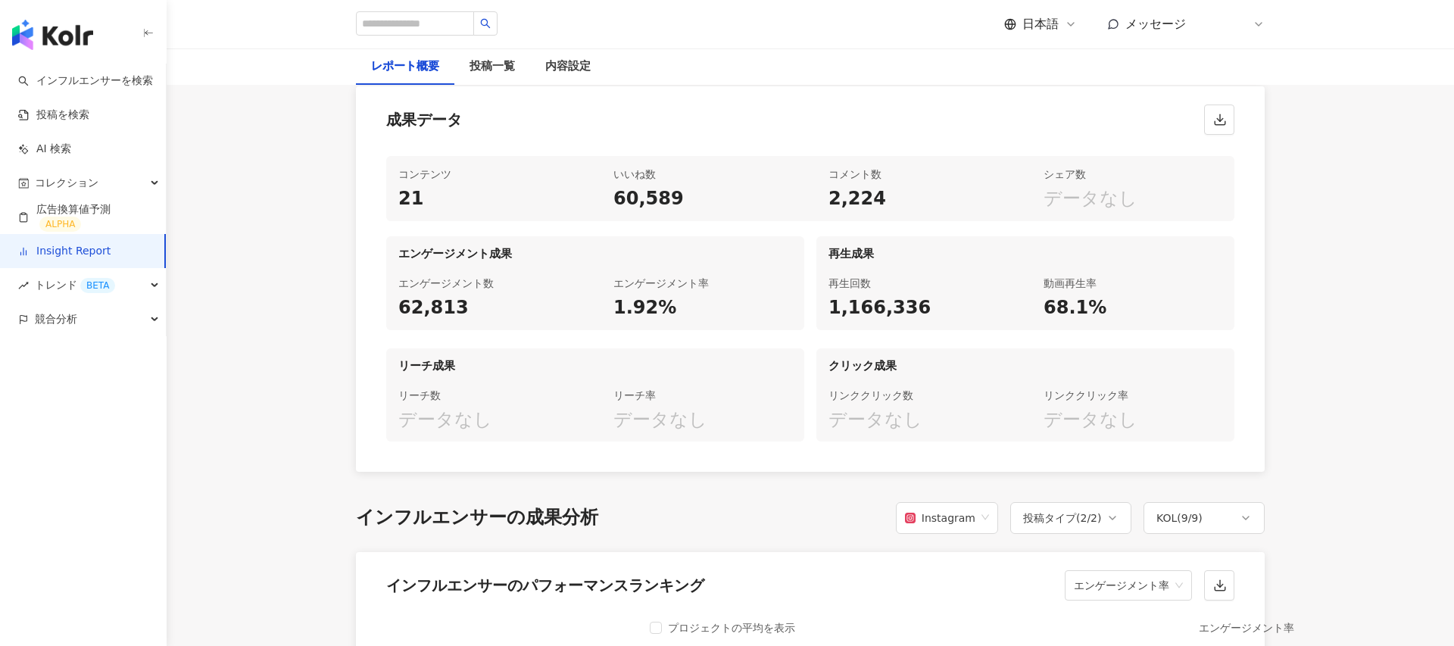
scroll to position [752, 0]
click at [490, 68] on div "投稿一覧" at bounding box center [492, 67] width 45 height 18
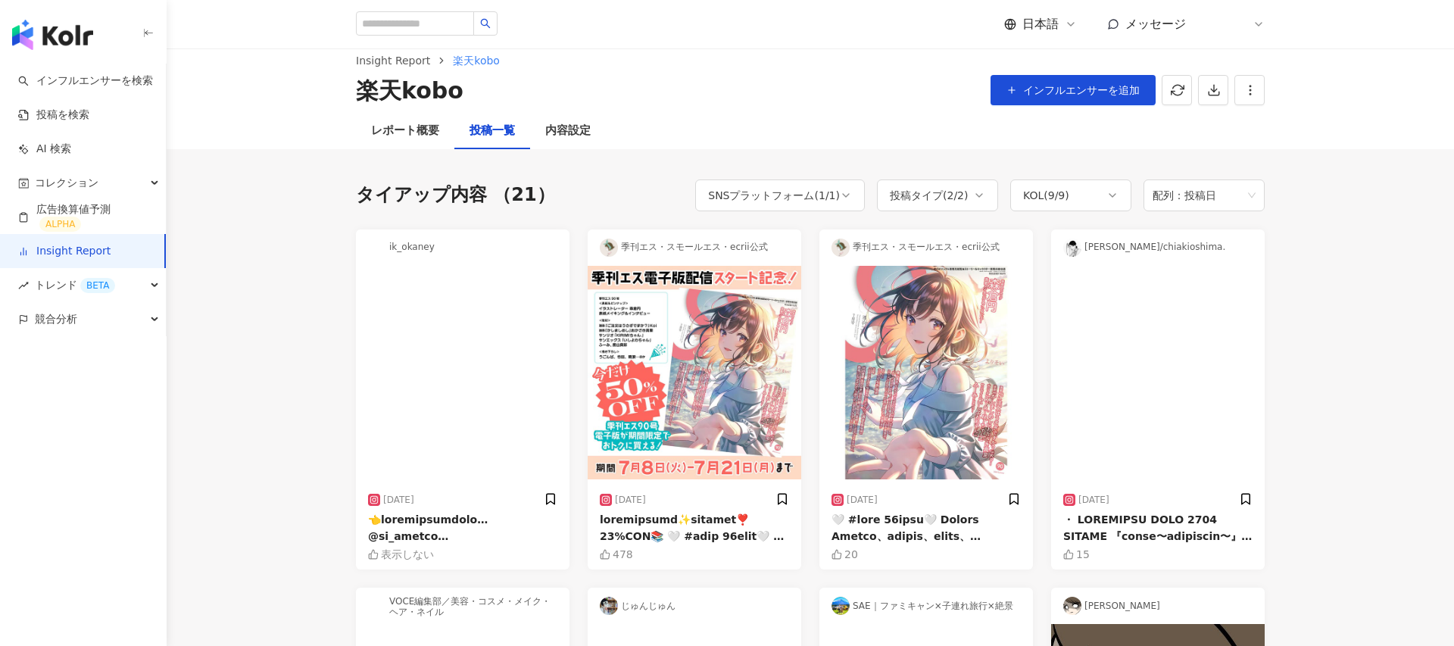
scroll to position [9, 0]
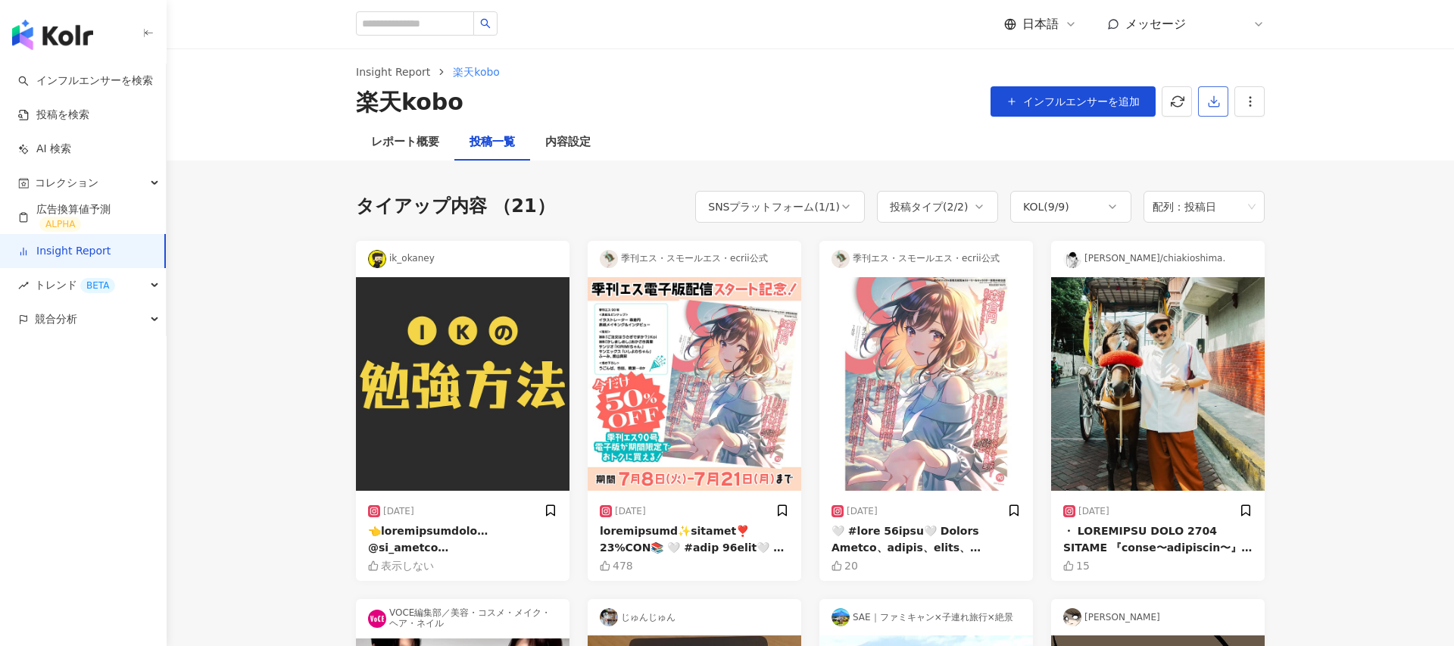
click at [1218, 105] on icon "button" at bounding box center [1214, 105] width 11 height 4
click at [1225, 135] on span "プレゼンテーションを出力" at bounding box center [1273, 137] width 127 height 17
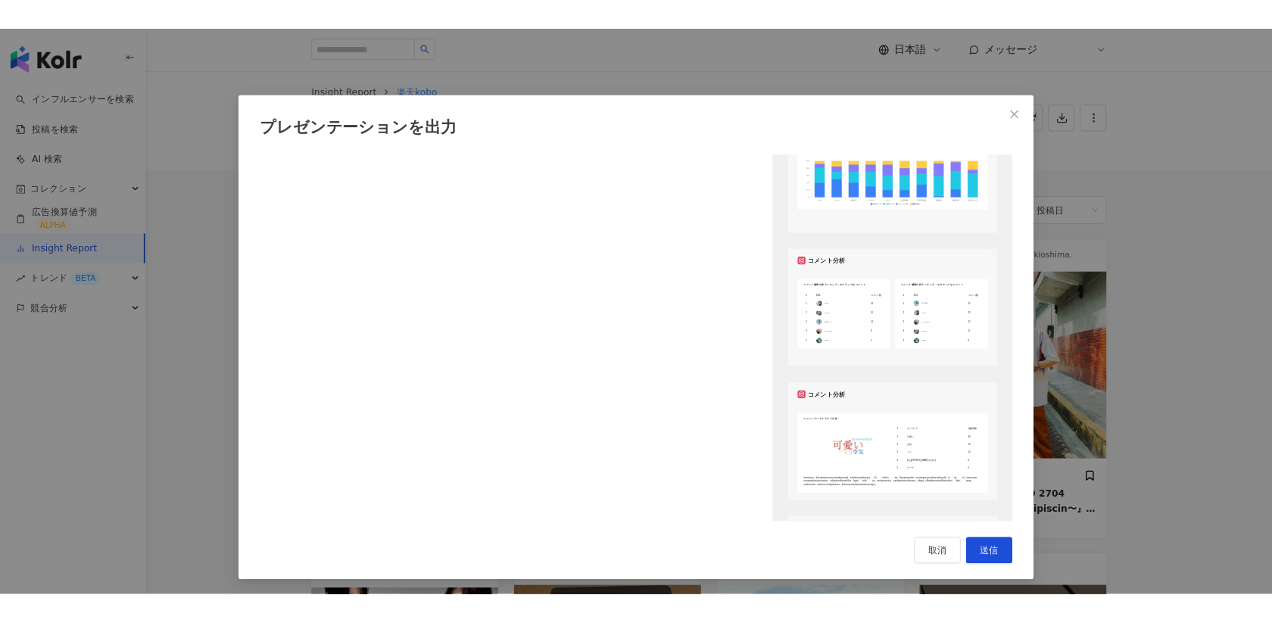
scroll to position [1319, 0]
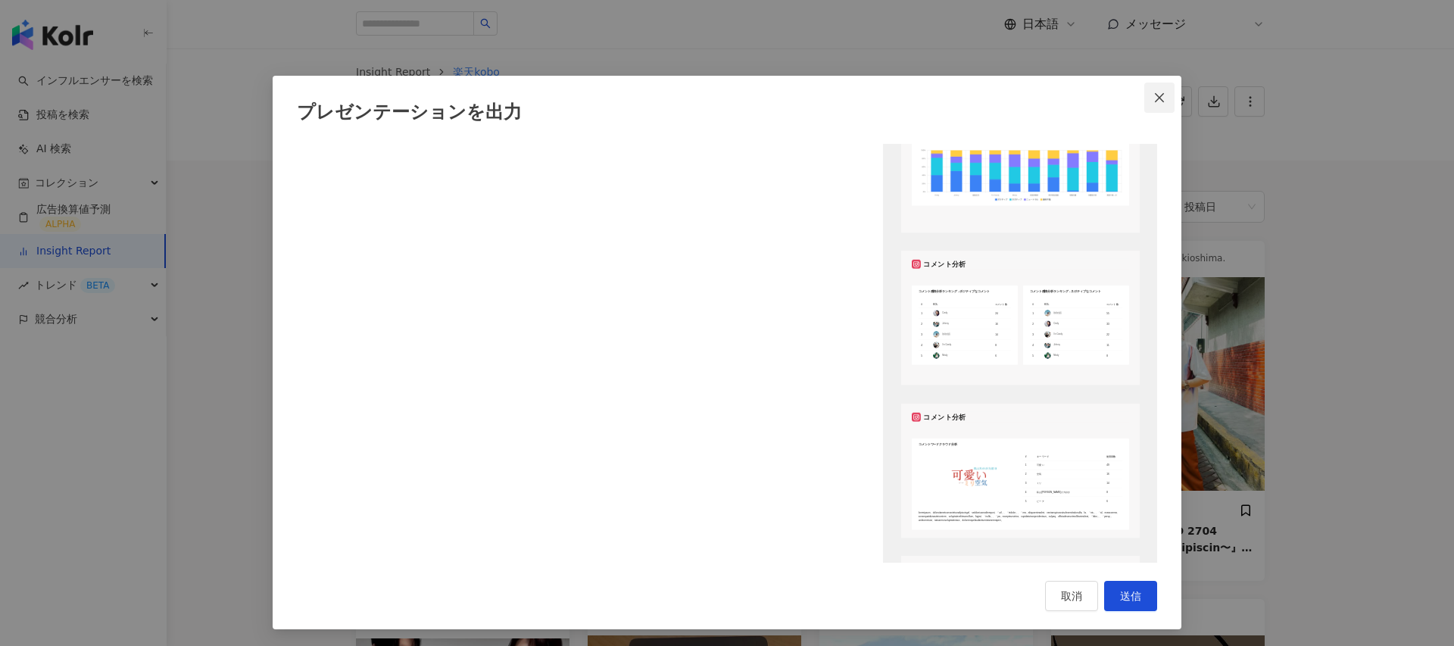
click at [1158, 95] on icon "close" at bounding box center [1159, 98] width 12 height 12
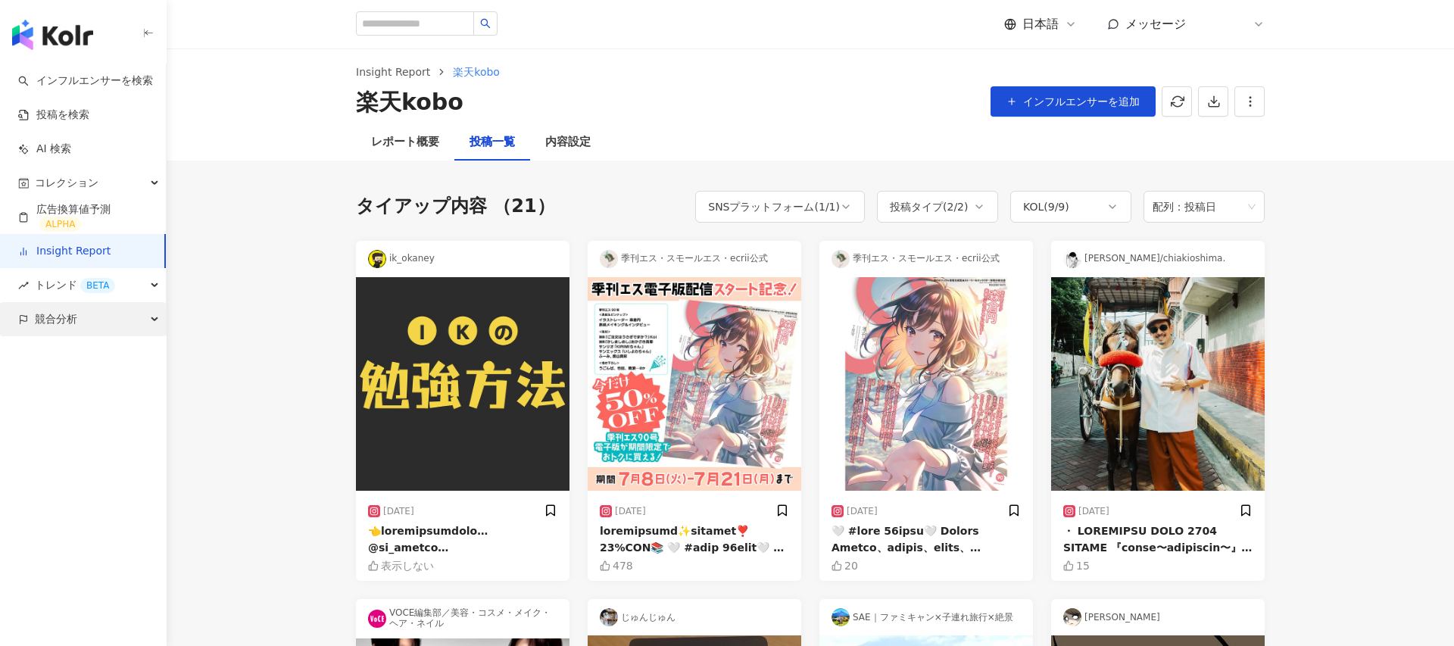
click at [82, 316] on div "競合分析" at bounding box center [83, 319] width 166 height 34
click at [158, 280] on div "トレンド BETA" at bounding box center [83, 285] width 166 height 34
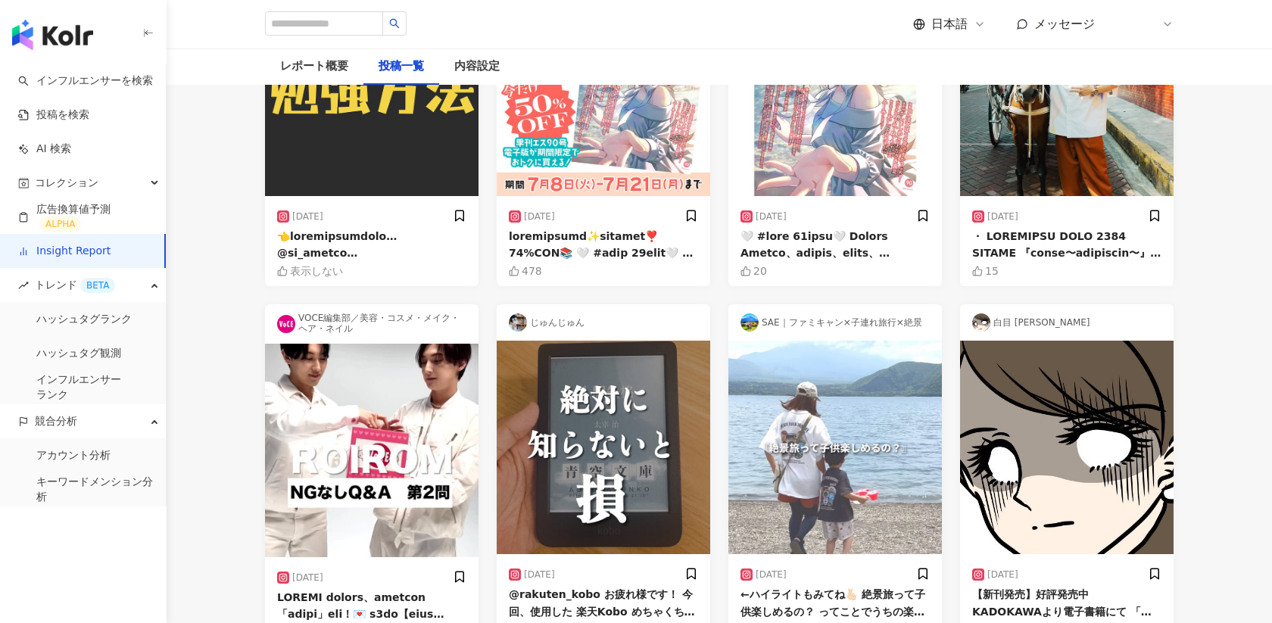
scroll to position [448, 0]
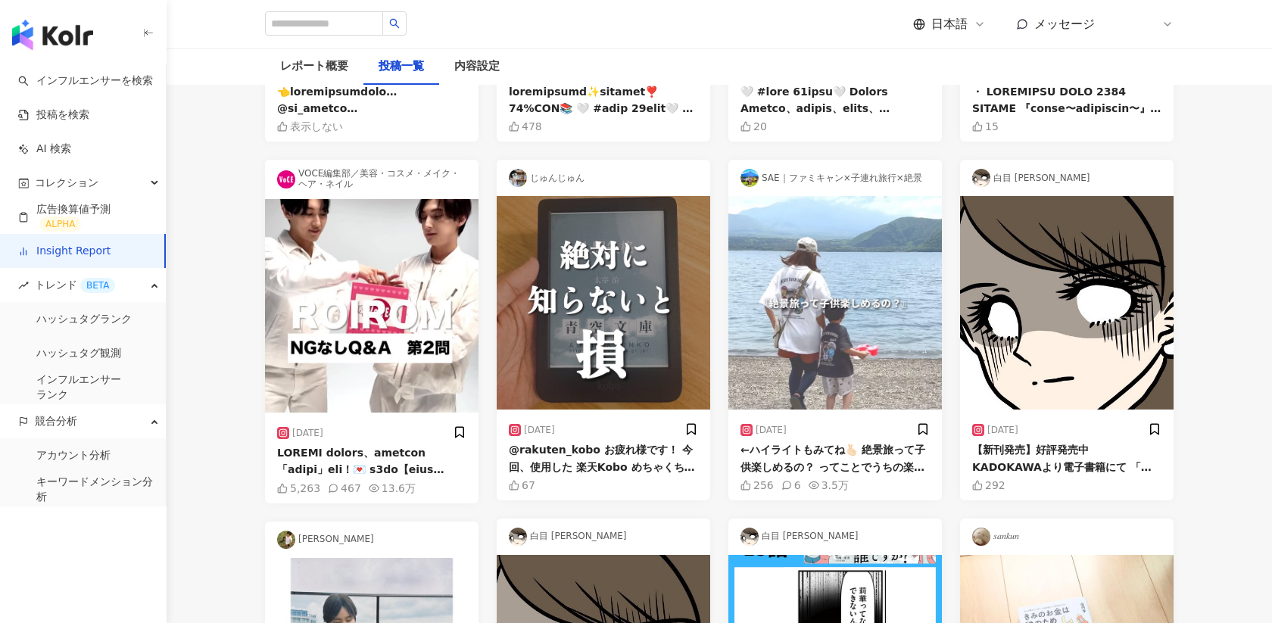
click at [68, 253] on link "Insight Report" at bounding box center [64, 251] width 92 height 15
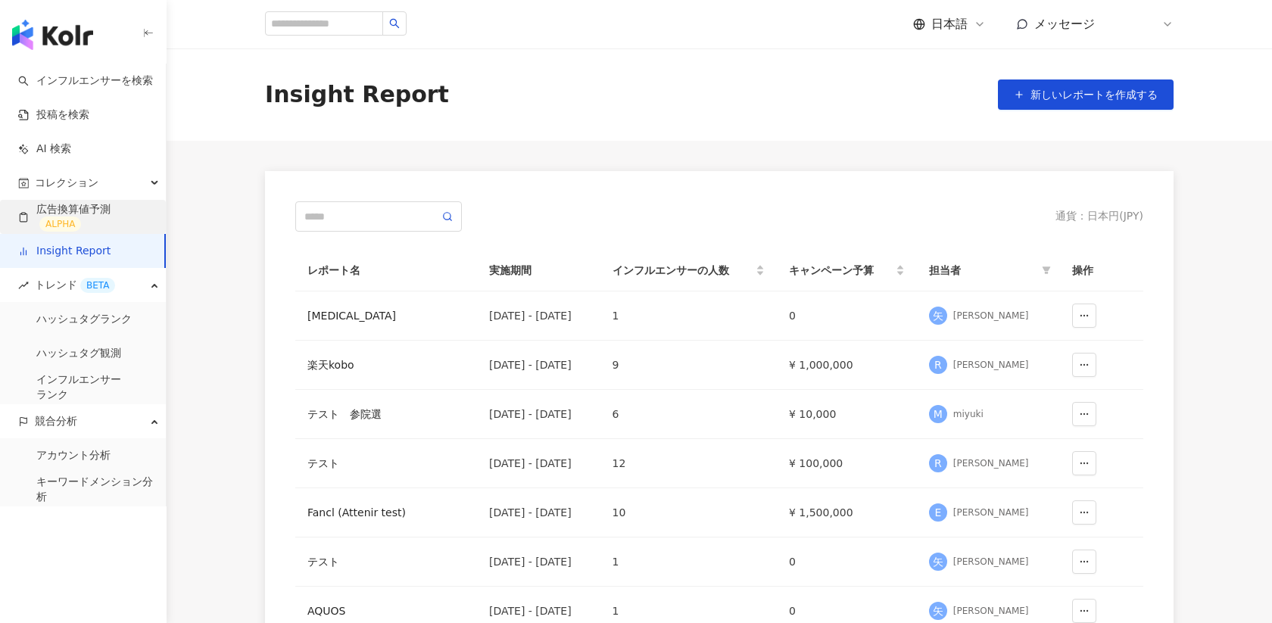
click at [86, 204] on link "広告換算値予測 ALPHA" at bounding box center [86, 217] width 136 height 30
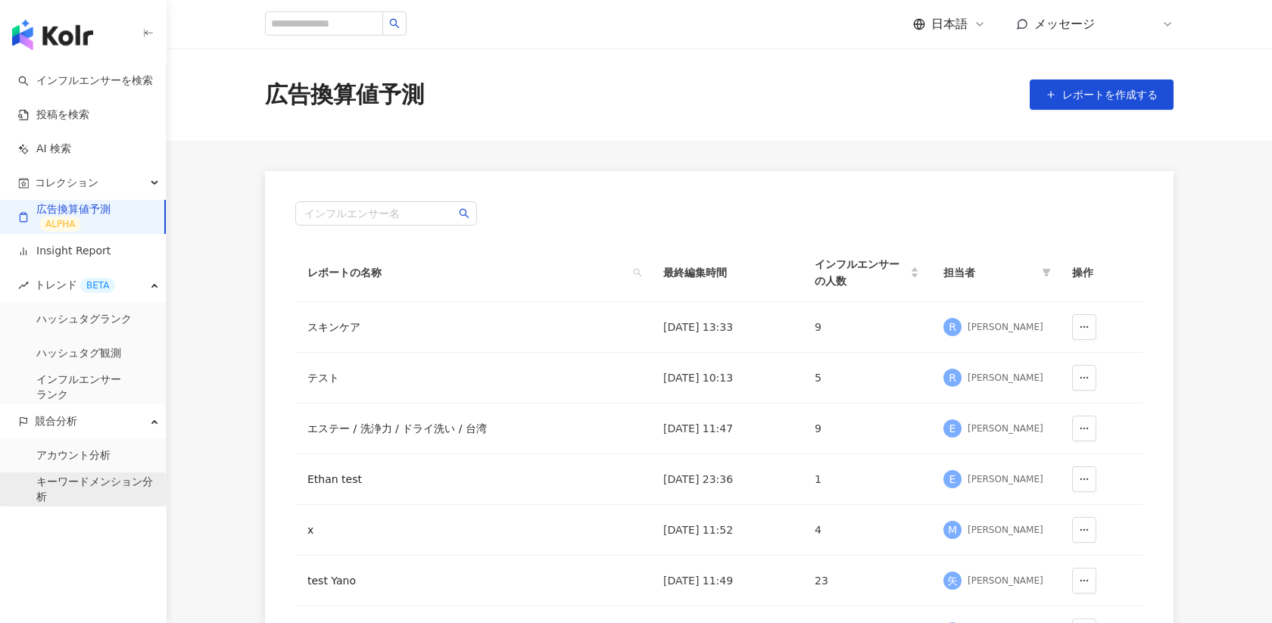
click at [52, 491] on link "キーワードメンション分析" at bounding box center [94, 490] width 117 height 30
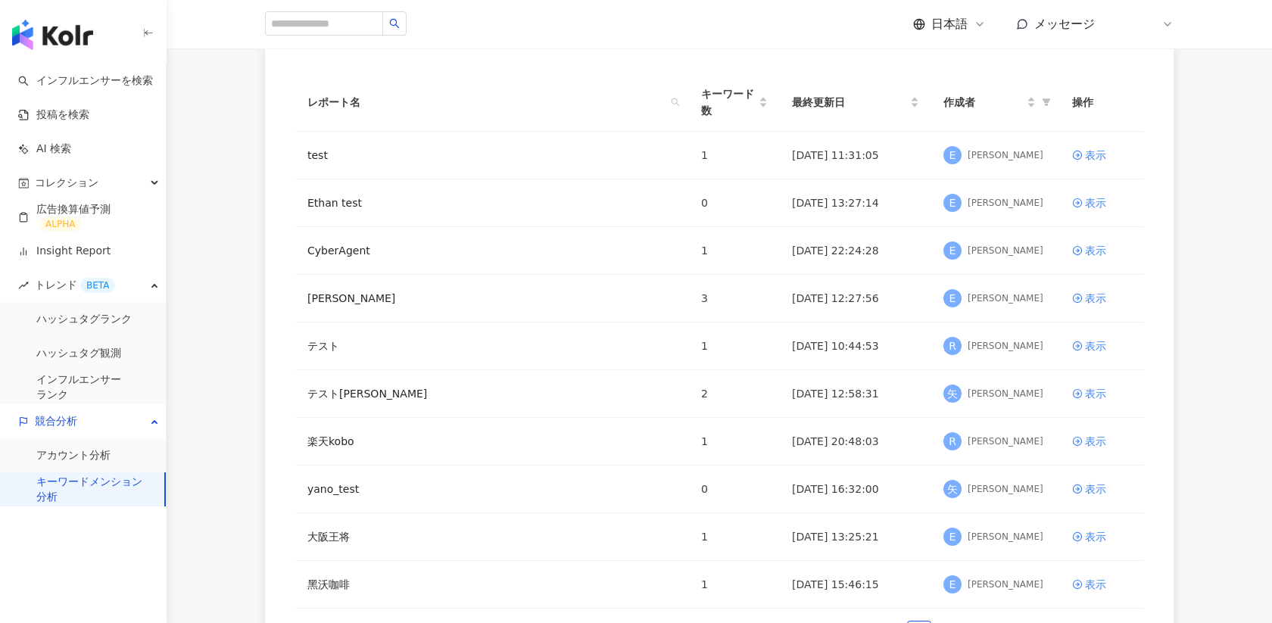
scroll to position [138, 0]
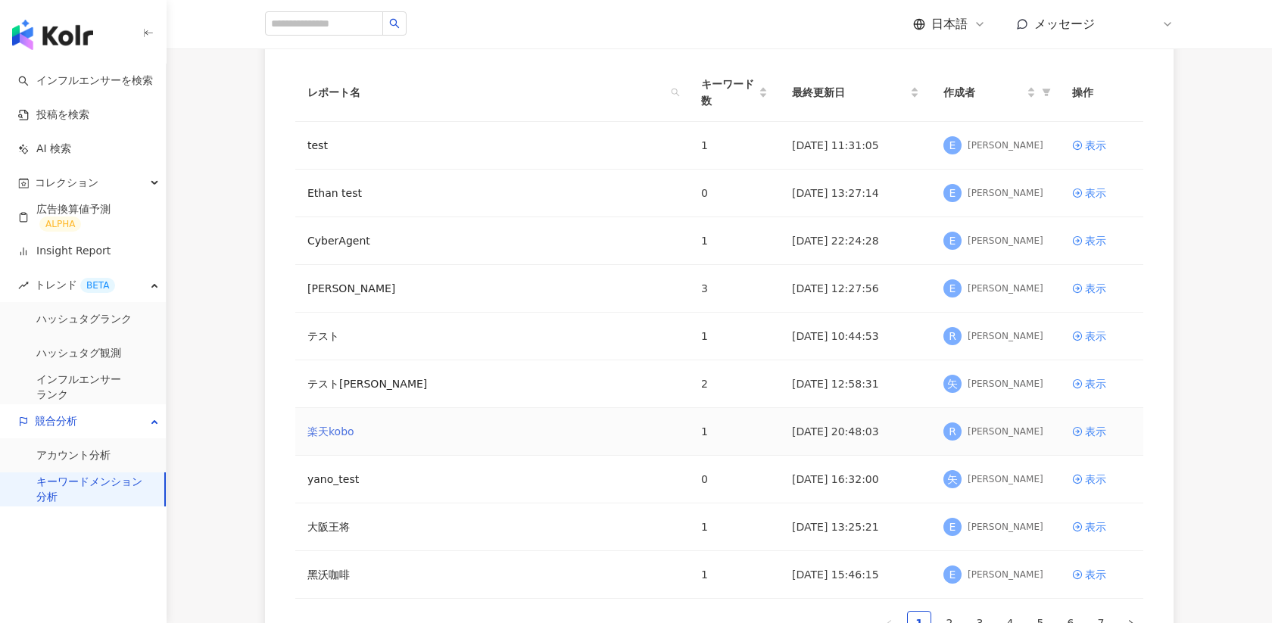
click at [326, 431] on link "楽天kobo" at bounding box center [330, 431] width 47 height 17
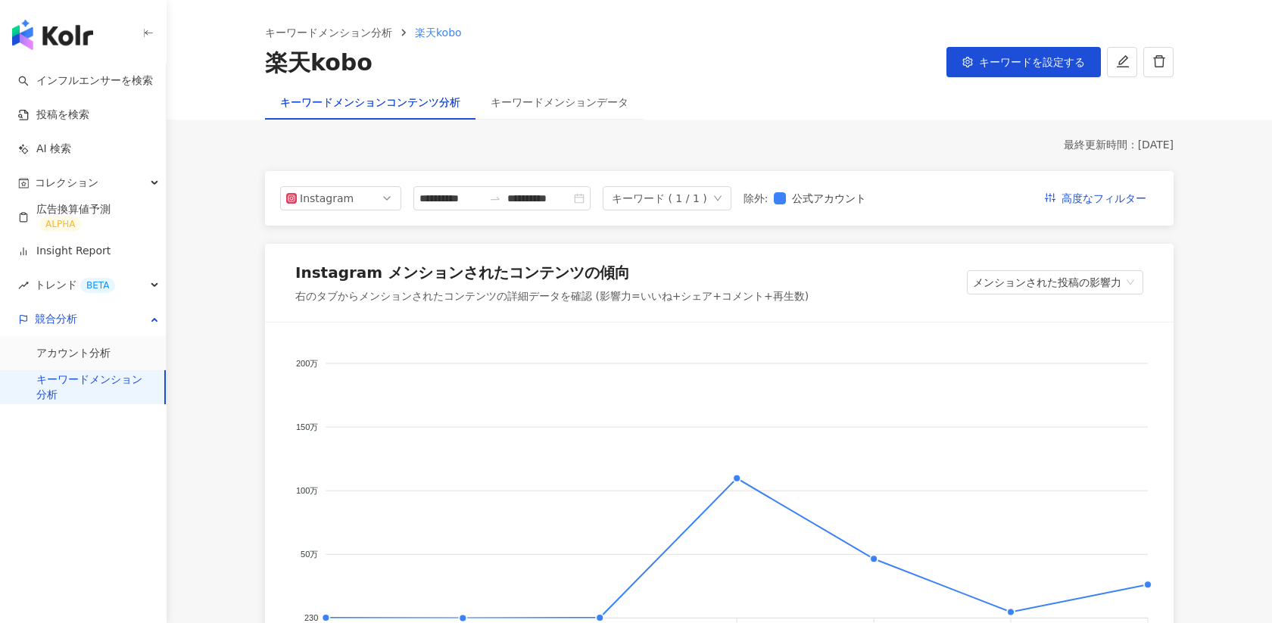
scroll to position [140, 0]
